Goal: Task Accomplishment & Management: Manage account settings

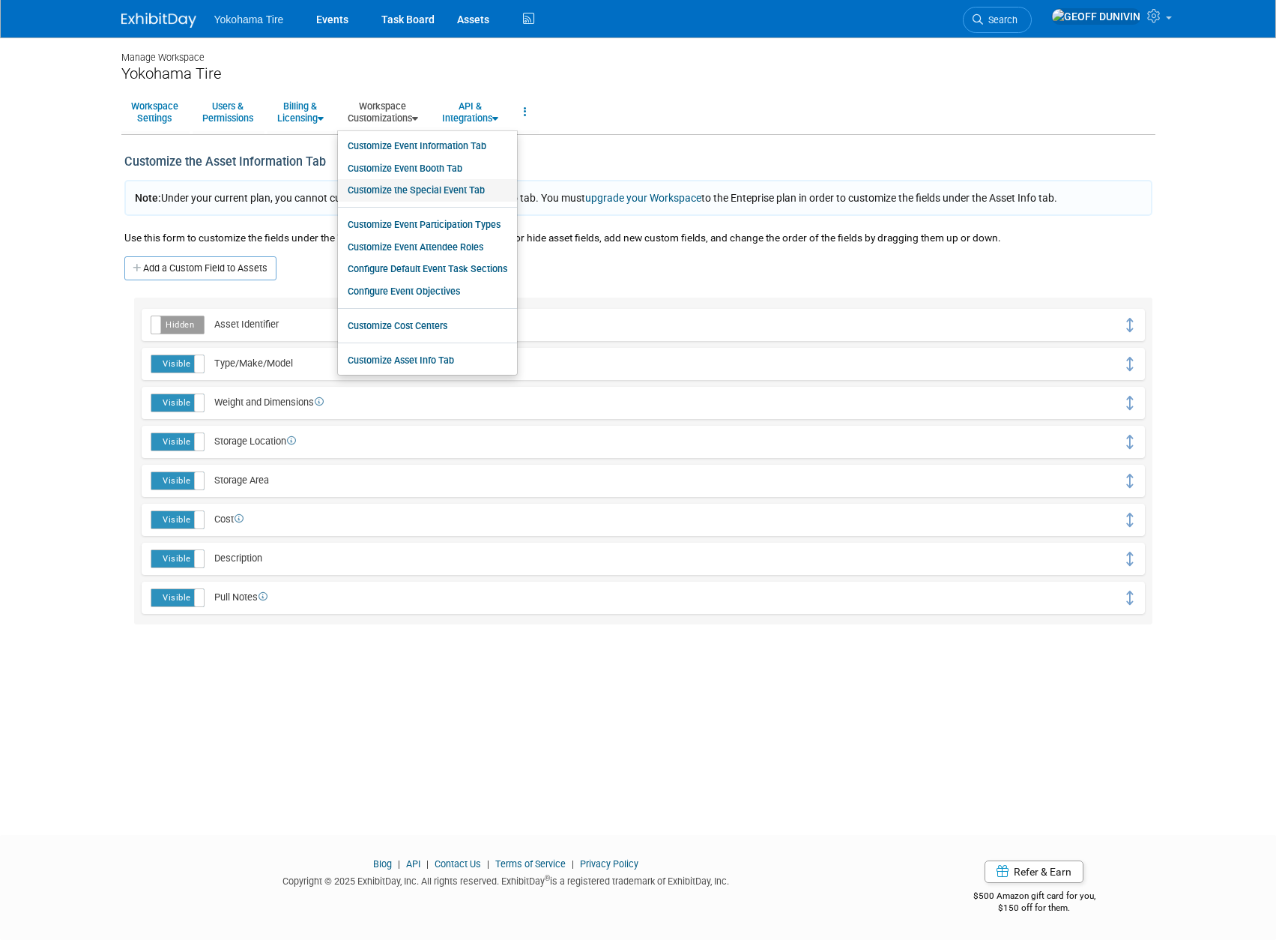
click at [440, 198] on link "Customize the Special Event Tab" at bounding box center [428, 191] width 180 height 23
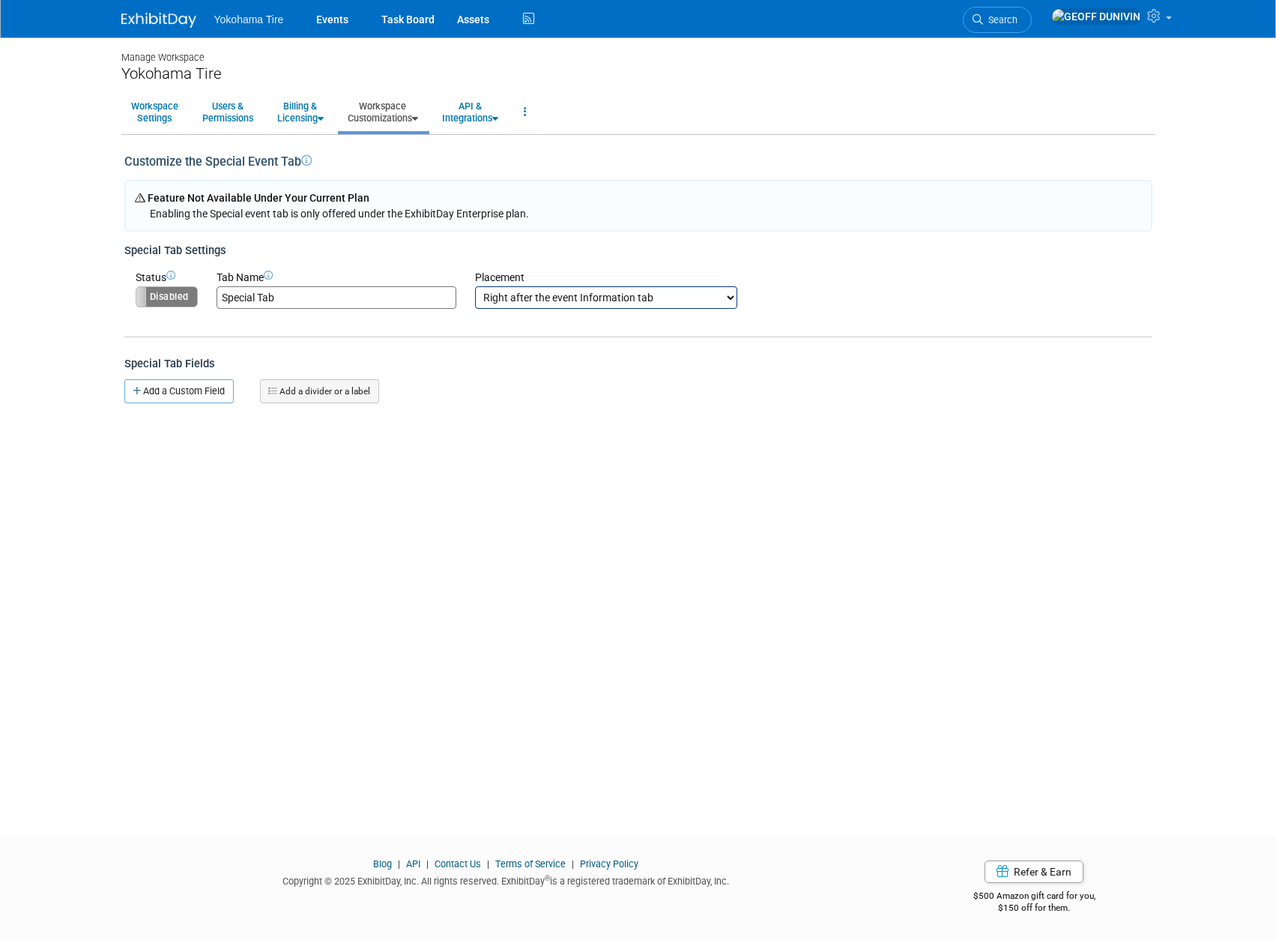
click at [508, 295] on select "Right after the event Information tab Right after the event Booth tab Right aft…" at bounding box center [606, 298] width 263 height 23
click at [167, 299] on label "Disabled" at bounding box center [167, 297] width 61 height 19
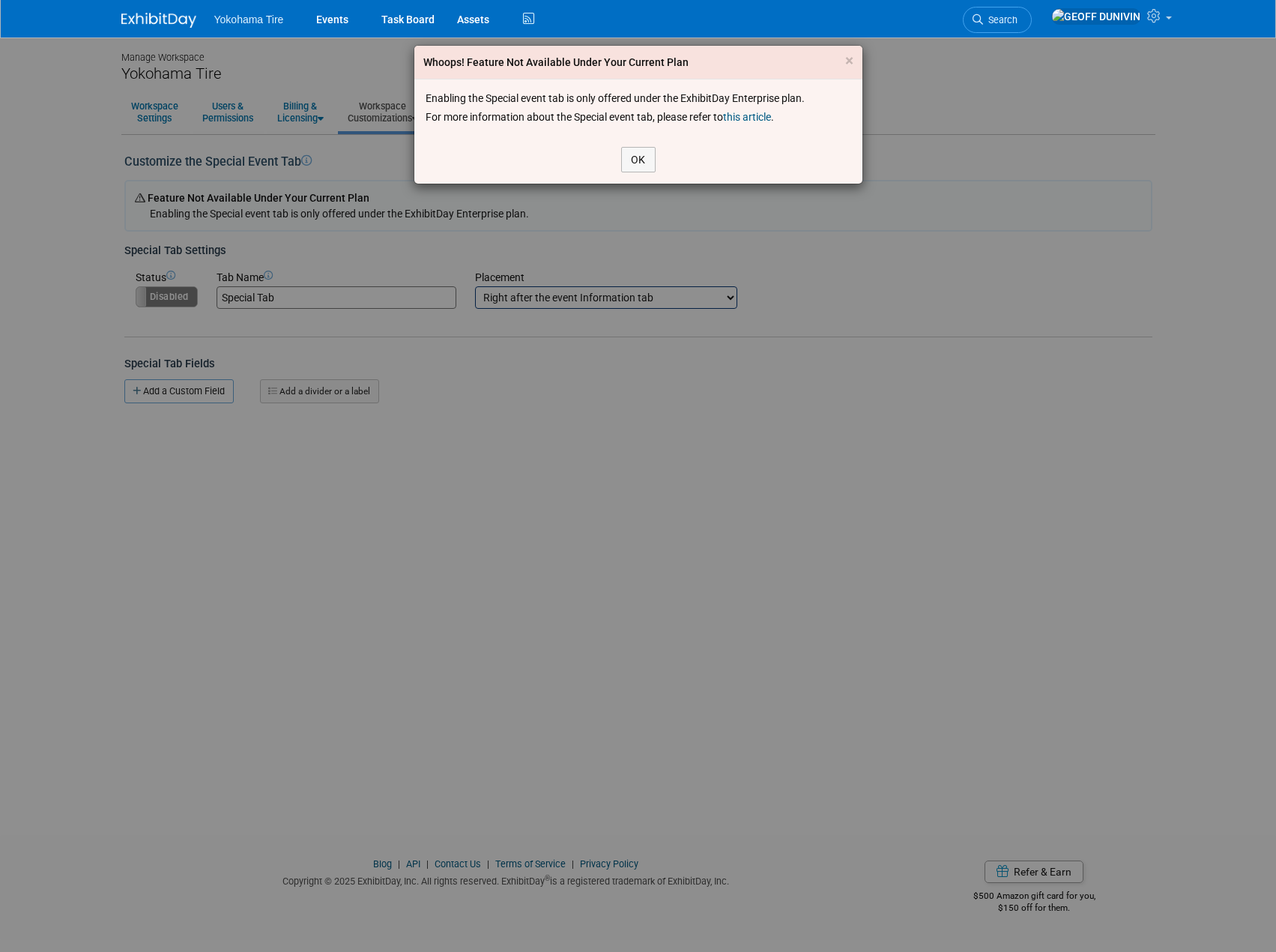
click at [753, 120] on link "this article" at bounding box center [747, 116] width 48 height 12
click at [646, 155] on button "OK" at bounding box center [639, 159] width 34 height 26
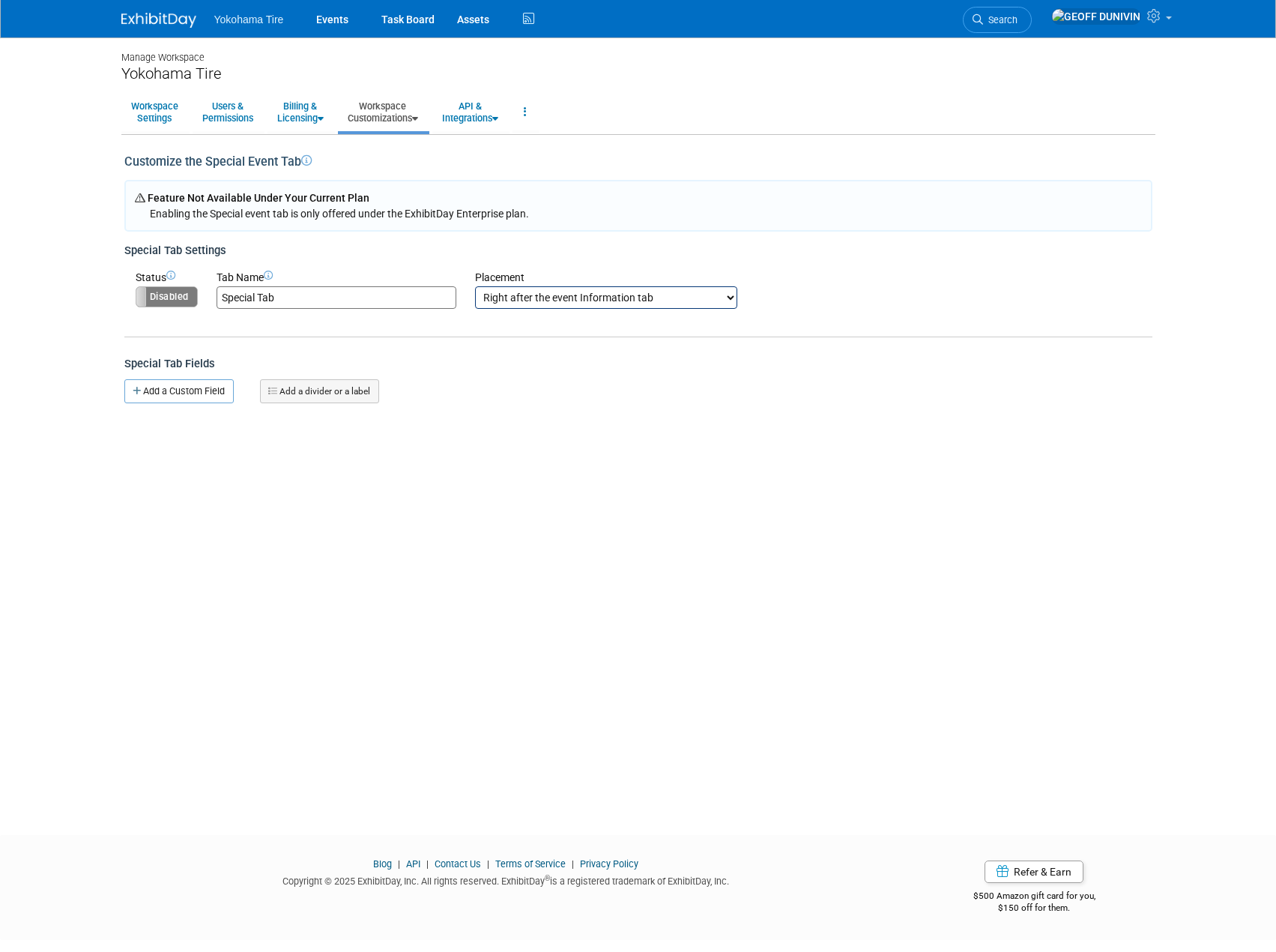
click at [394, 106] on link "Workspace Customizations" at bounding box center [383, 112] width 90 height 36
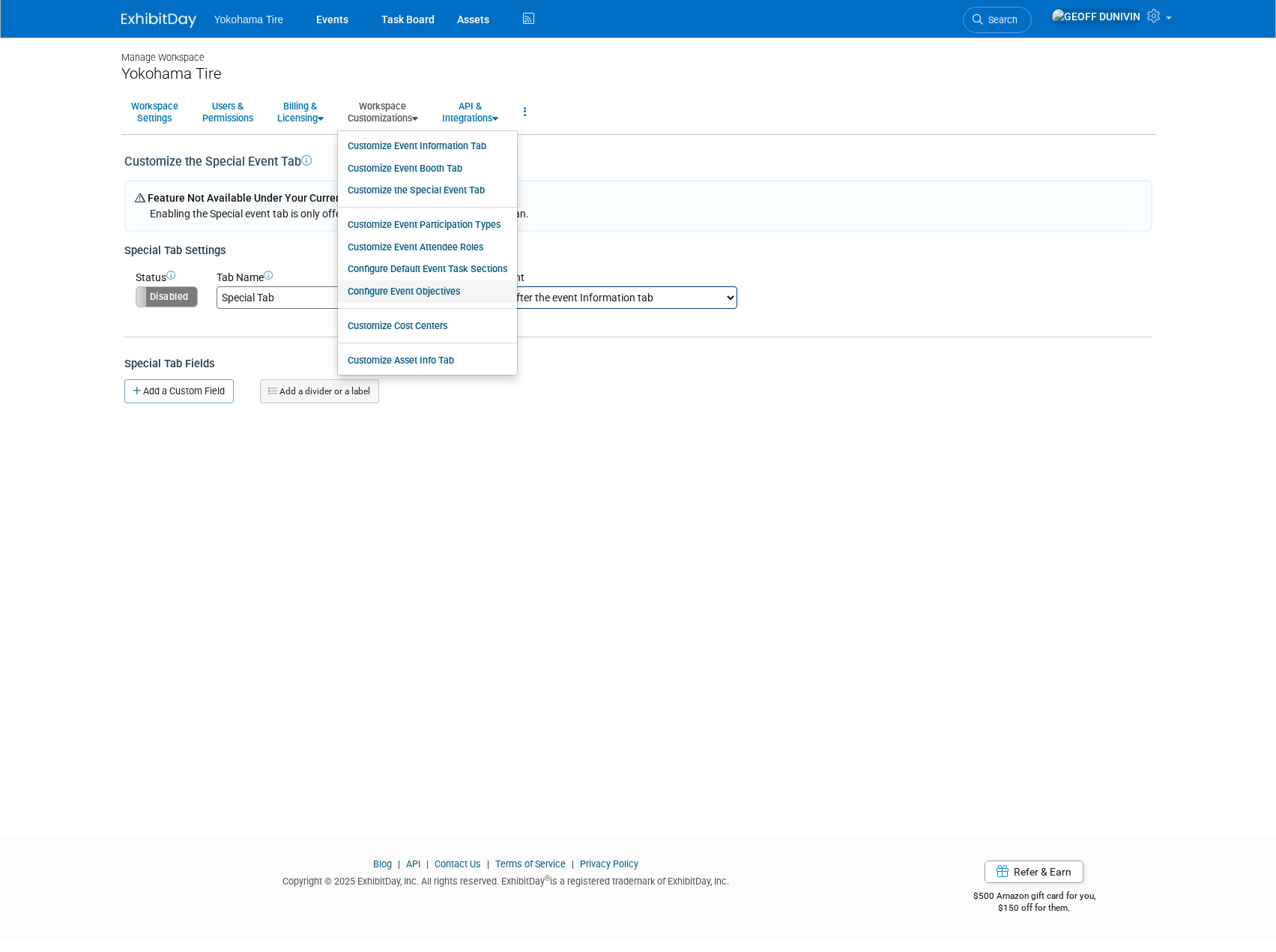
click at [440, 294] on link "Configure Event Objectives" at bounding box center [428, 291] width 180 height 23
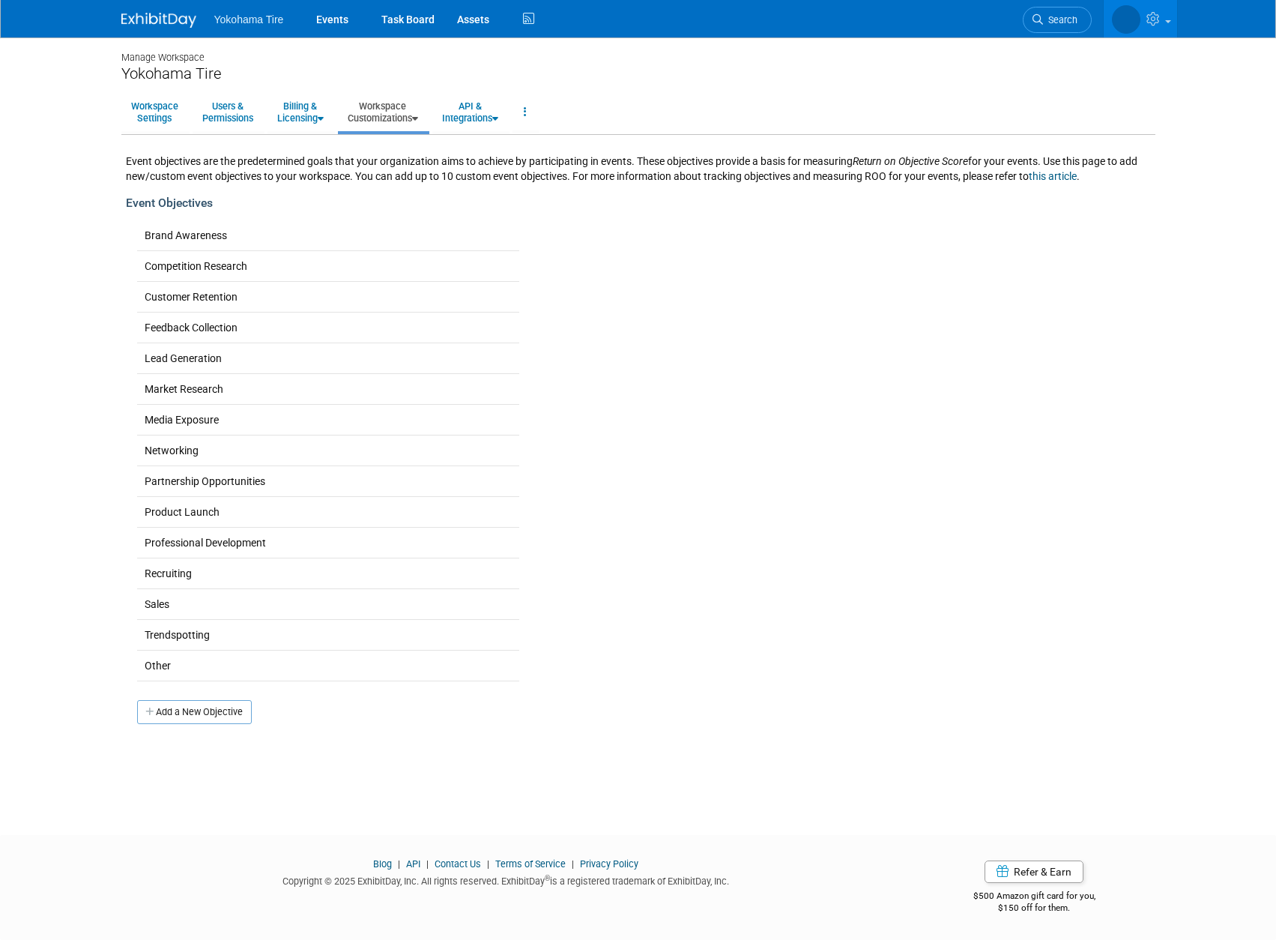
click at [403, 112] on link "Workspace Customizations" at bounding box center [383, 112] width 90 height 36
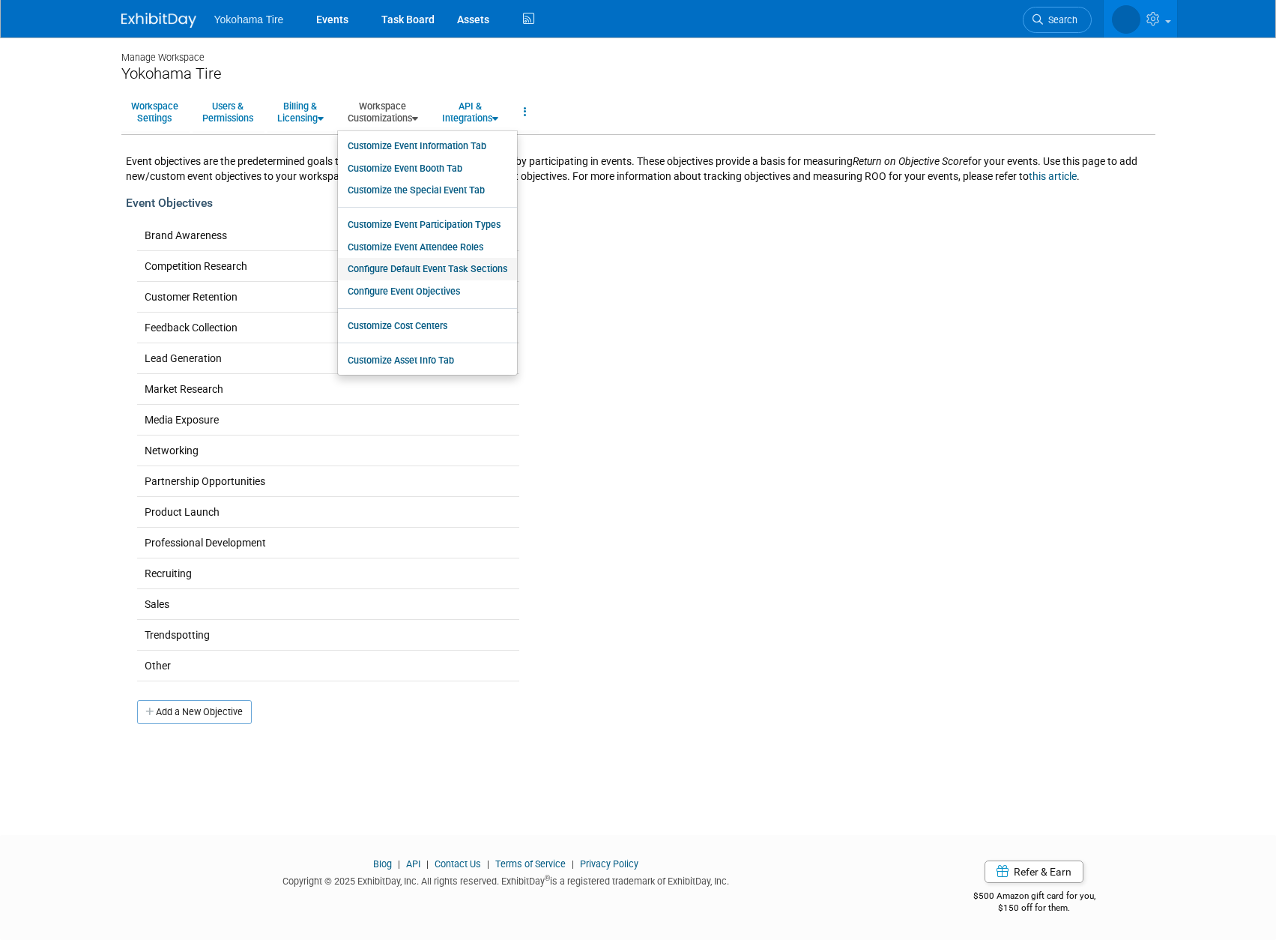
click at [441, 274] on link "Configure Default Event Task Sections" at bounding box center [428, 269] width 180 height 23
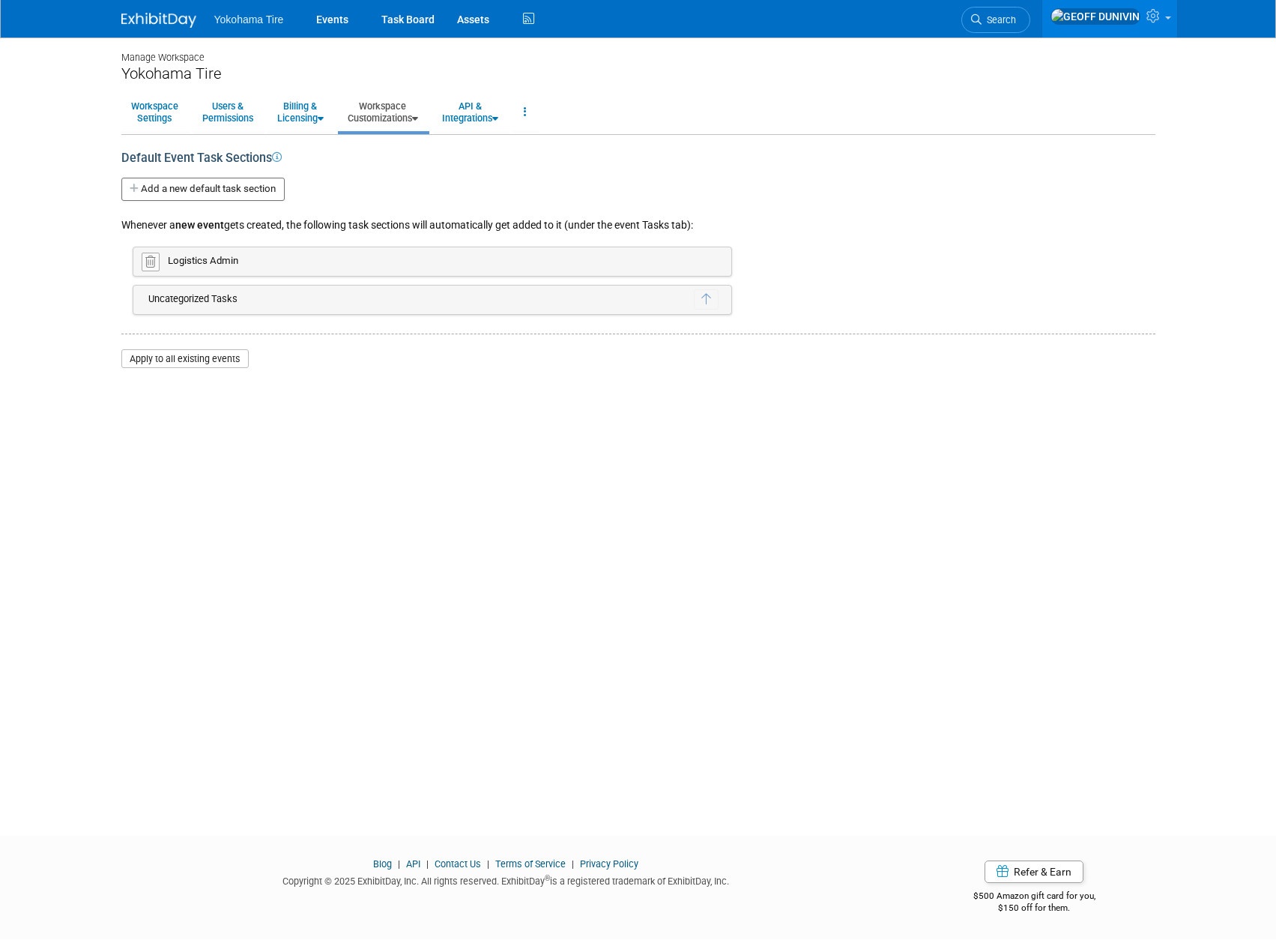
click at [419, 120] on link "Workspace Customizations" at bounding box center [383, 112] width 90 height 36
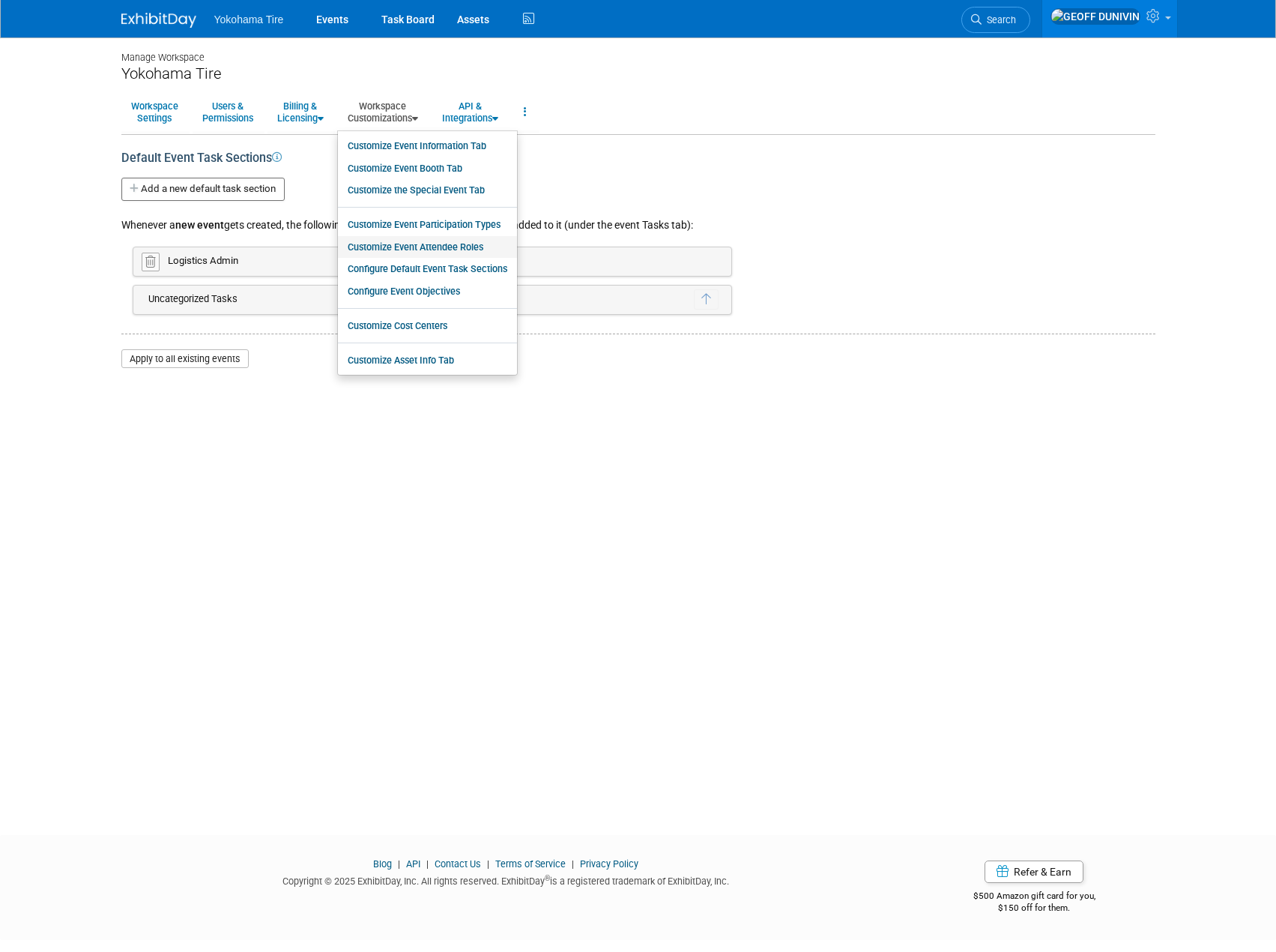
click at [419, 256] on link "Customize Event Attendee Roles" at bounding box center [428, 247] width 180 height 23
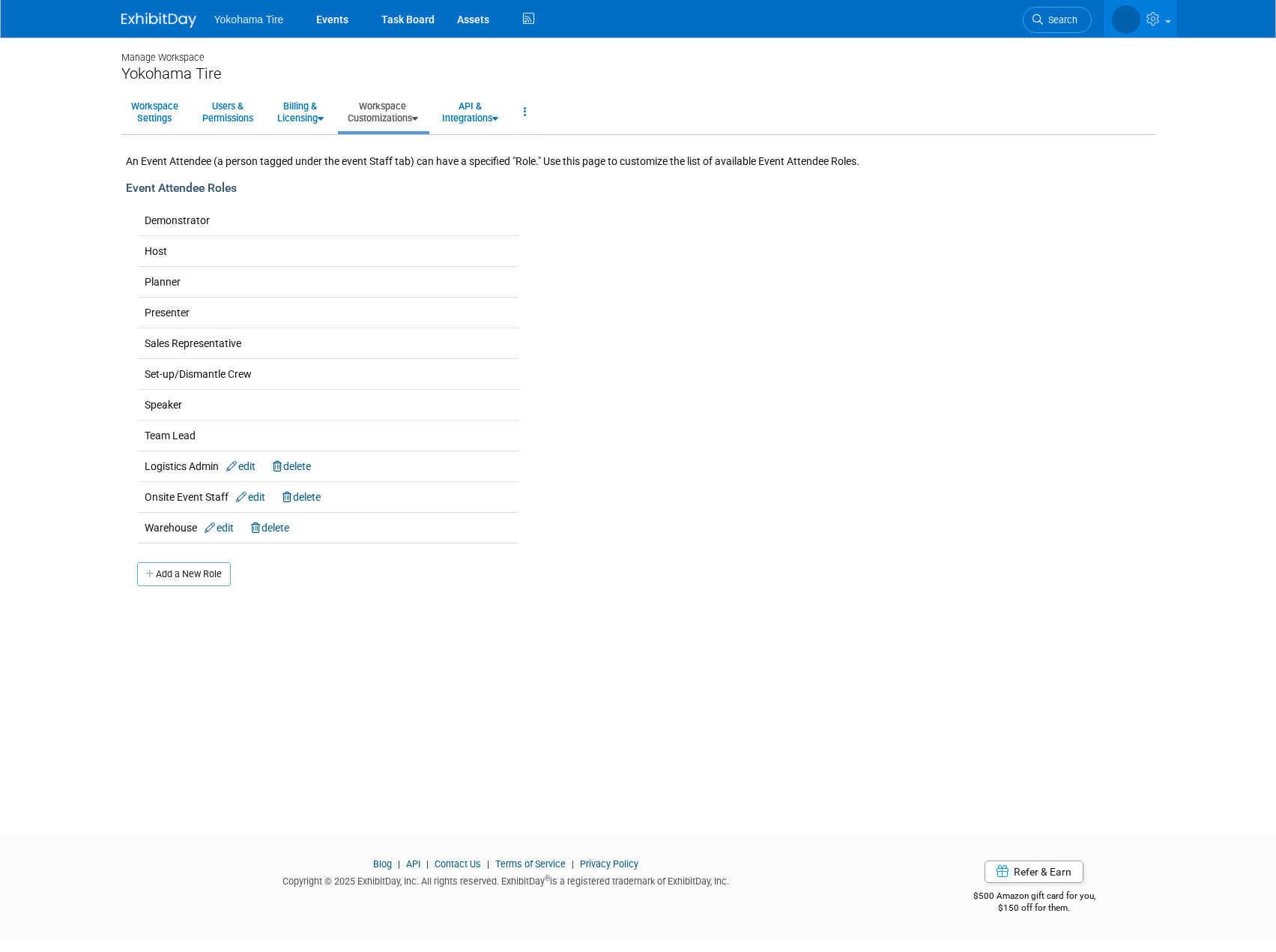
click at [422, 130] on link "Workspace Customizations" at bounding box center [383, 112] width 90 height 36
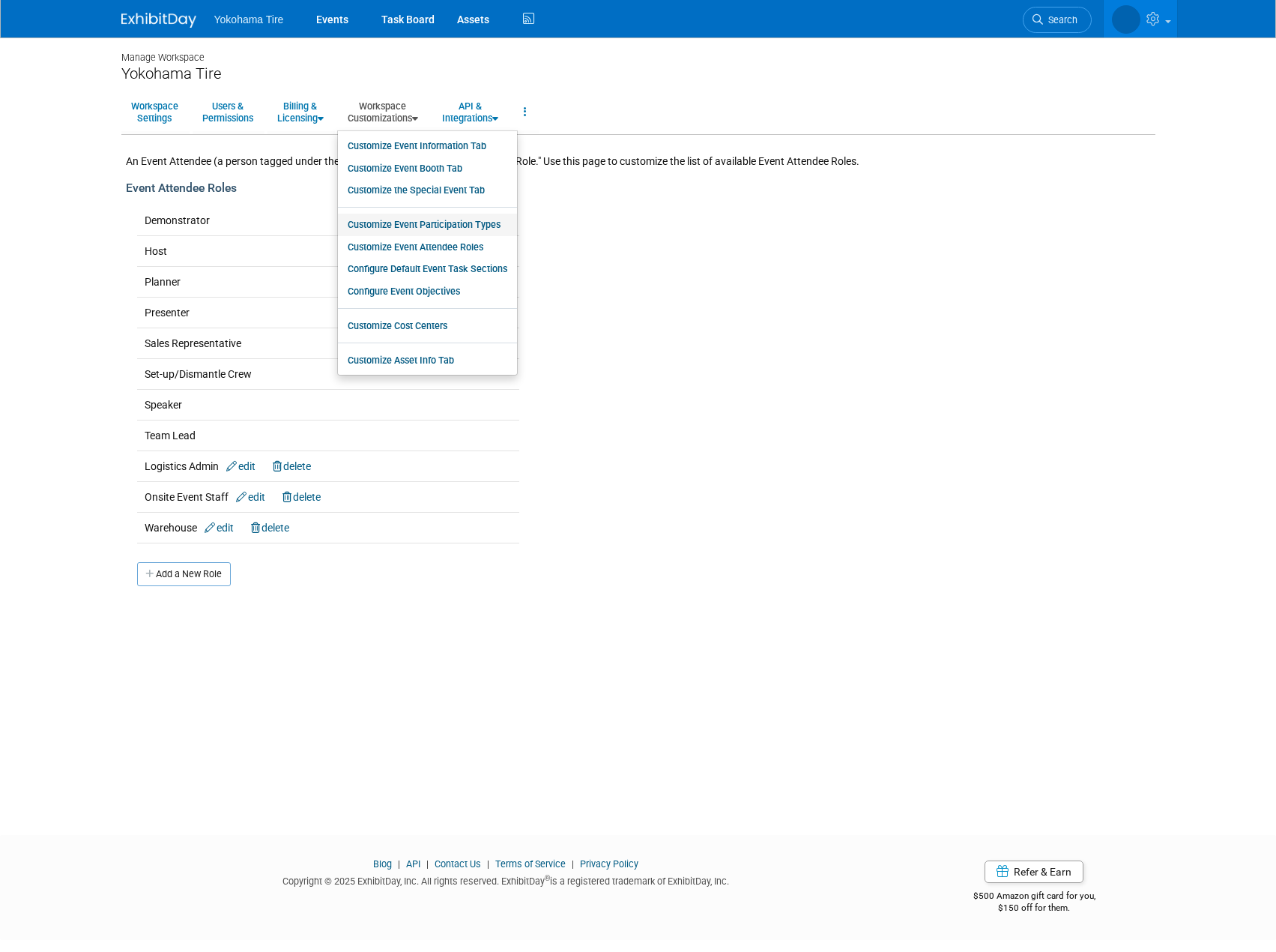
click at [435, 225] on link "Customize Event Participation Types" at bounding box center [428, 225] width 180 height 23
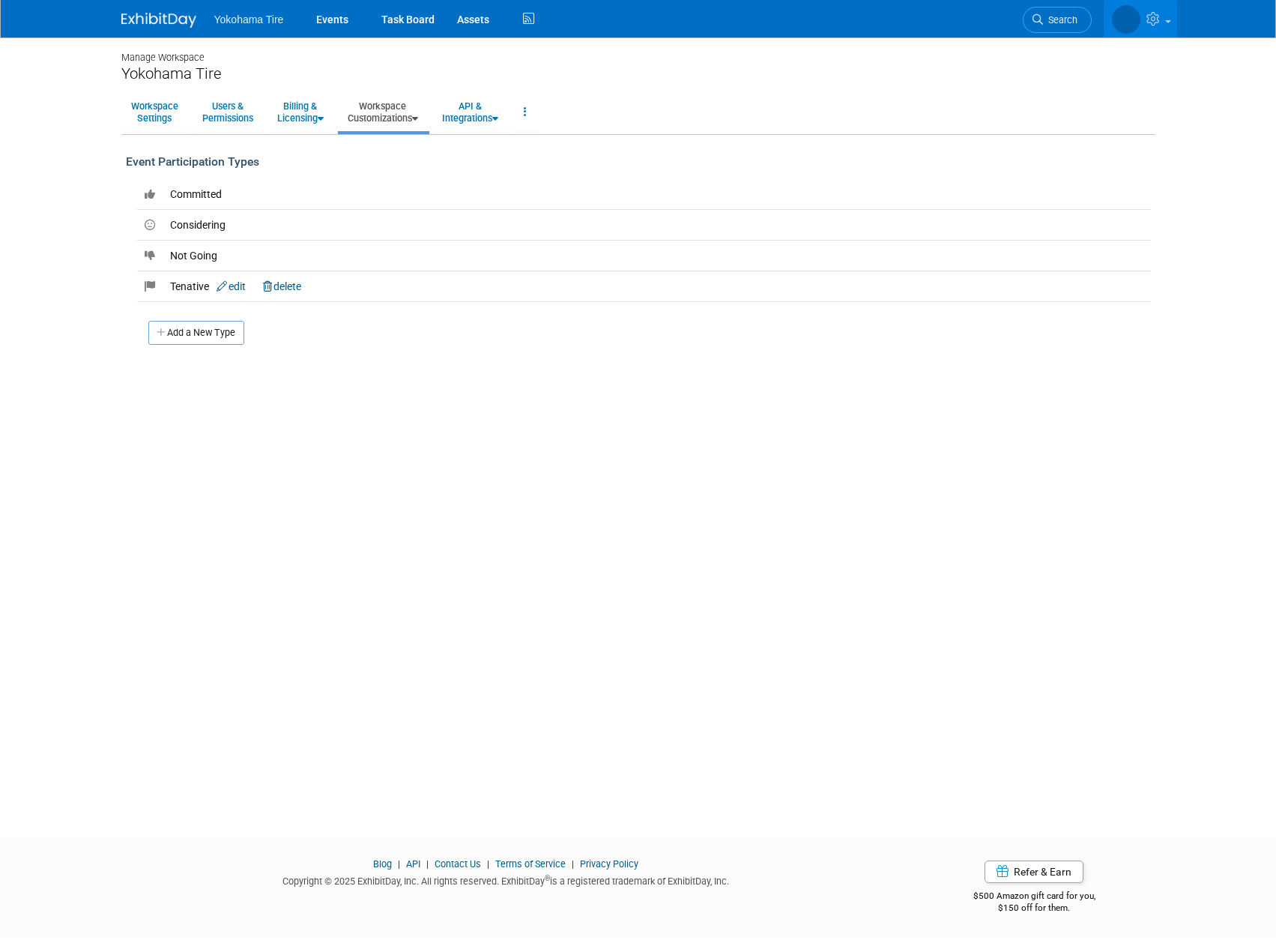
click at [407, 127] on link "Workspace Customizations" at bounding box center [383, 112] width 90 height 36
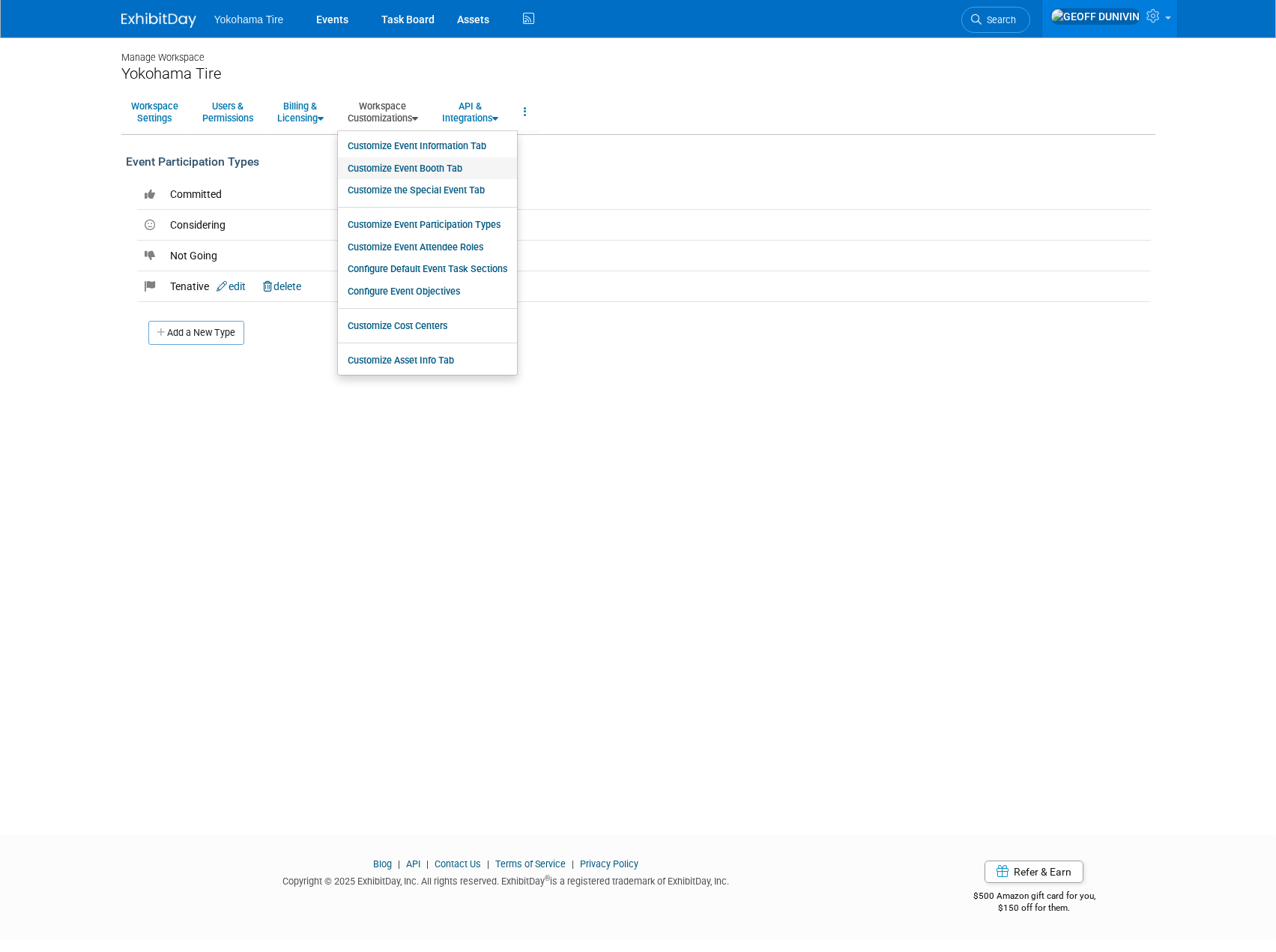
click at [416, 171] on link "Customize Event Booth Tab" at bounding box center [428, 169] width 180 height 23
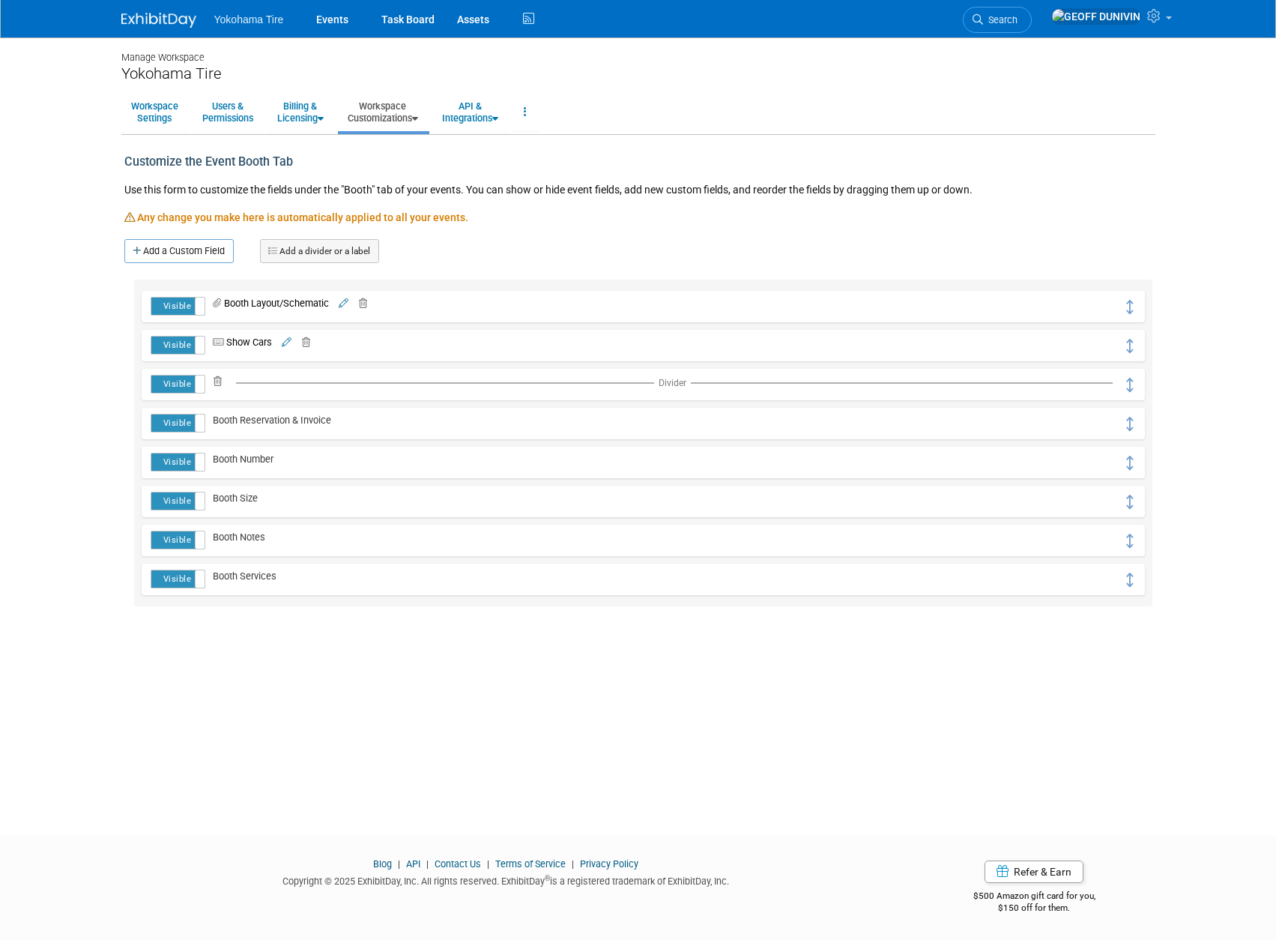
click at [280, 249] on icon at bounding box center [274, 250] width 11 height 9
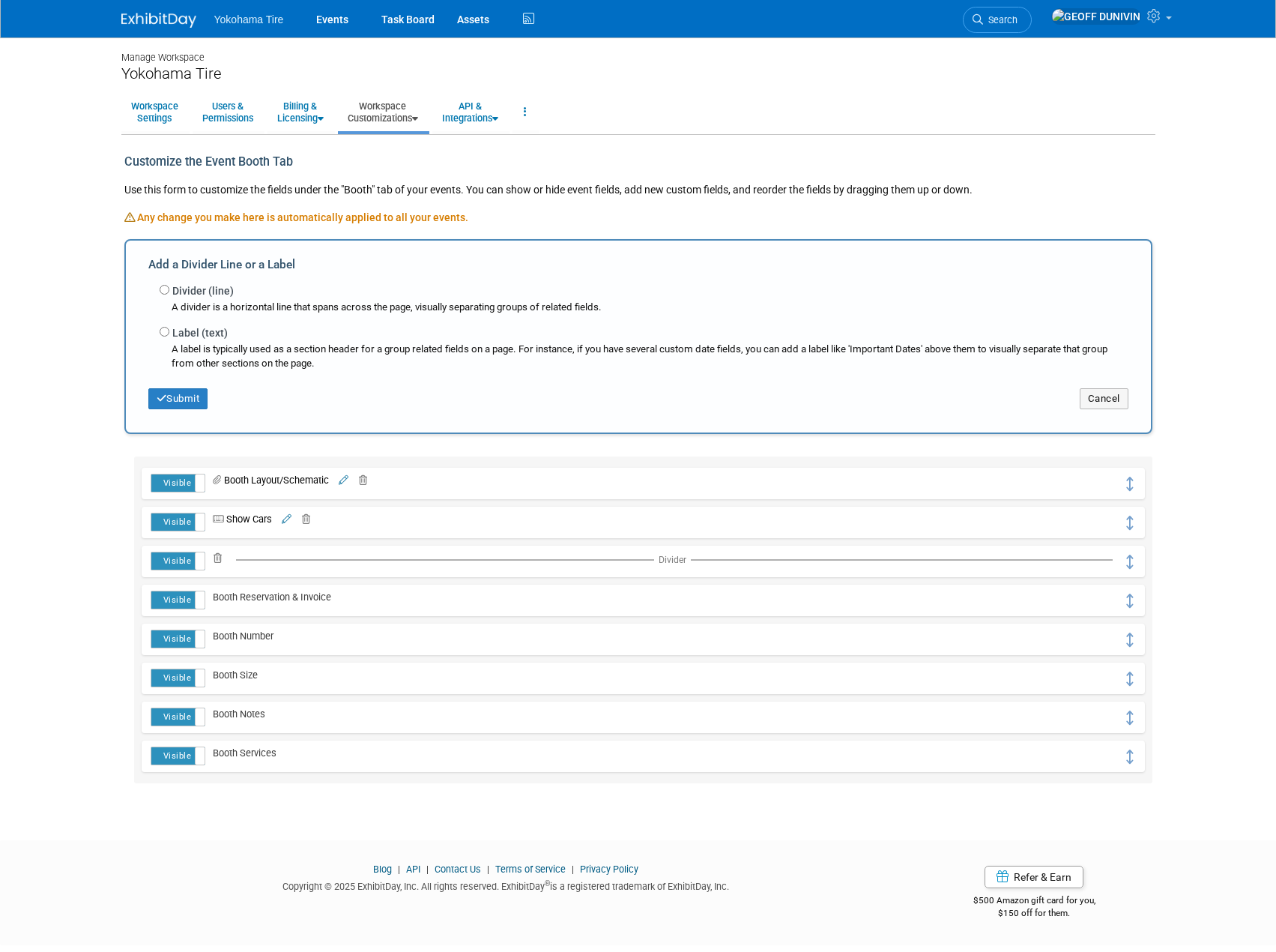
click at [186, 293] on label "Divider (line)" at bounding box center [202, 291] width 61 height 15
click at [169, 293] on input "Divider (line)" at bounding box center [164, 289] width 10 height 10
radio input "true"
click at [201, 340] on label "Label (text)" at bounding box center [200, 333] width 55 height 15
click at [169, 336] on input "Label (text)" at bounding box center [164, 331] width 10 height 10
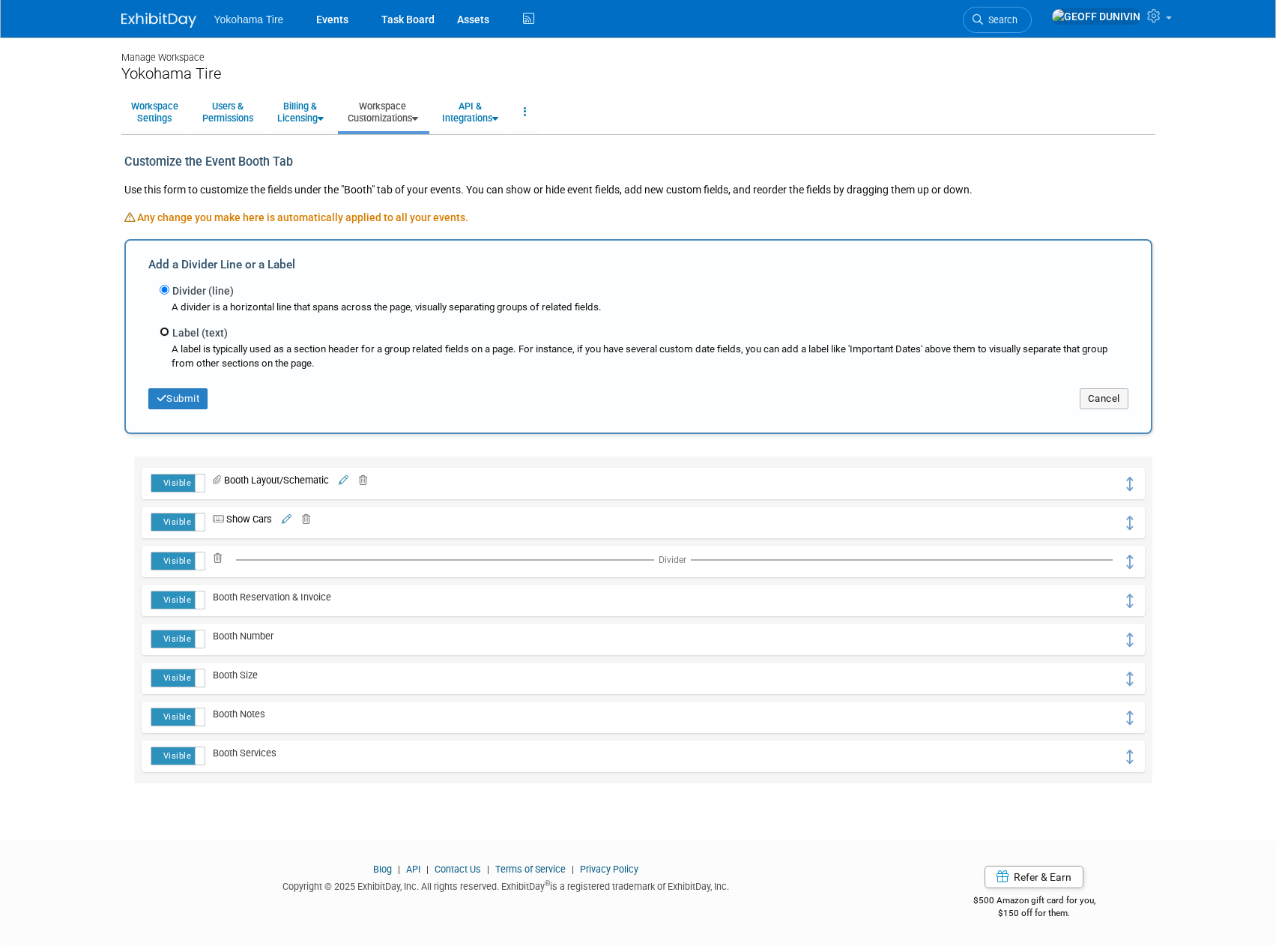
radio input "true"
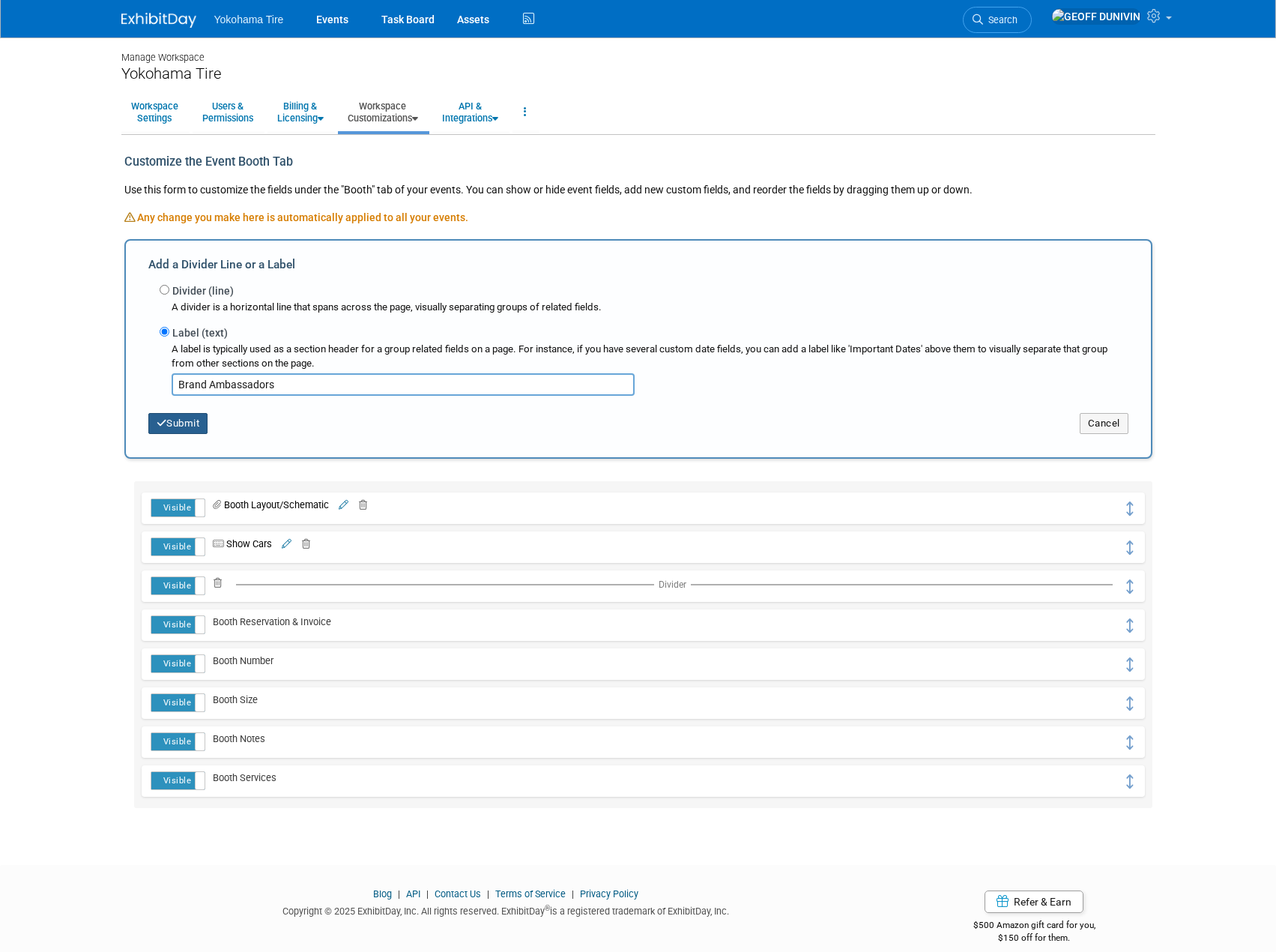
type input "Brand Ambassadors"
click at [193, 423] on button "Submit" at bounding box center [178, 423] width 60 height 21
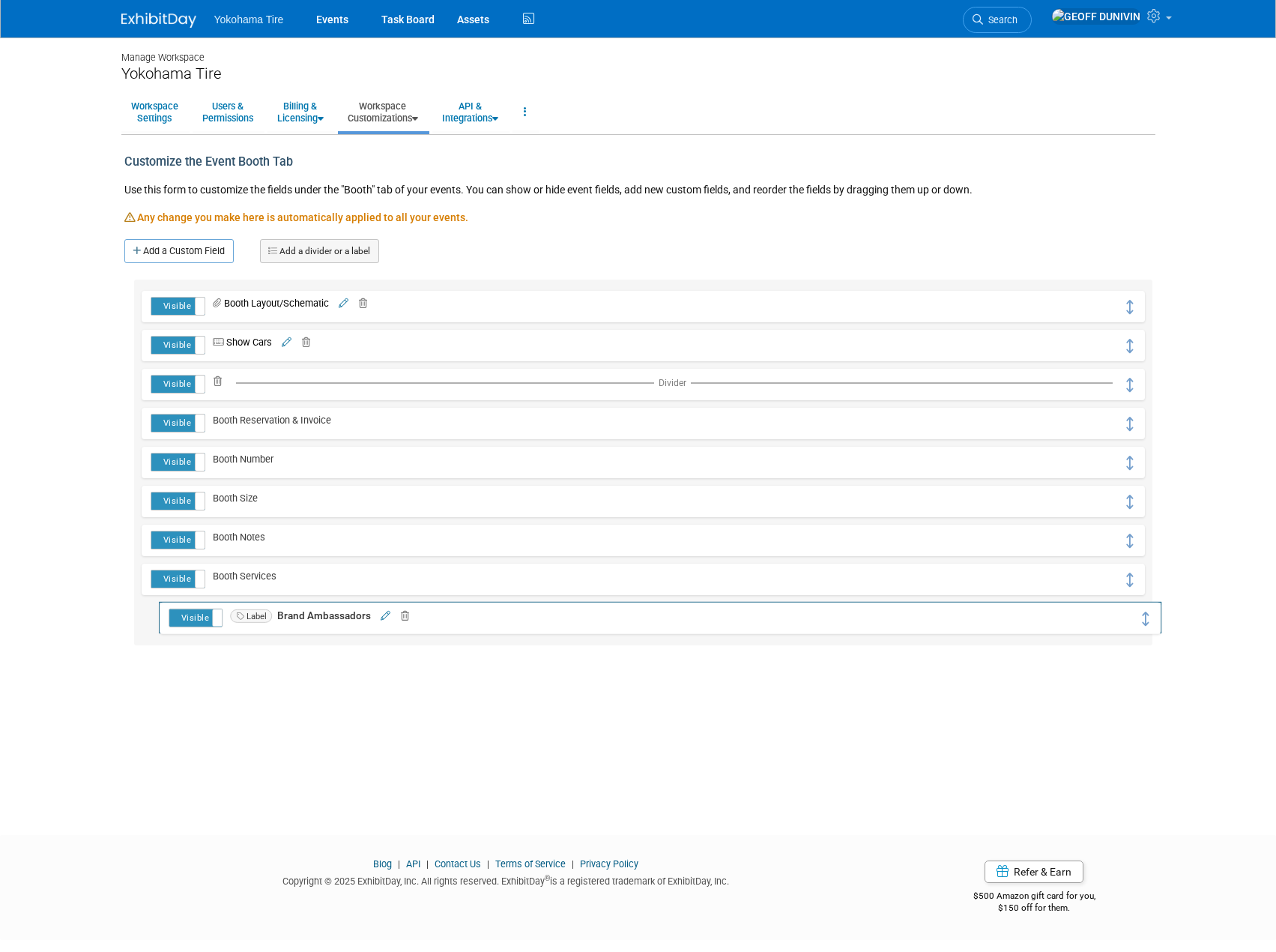
drag, startPoint x: 1130, startPoint y: 307, endPoint x: 1147, endPoint y: 618, distance: 311.5
click at [307, 245] on link "Add a divider or a label" at bounding box center [319, 250] width 119 height 24
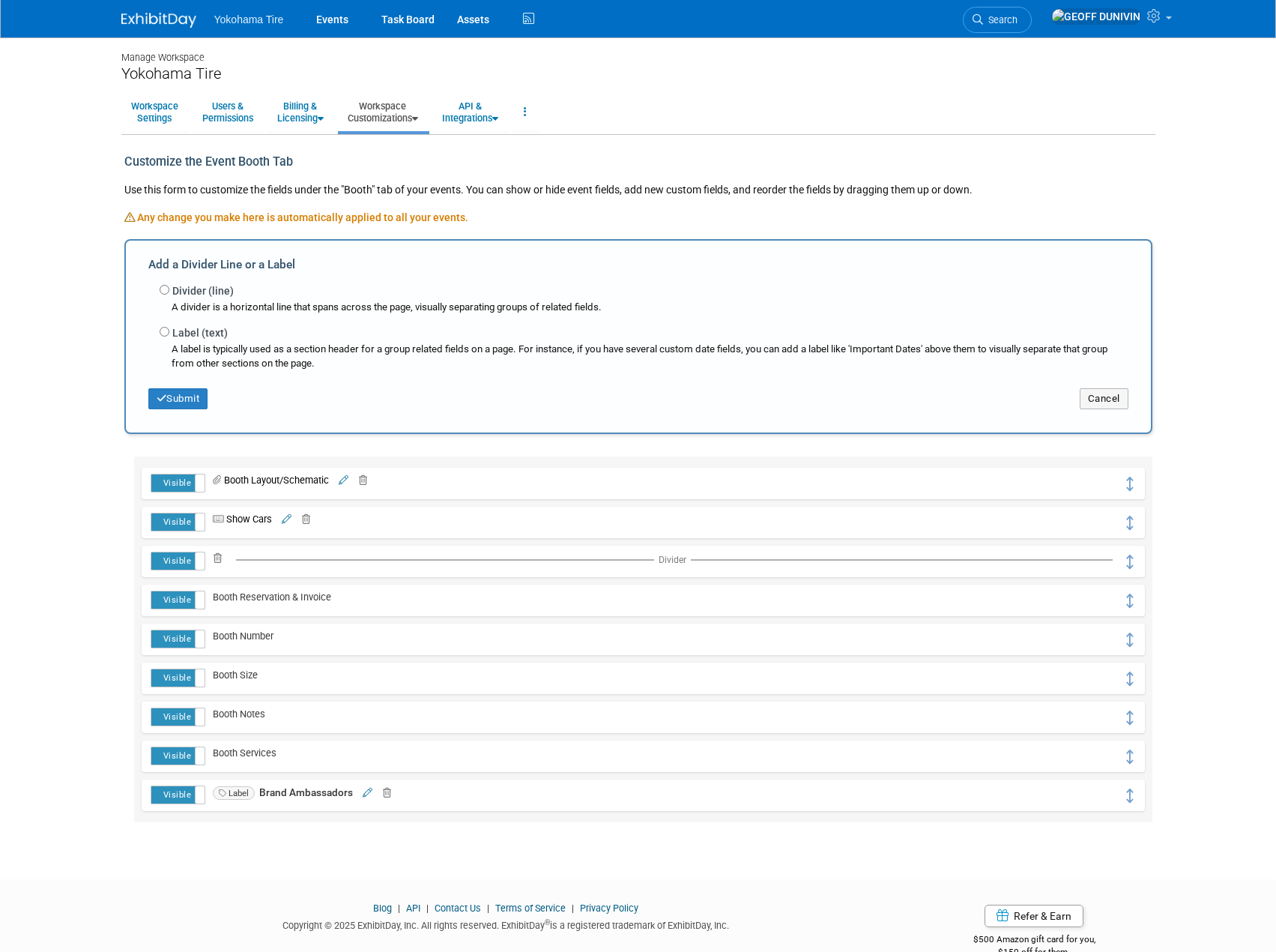
click at [201, 294] on label "Divider (line)" at bounding box center [202, 291] width 61 height 15
click at [169, 294] on input "Divider (line)" at bounding box center [164, 289] width 10 height 10
radio input "true"
click at [182, 401] on button "Submit" at bounding box center [178, 398] width 60 height 21
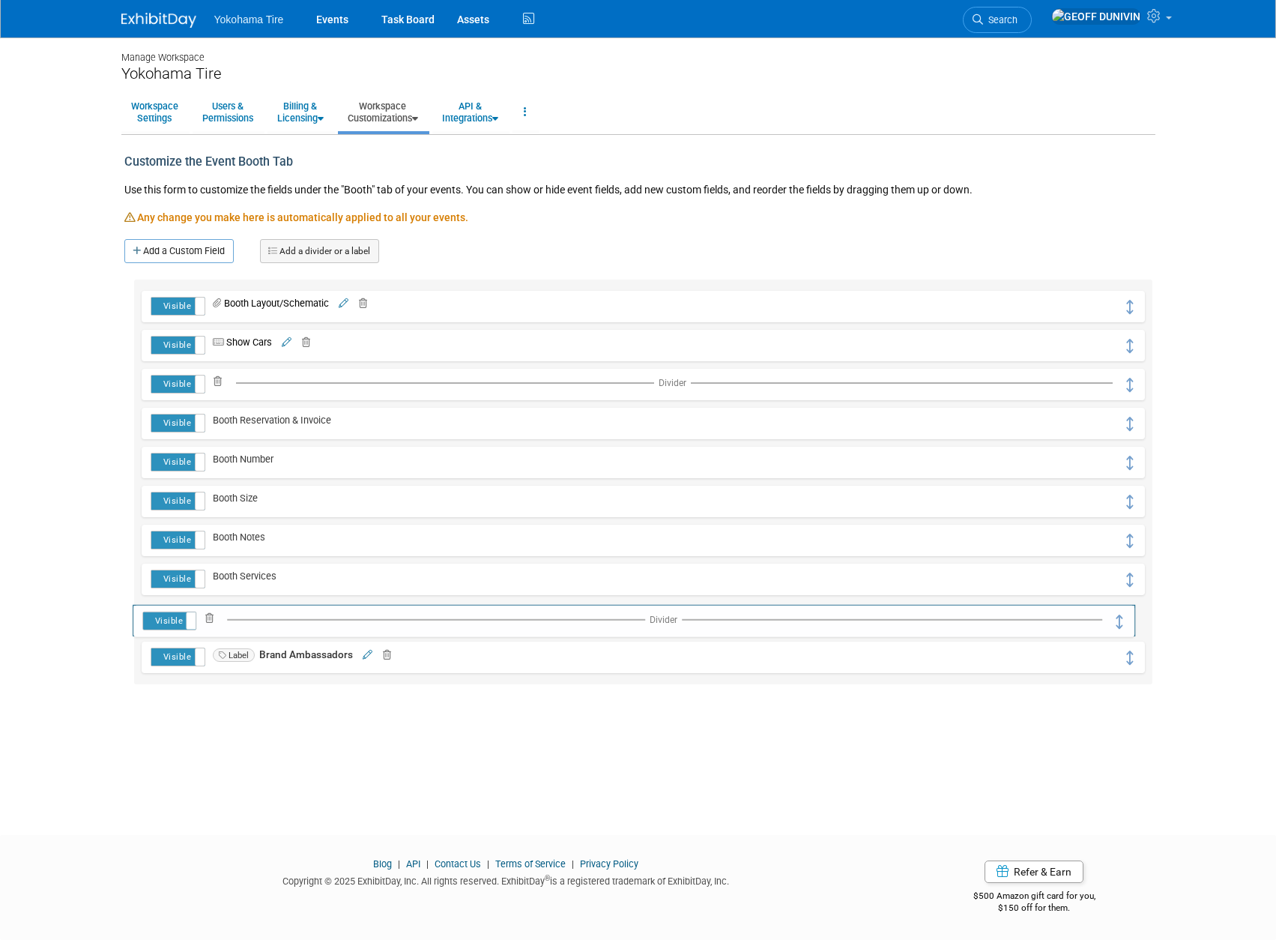
drag, startPoint x: 1126, startPoint y: 305, endPoint x: 1116, endPoint y: 619, distance: 314.2
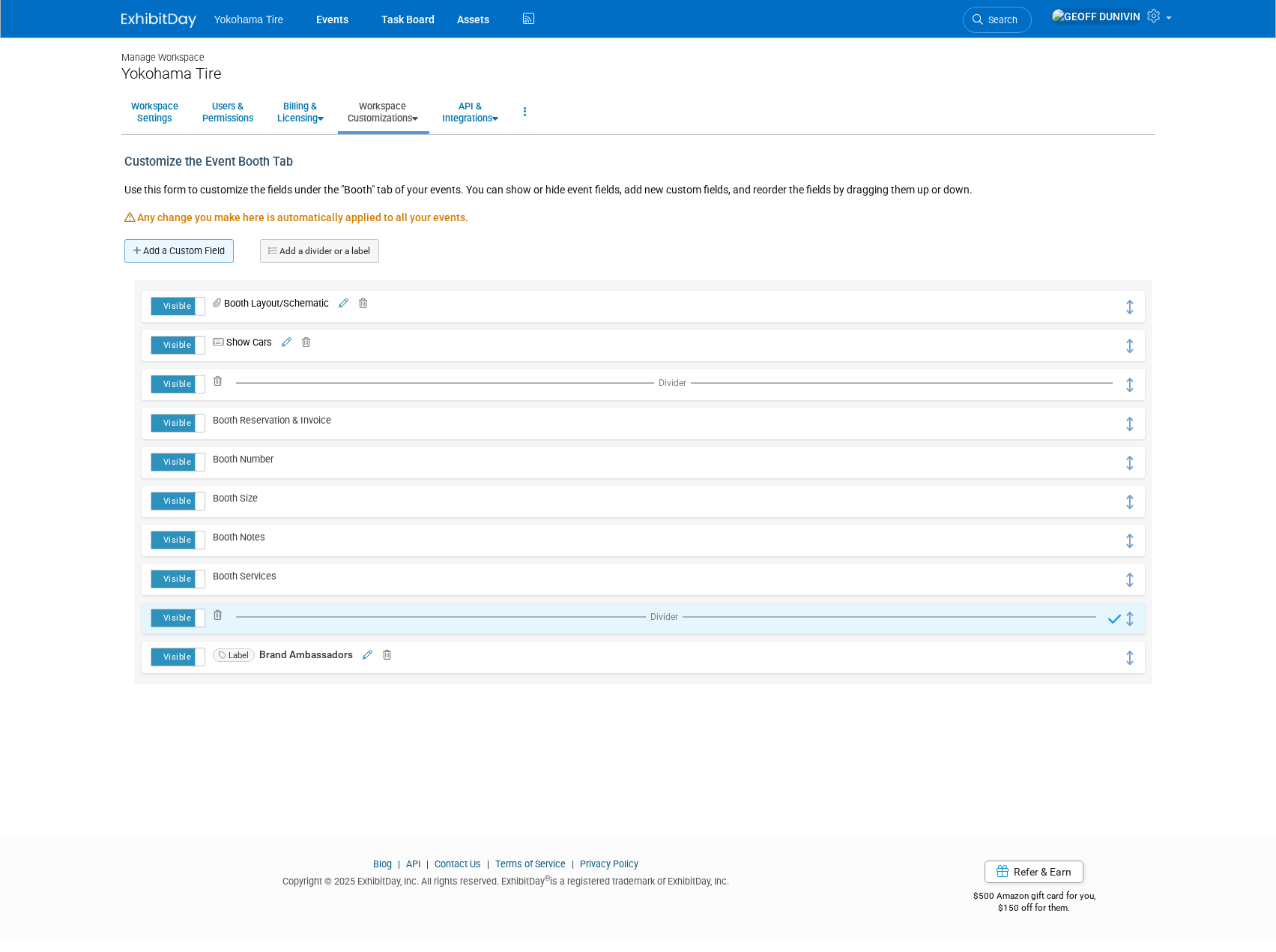
click at [198, 245] on link "Add a Custom Field" at bounding box center [179, 250] width 110 height 24
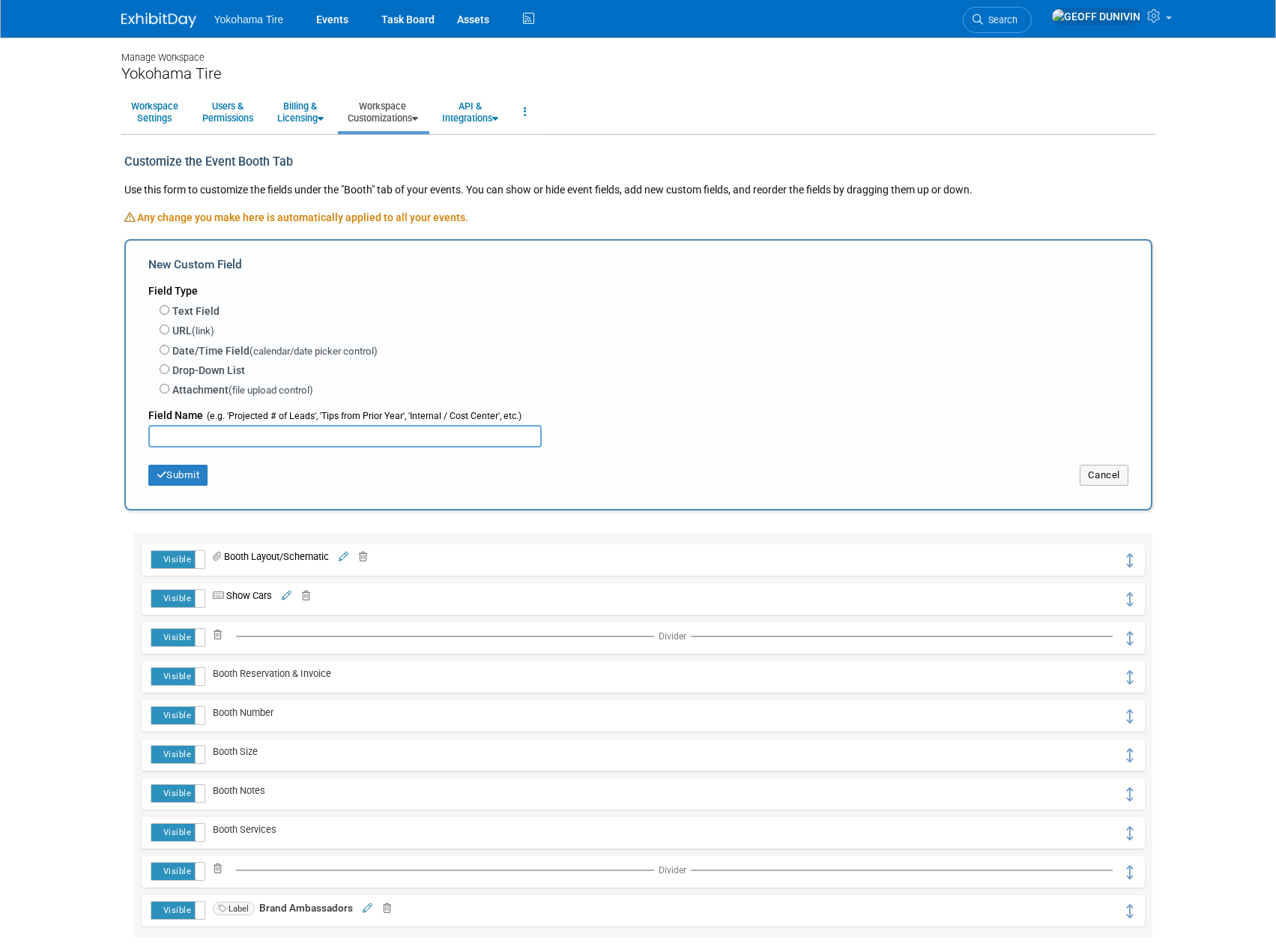
click at [212, 308] on label "Text Field" at bounding box center [195, 311] width 47 height 15
click at [169, 308] on input "Text Field" at bounding box center [164, 309] width 10 height 10
radio input "true"
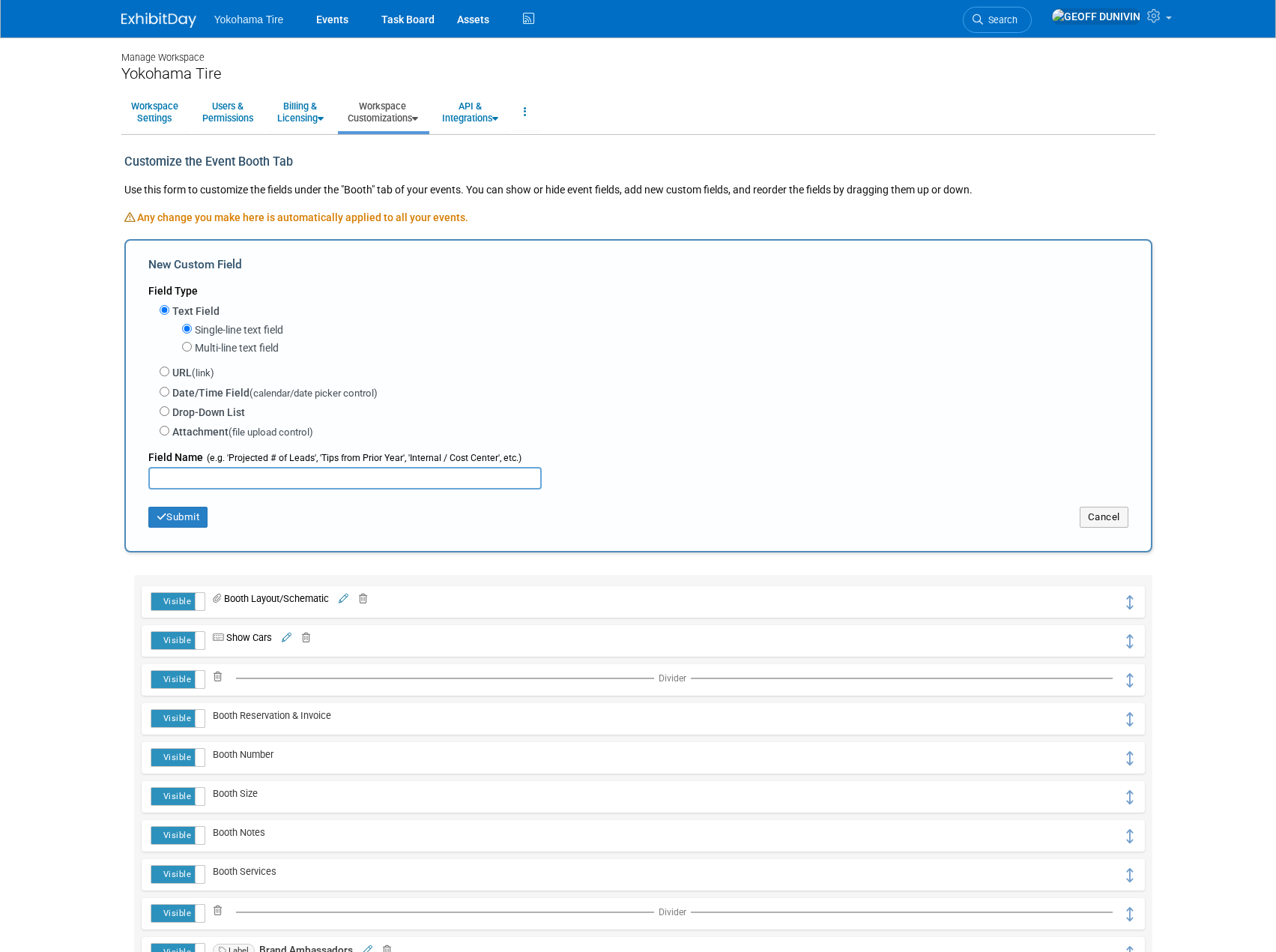
click at [217, 348] on label "Multi-line text field" at bounding box center [237, 348] width 84 height 15
click at [192, 348] on input "Multi-line text field" at bounding box center [187, 347] width 10 height 10
radio input "true"
click at [221, 483] on input "text" at bounding box center [345, 478] width 393 height 23
type input "Booked Brand Ambassadors"
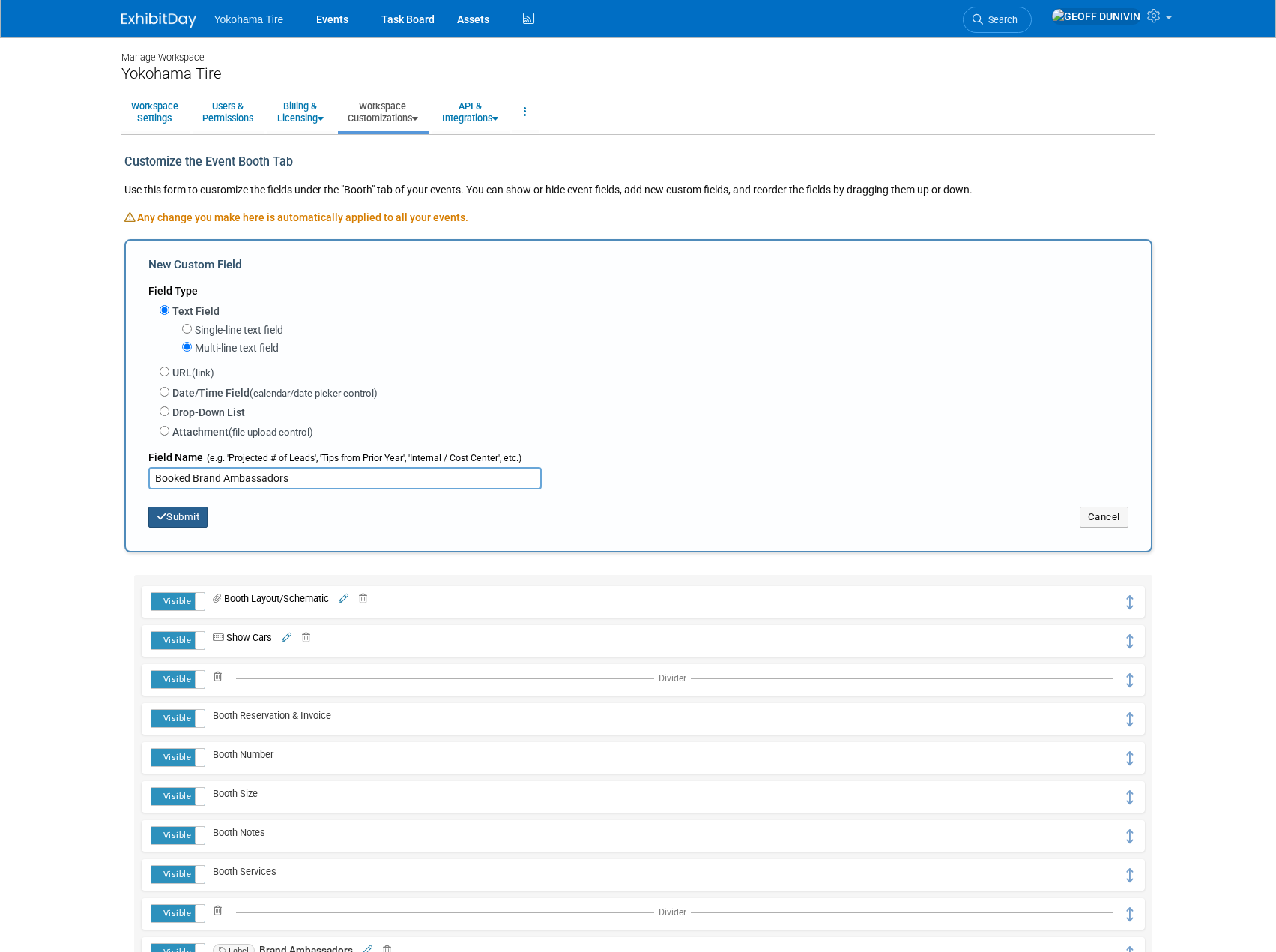
click at [172, 524] on button "Submit" at bounding box center [178, 517] width 60 height 21
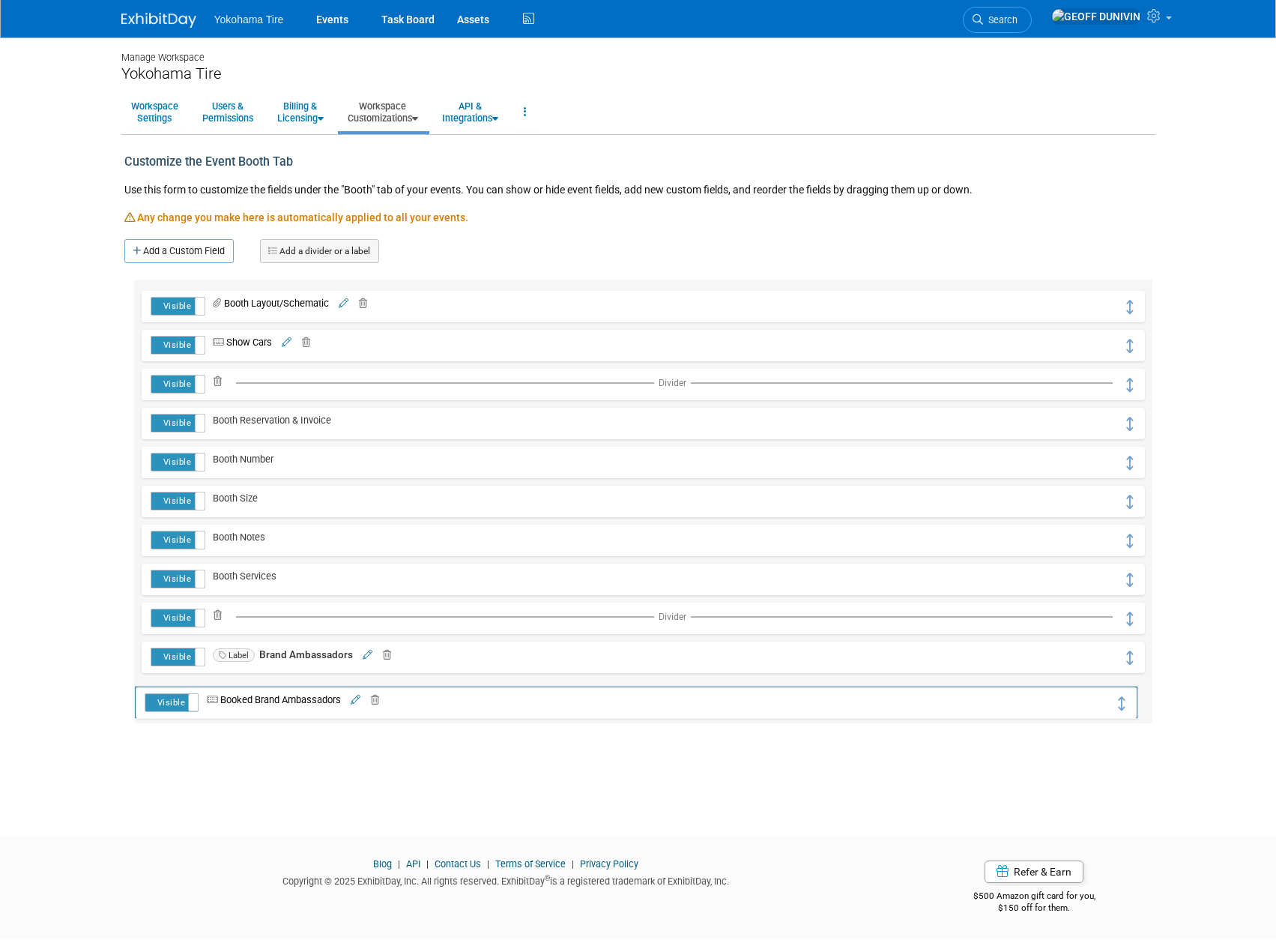
drag, startPoint x: 1130, startPoint y: 310, endPoint x: 1122, endPoint y: 706, distance: 396.1
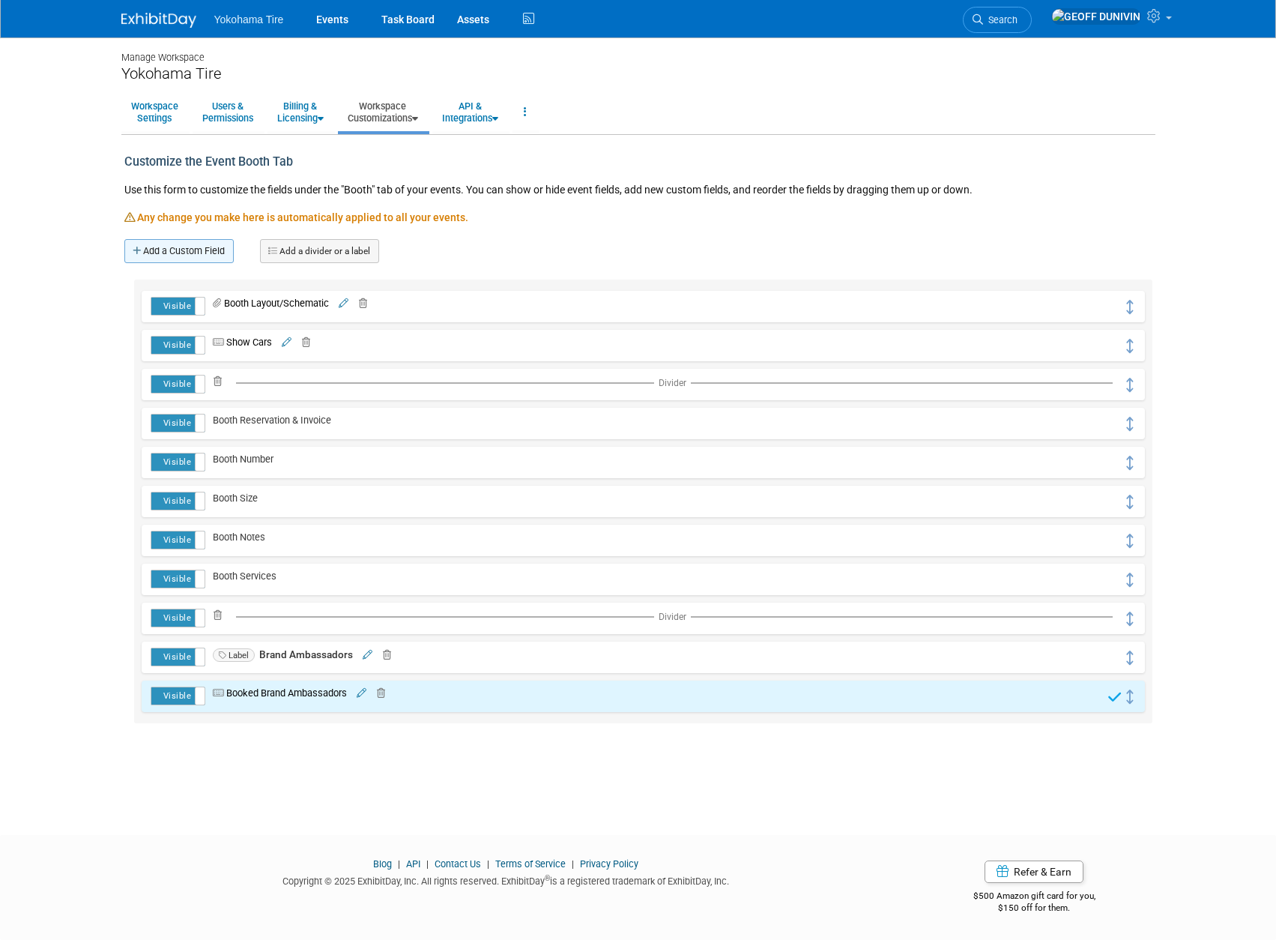
click at [231, 251] on link "Add a Custom Field" at bounding box center [179, 250] width 110 height 24
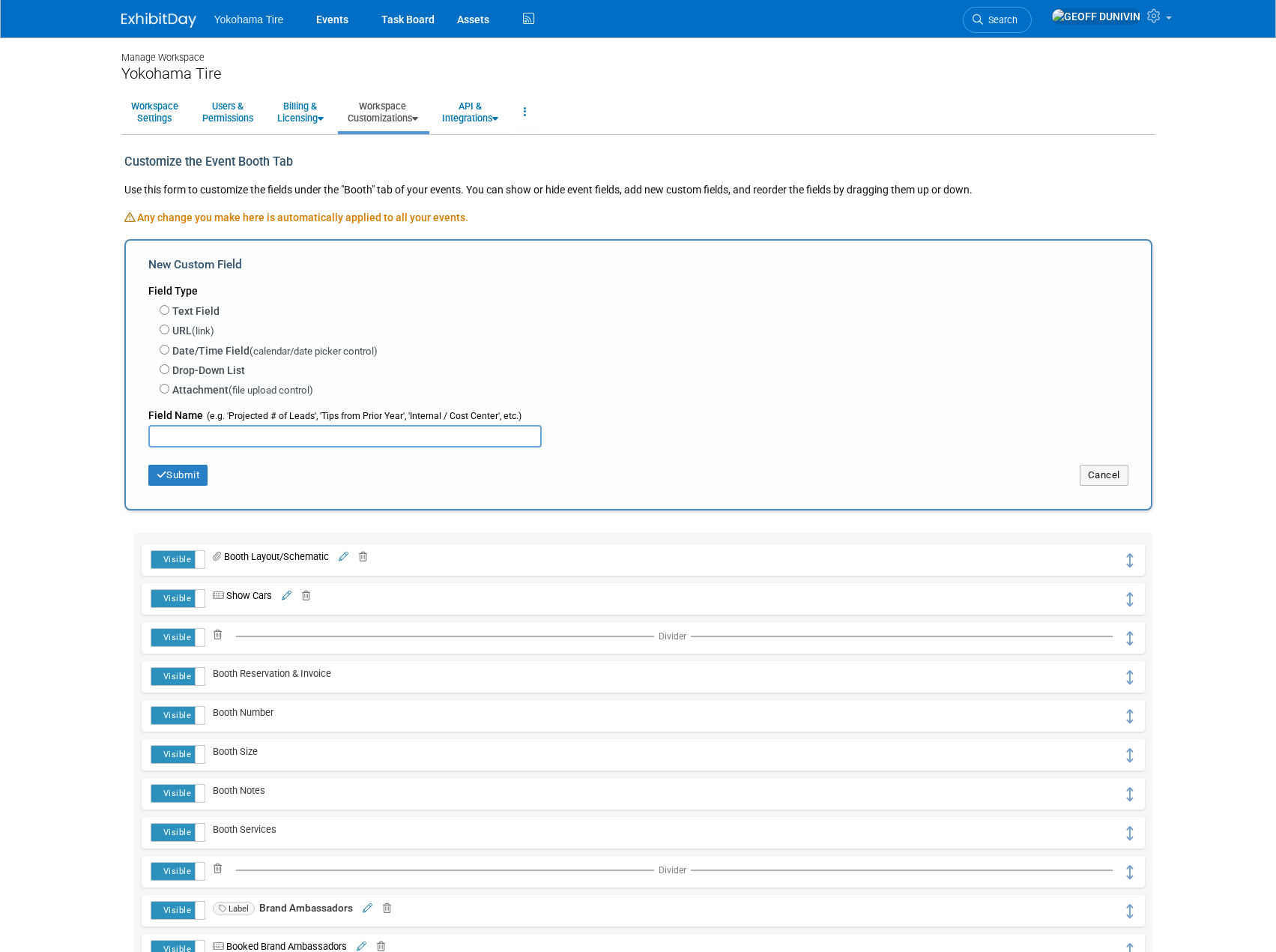
click at [205, 311] on label "Text Field" at bounding box center [195, 311] width 47 height 15
click at [169, 311] on input "Text Field" at bounding box center [164, 309] width 10 height 10
radio input "true"
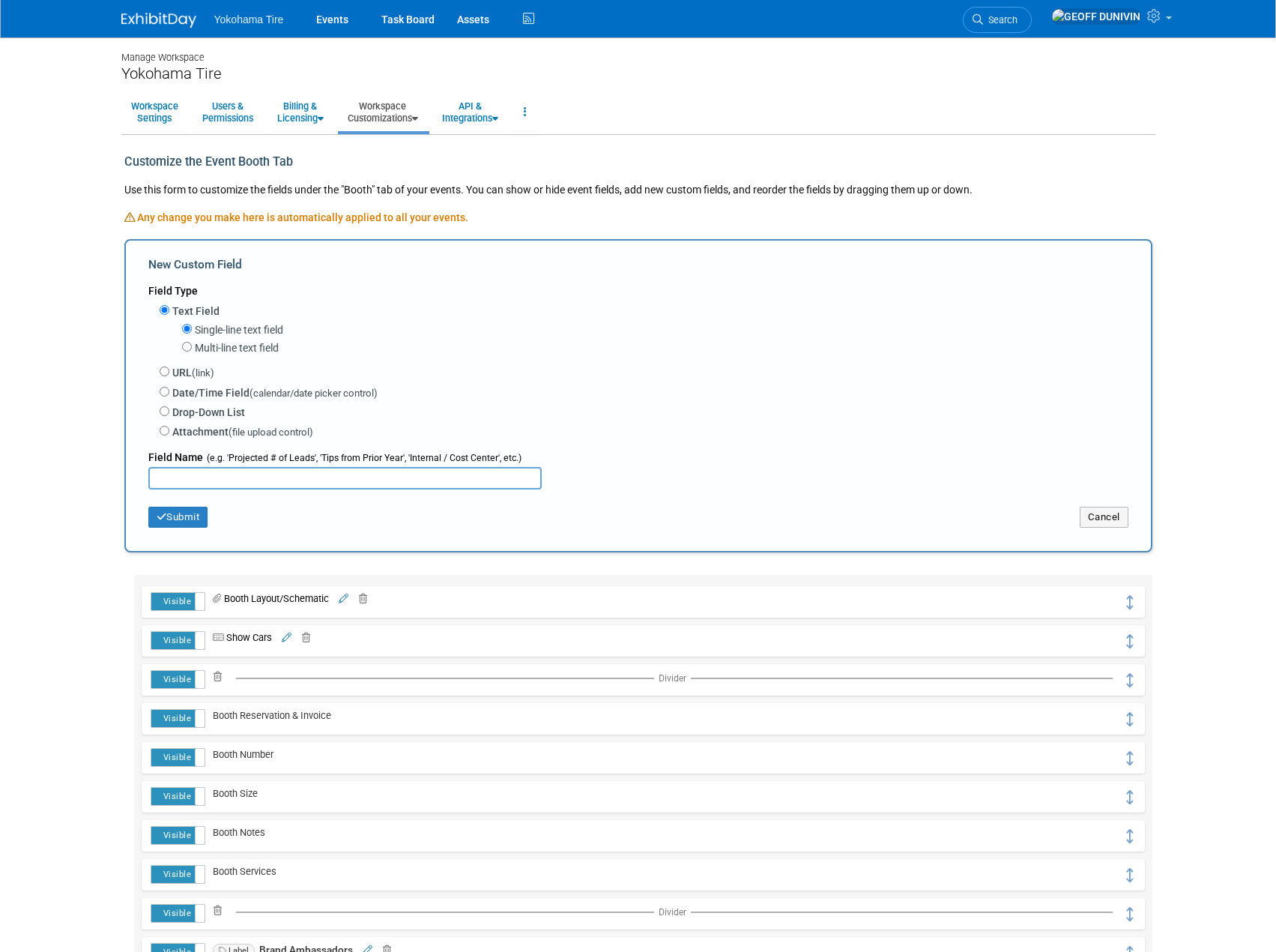
click at [212, 343] on label "Multi-line text field" at bounding box center [237, 348] width 84 height 15
click at [192, 343] on input "Multi-line text field" at bounding box center [187, 347] width 10 height 10
radio input "true"
click at [208, 481] on input "text" at bounding box center [345, 478] width 393 height 23
type input "Outfits Packed"
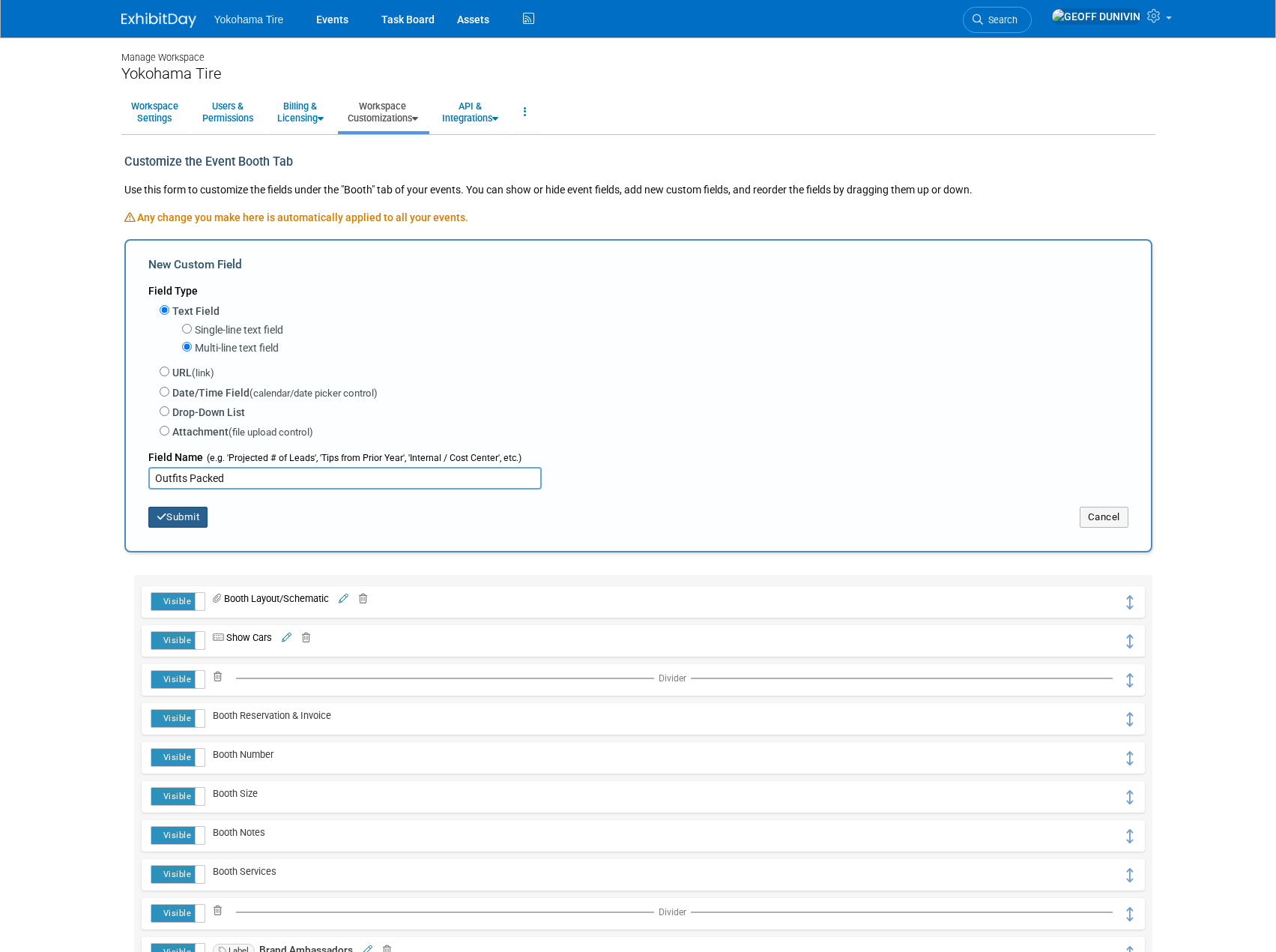
click at [190, 514] on button "Submit" at bounding box center [178, 517] width 60 height 21
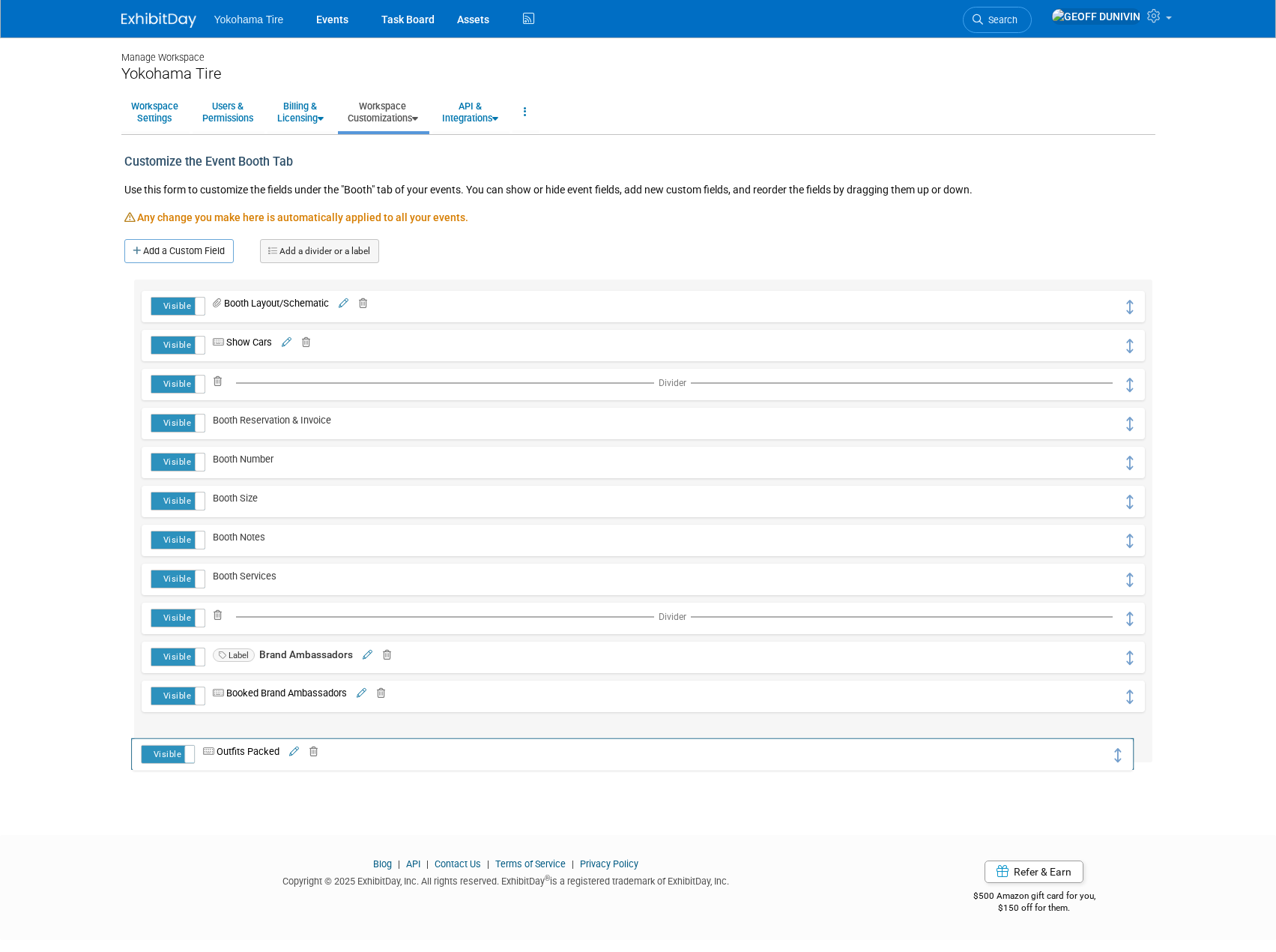
drag, startPoint x: 1130, startPoint y: 311, endPoint x: 1120, endPoint y: 758, distance: 447.1
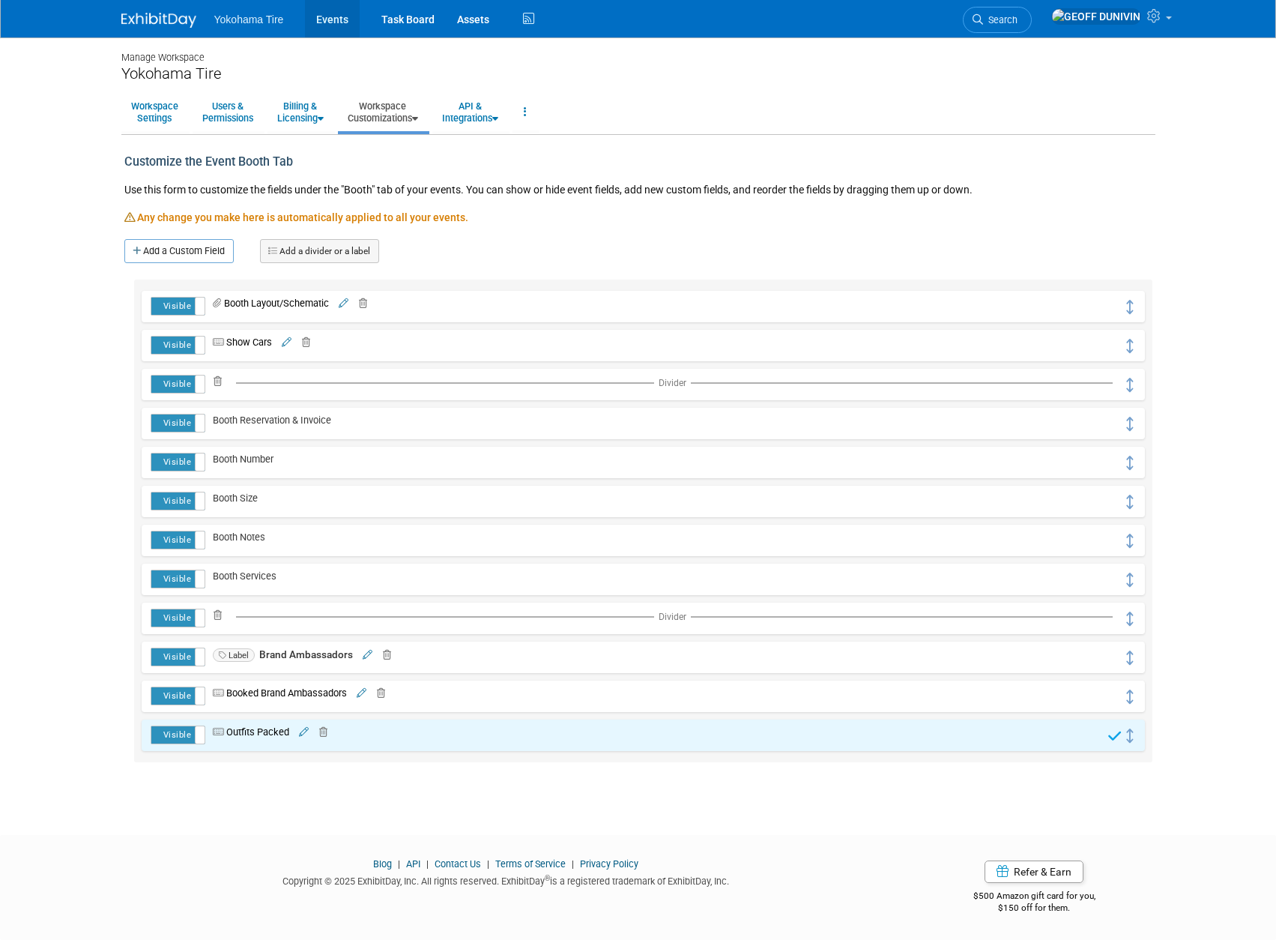
click at [334, 12] on link "Events" at bounding box center [331, 18] width 54 height 37
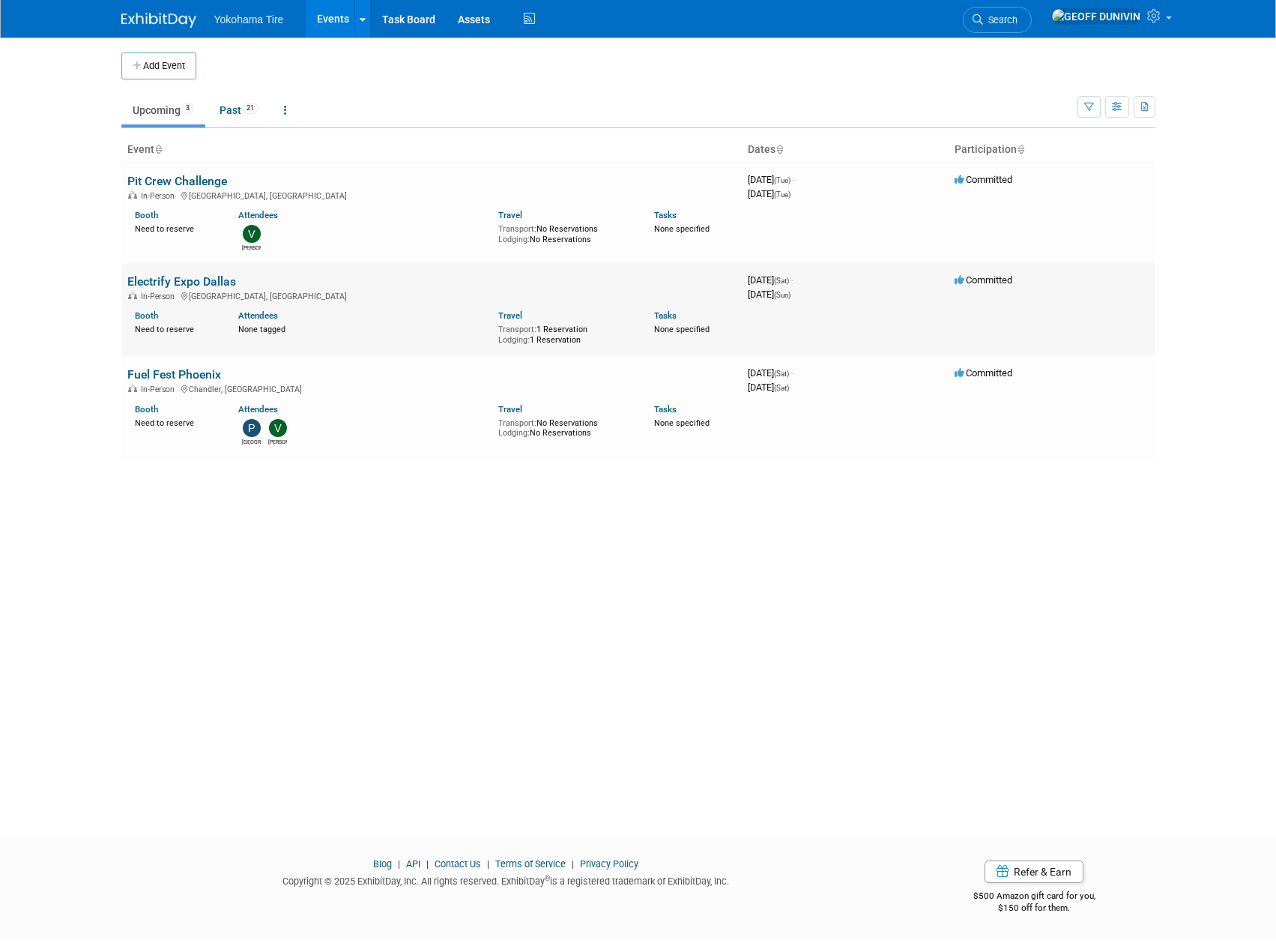
click at [200, 280] on link "Electrify Expo Dallas" at bounding box center [181, 281] width 109 height 14
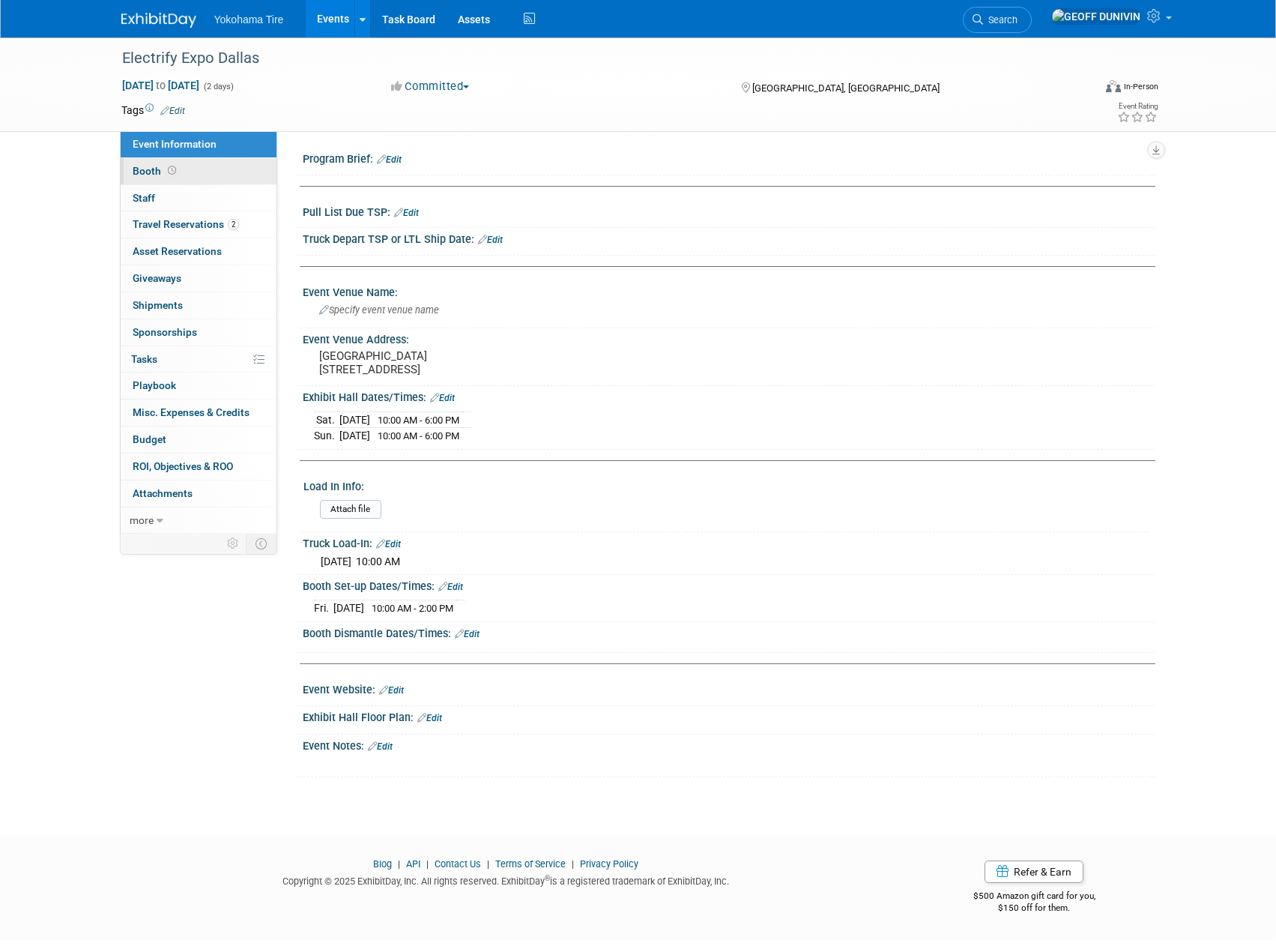
click at [217, 162] on link "Booth" at bounding box center [198, 171] width 156 height 26
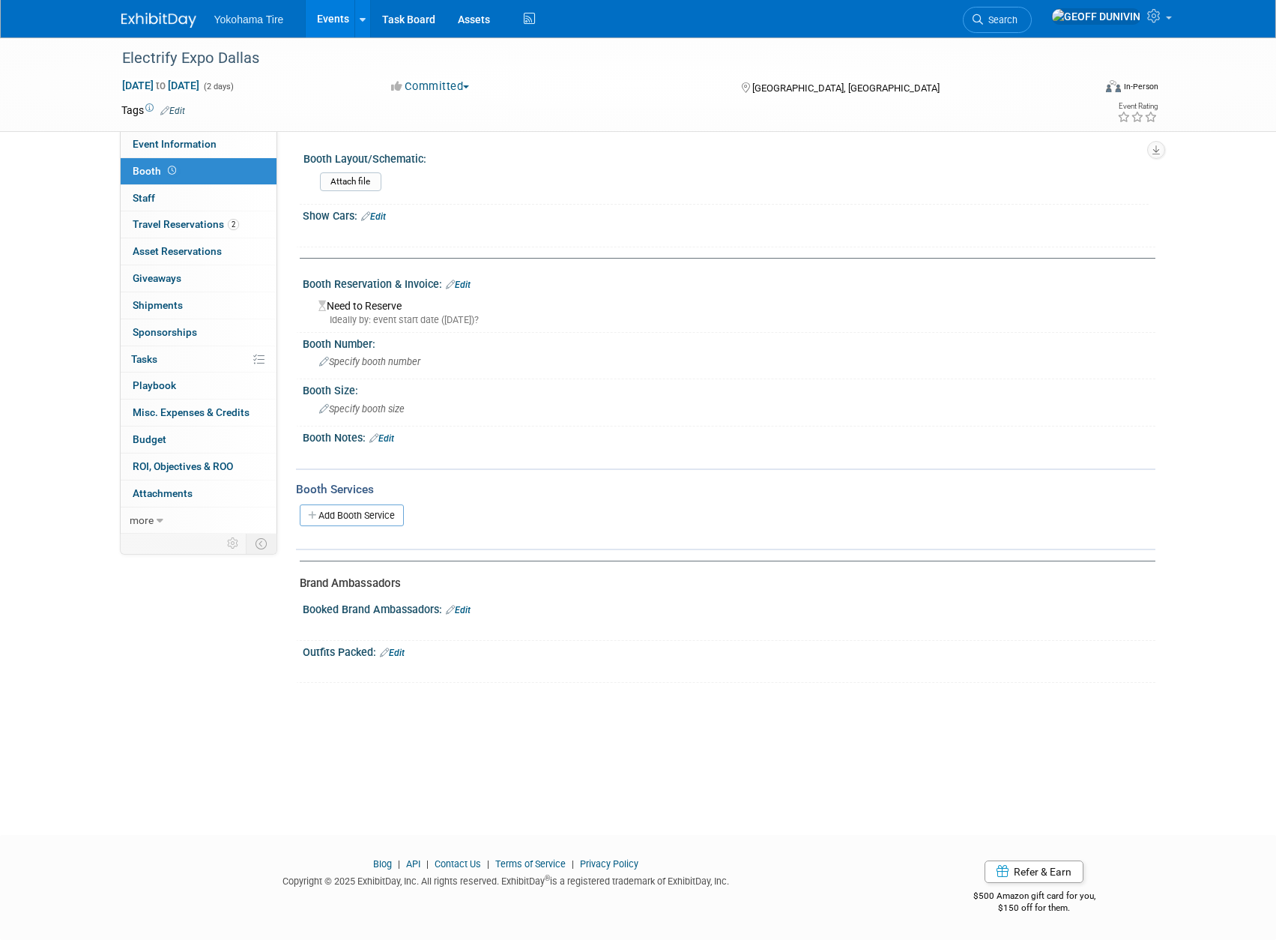
click at [467, 606] on link "Edit" at bounding box center [458, 609] width 25 height 11
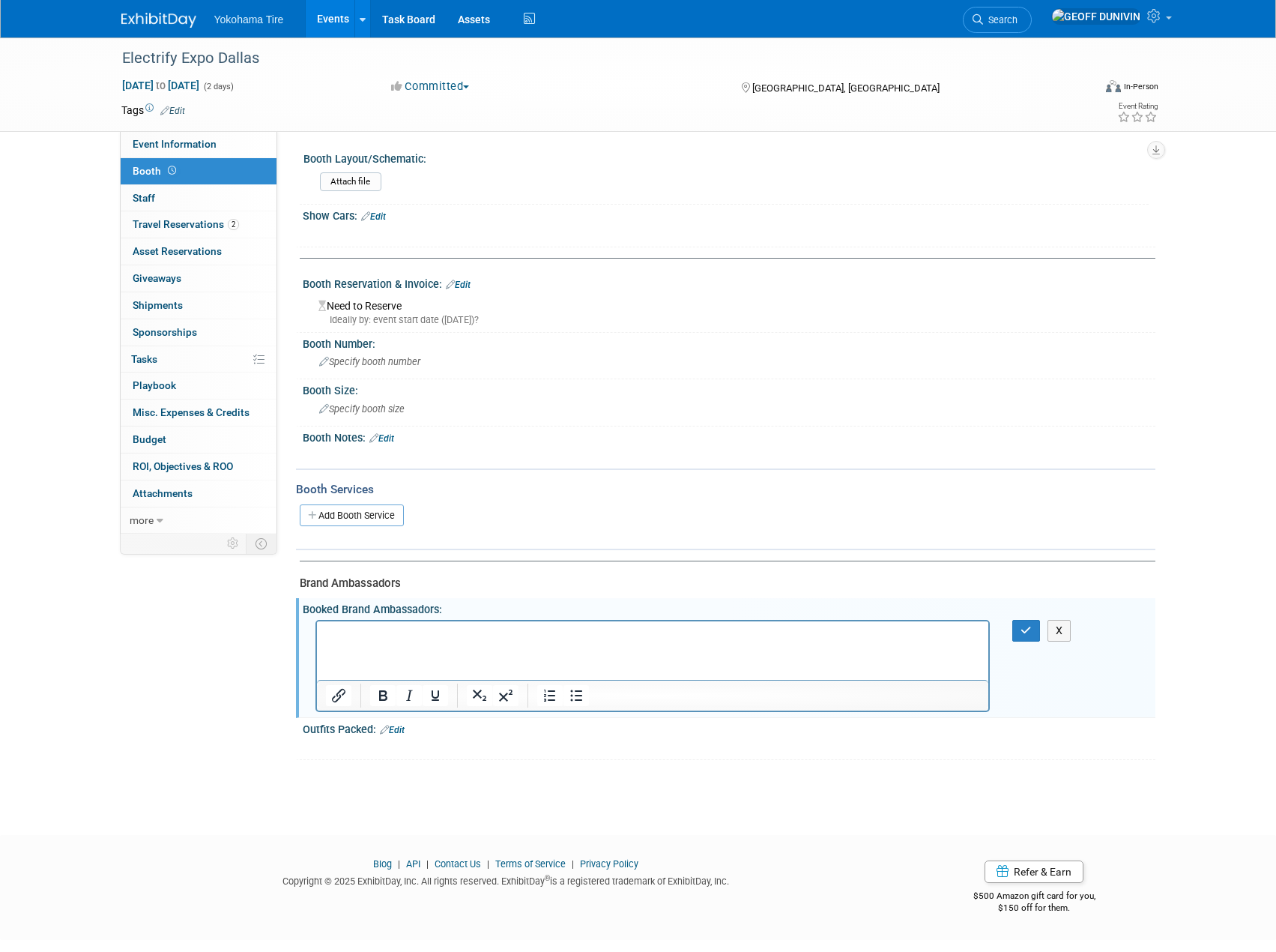
click at [347, 26] on link "Events" at bounding box center [332, 18] width 54 height 37
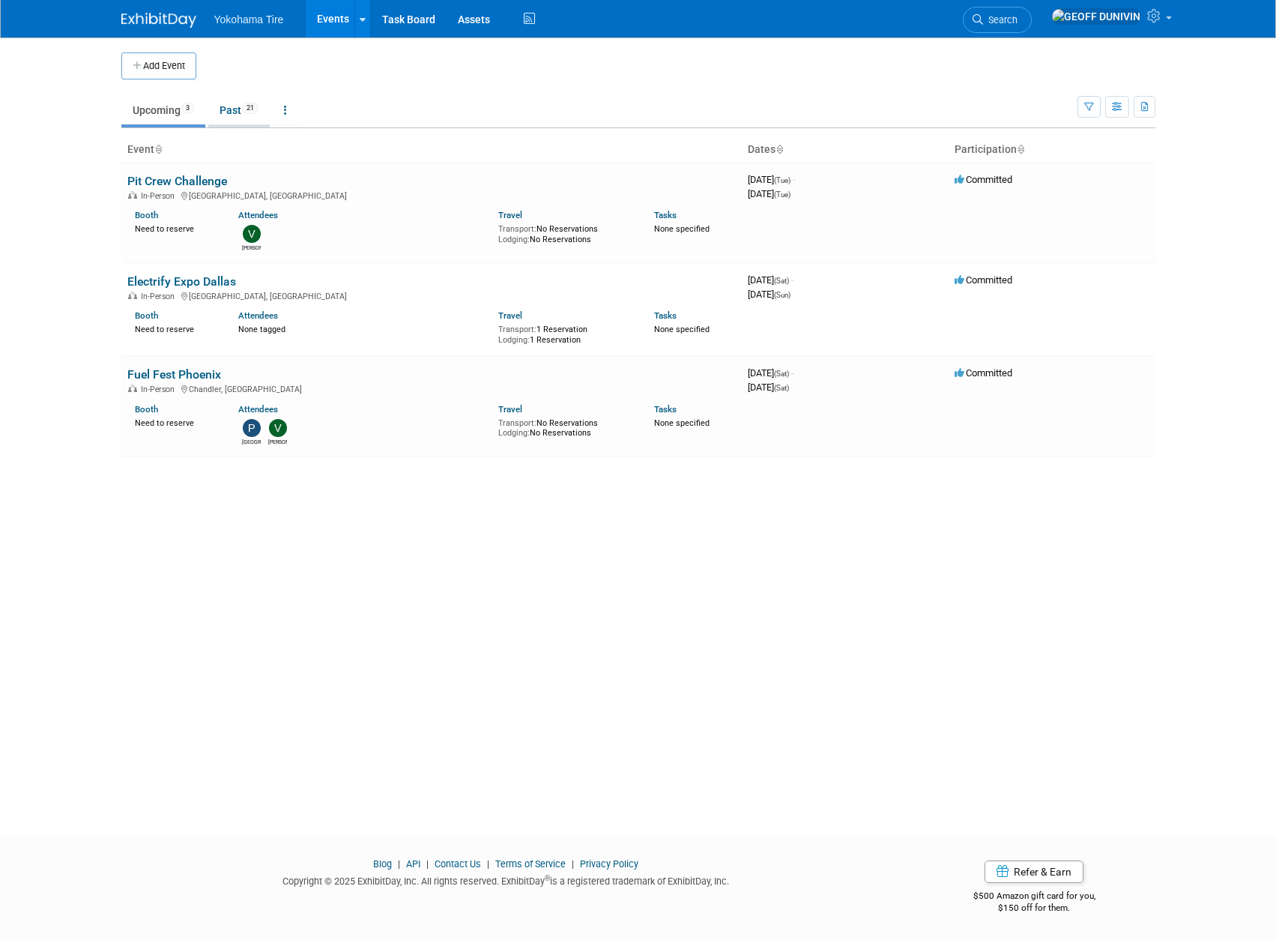
click at [245, 109] on link "Past 21" at bounding box center [239, 110] width 61 height 29
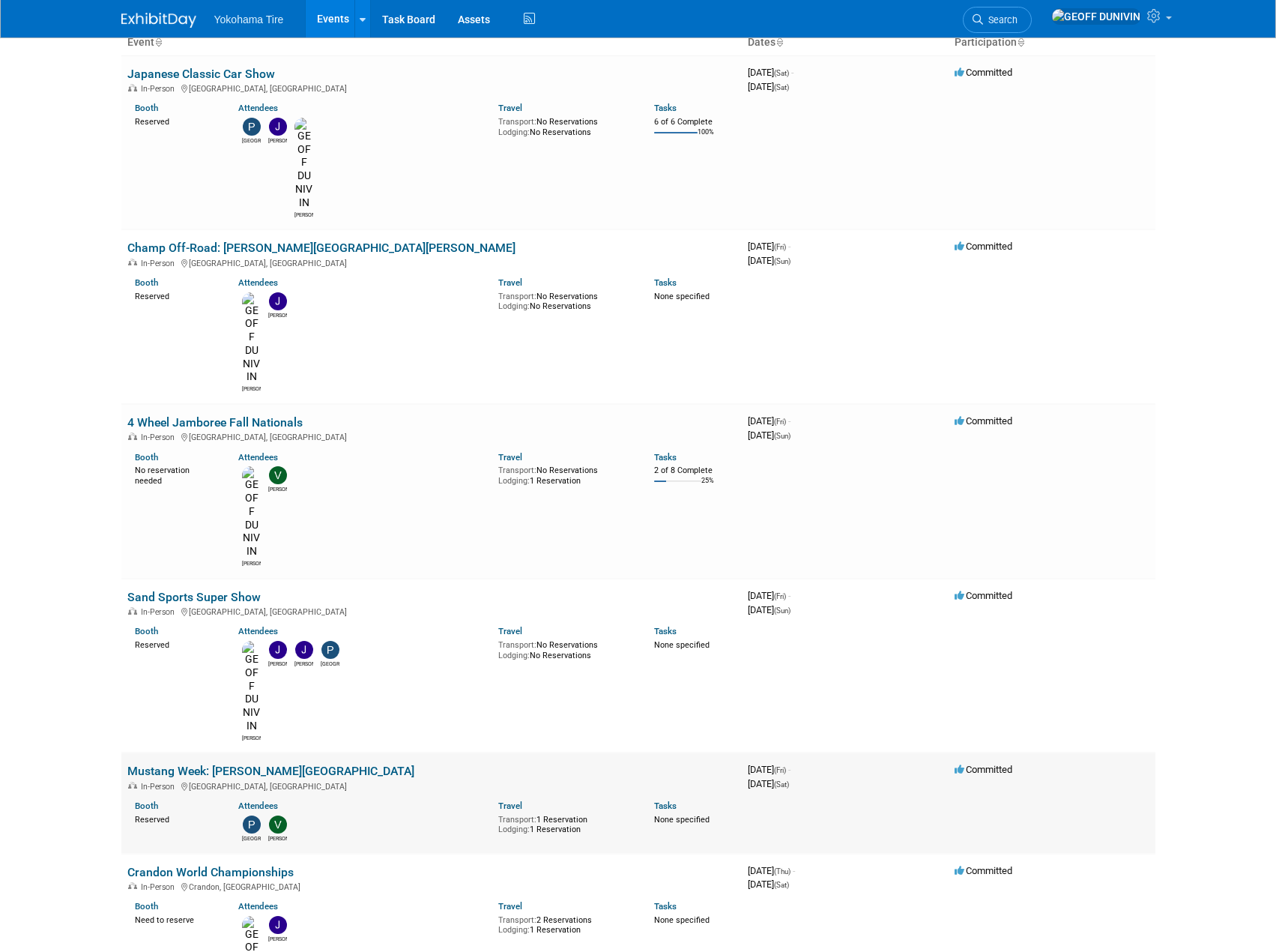
scroll to position [74, 0]
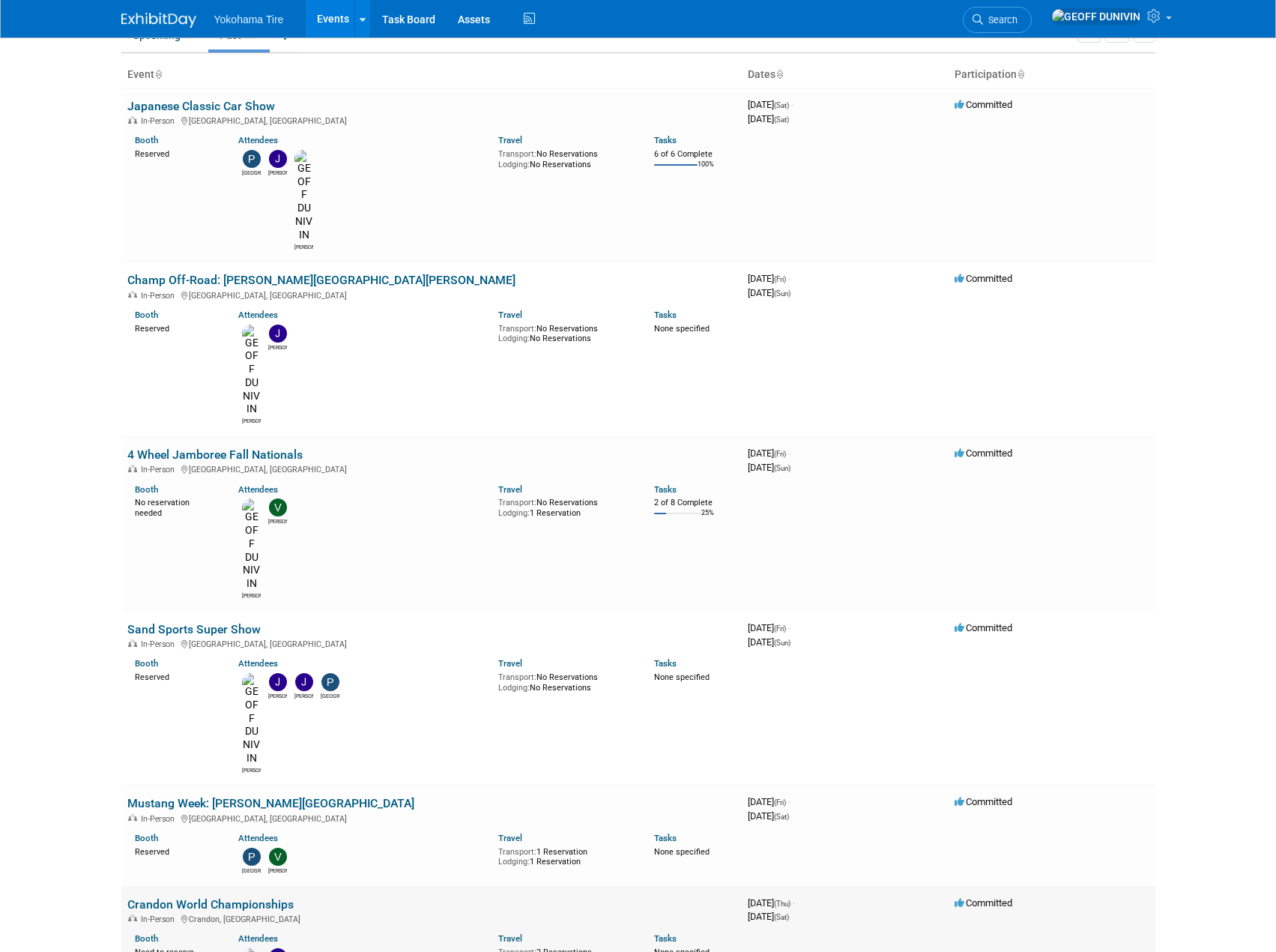
click at [276, 897] on link "Crandon World Championships" at bounding box center [210, 903] width 166 height 14
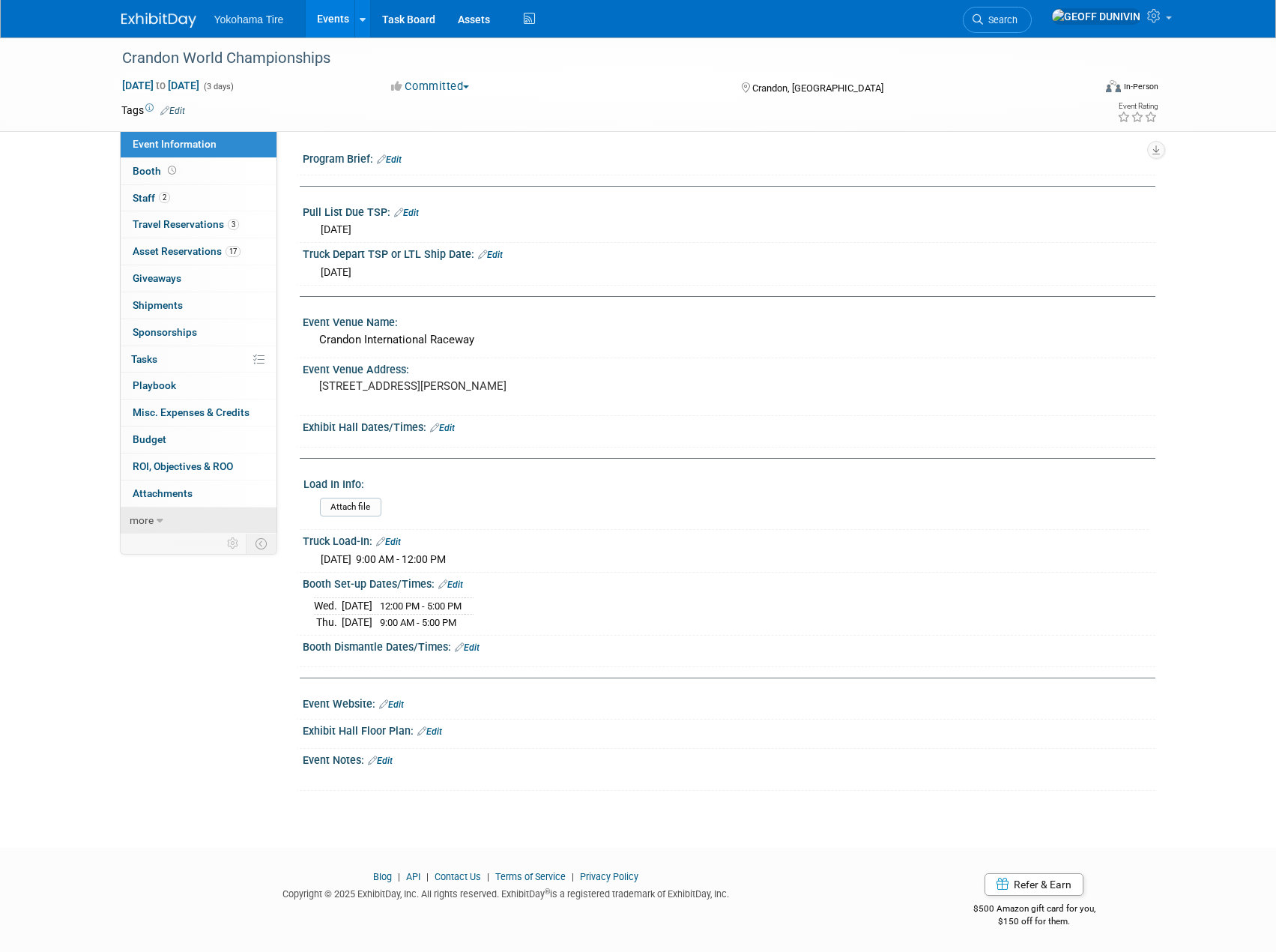
click at [166, 514] on link "more" at bounding box center [198, 519] width 156 height 26
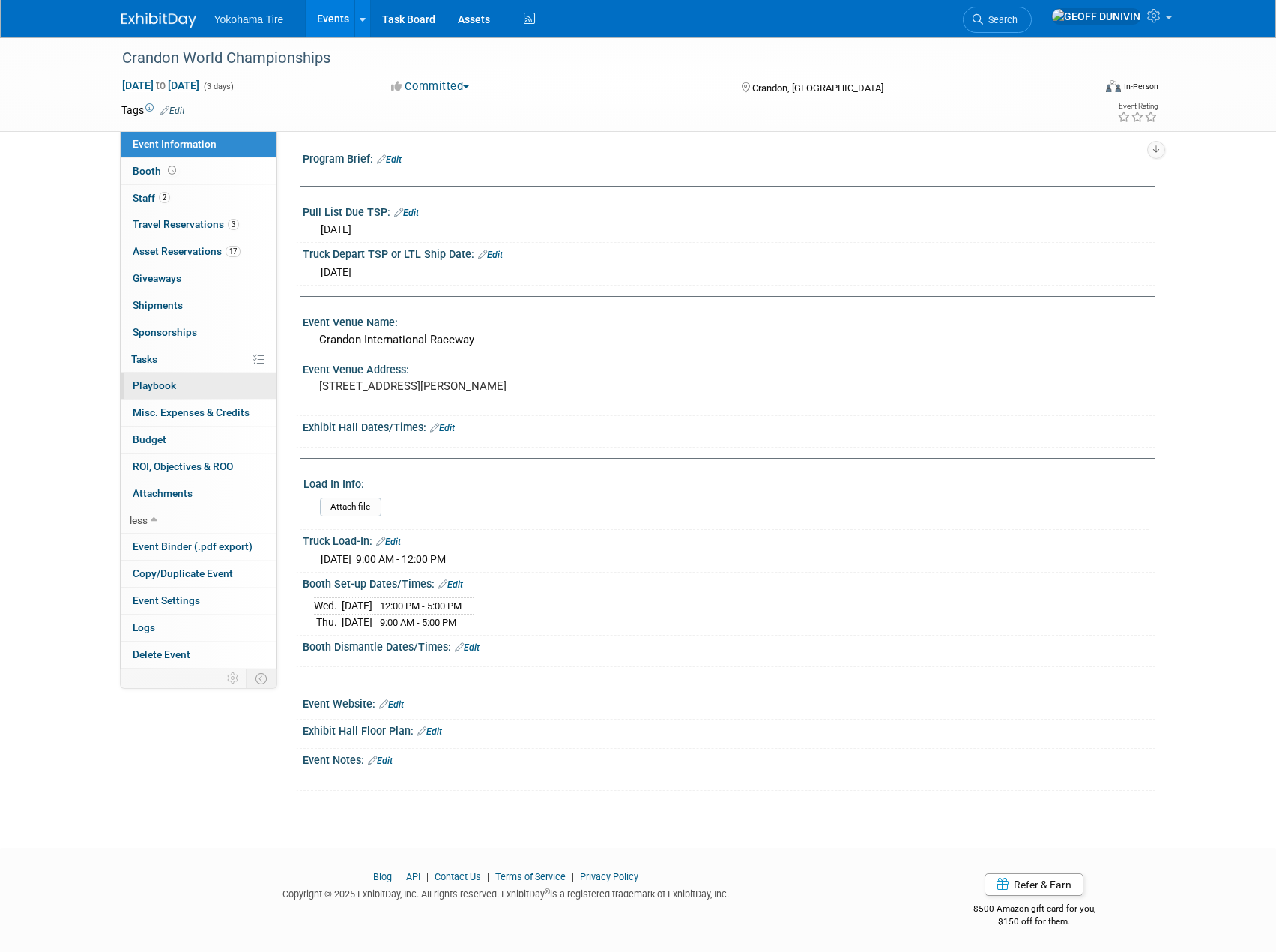
click at [207, 380] on link "0 Playbook 0" at bounding box center [198, 385] width 156 height 26
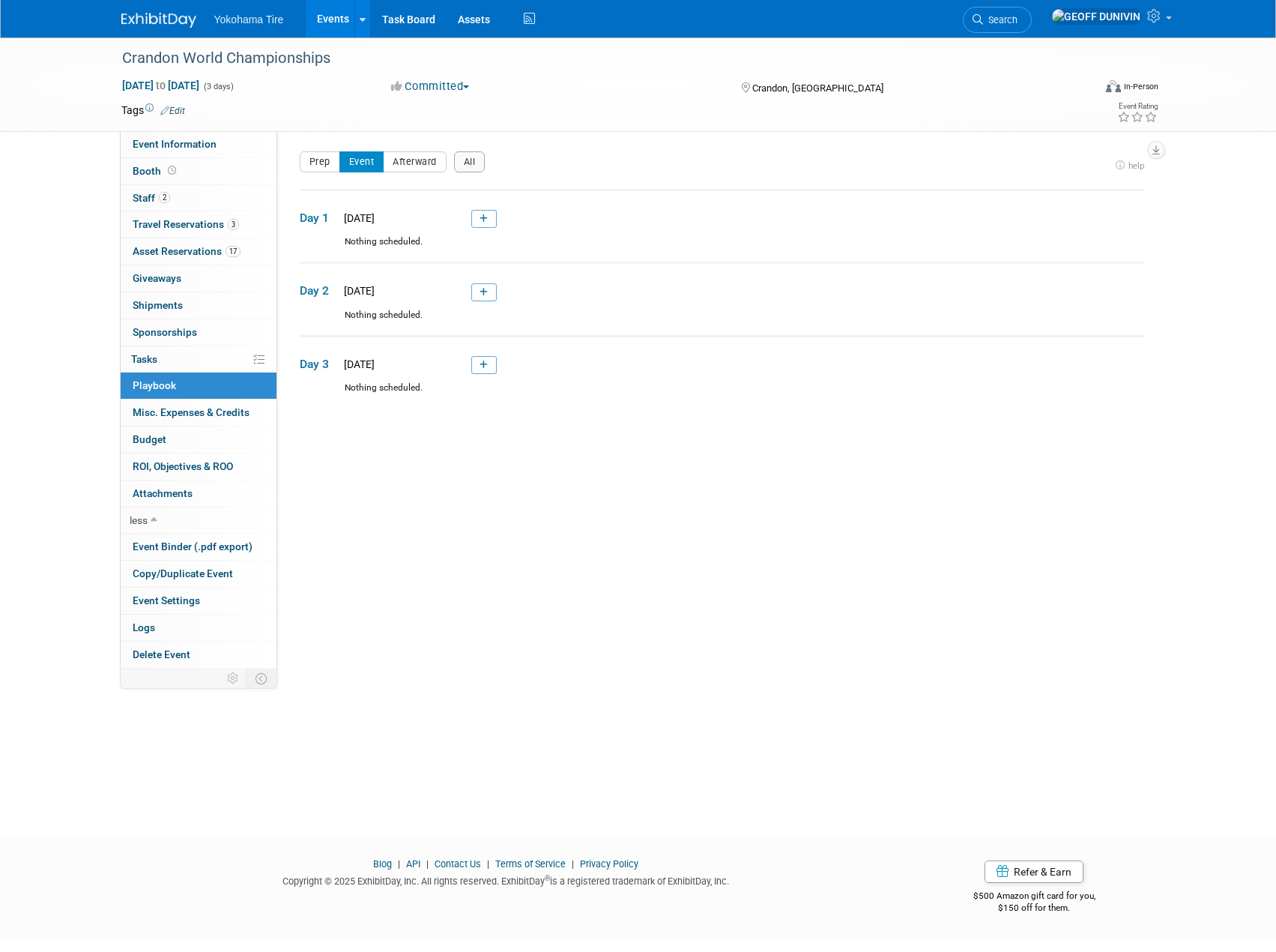
click at [323, 14] on link "Events" at bounding box center [332, 18] width 54 height 37
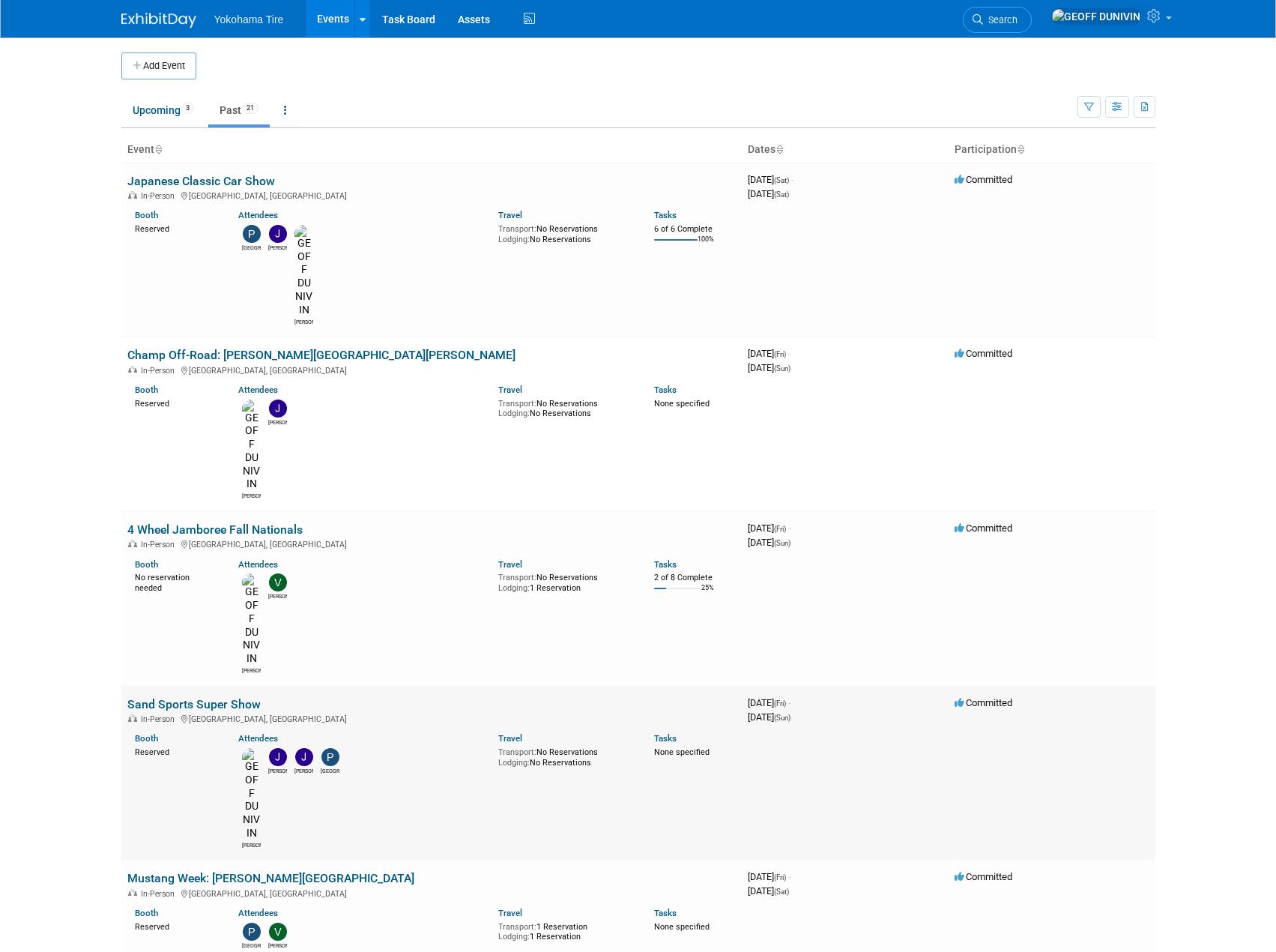
click at [207, 697] on link "Sand Sports Super Show" at bounding box center [194, 704] width 134 height 14
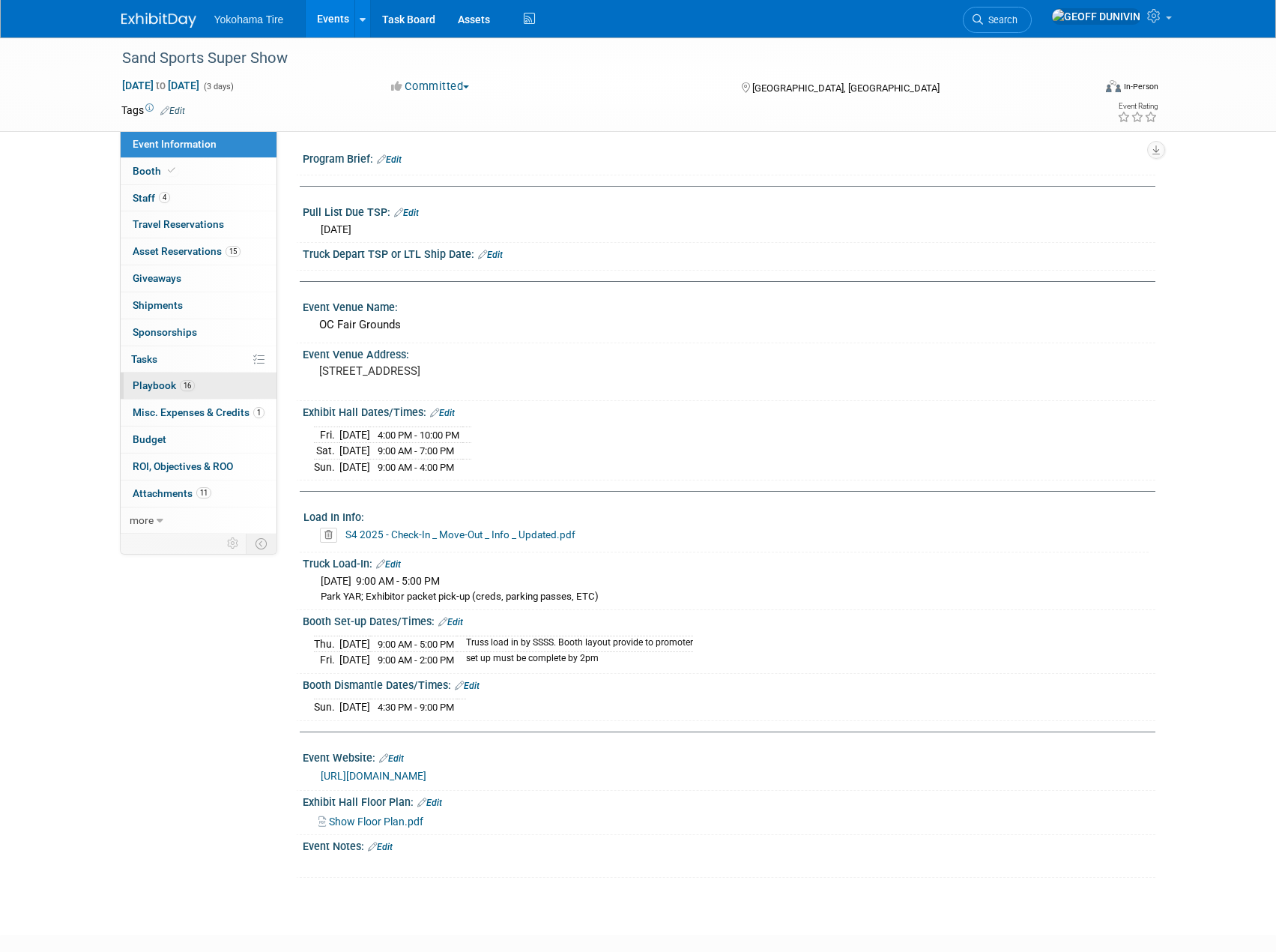
click at [209, 393] on link "16 Playbook 16" at bounding box center [198, 385] width 156 height 26
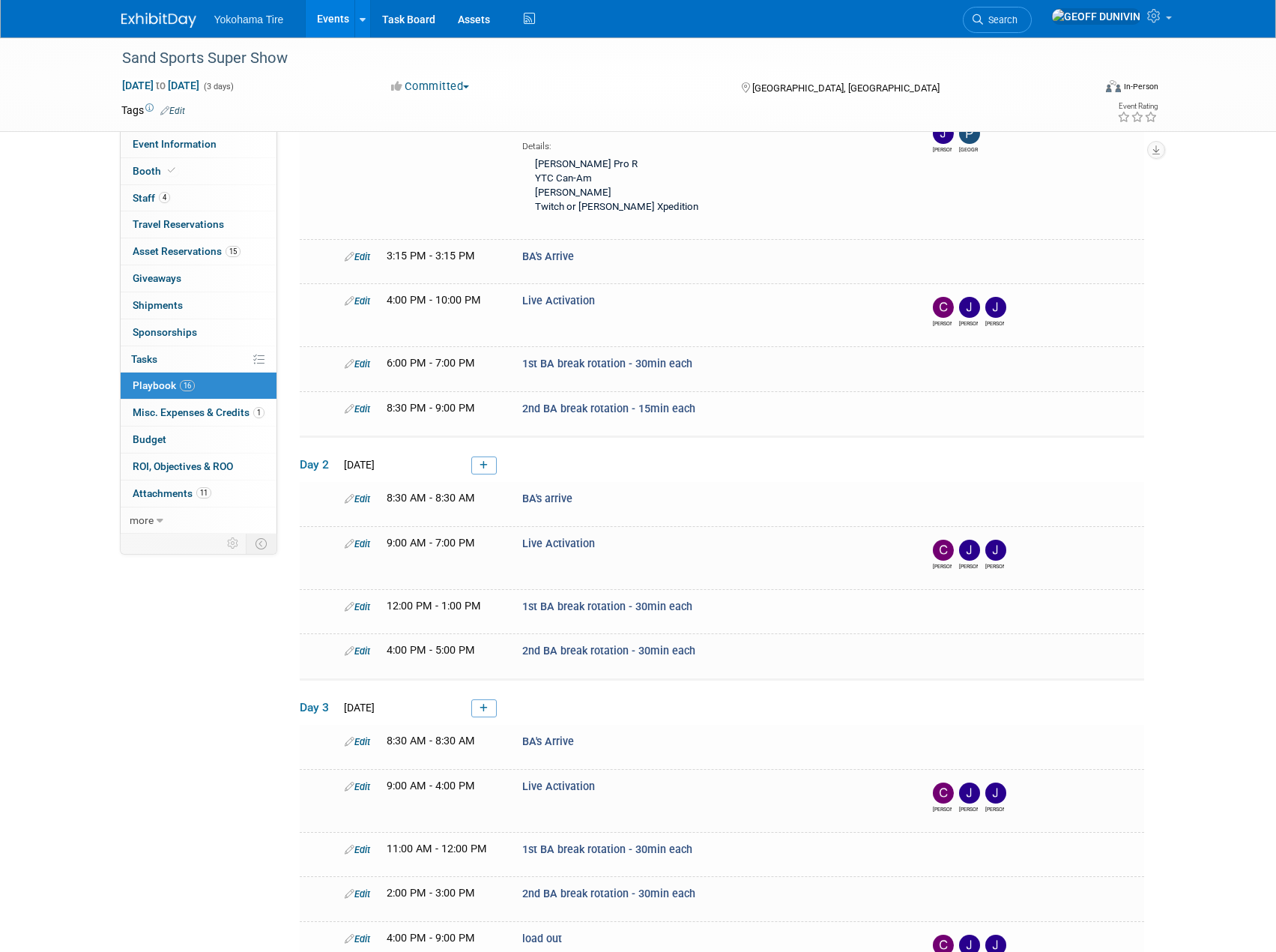
scroll to position [150, 0]
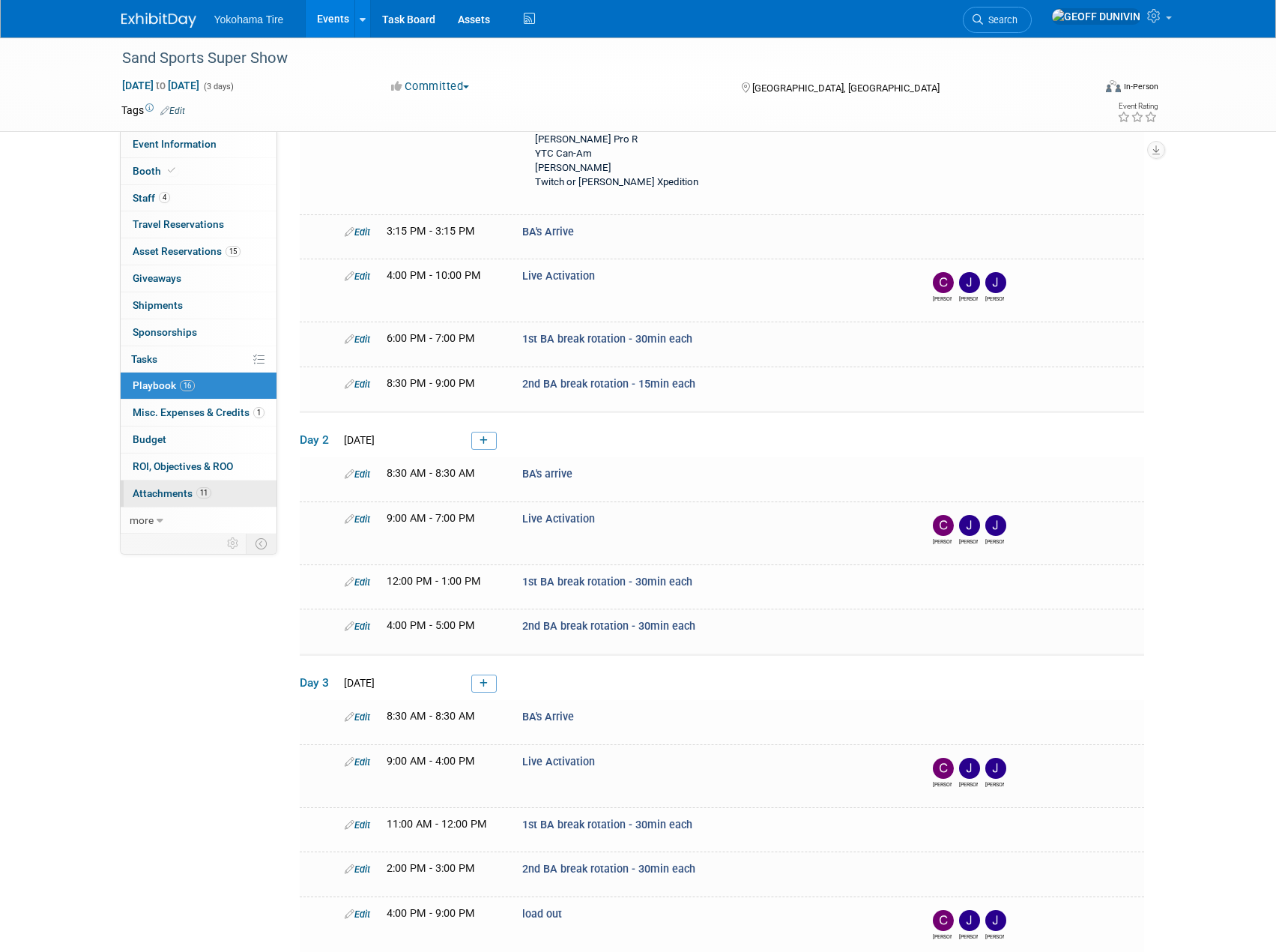
click at [205, 493] on span "11" at bounding box center [204, 493] width 15 height 11
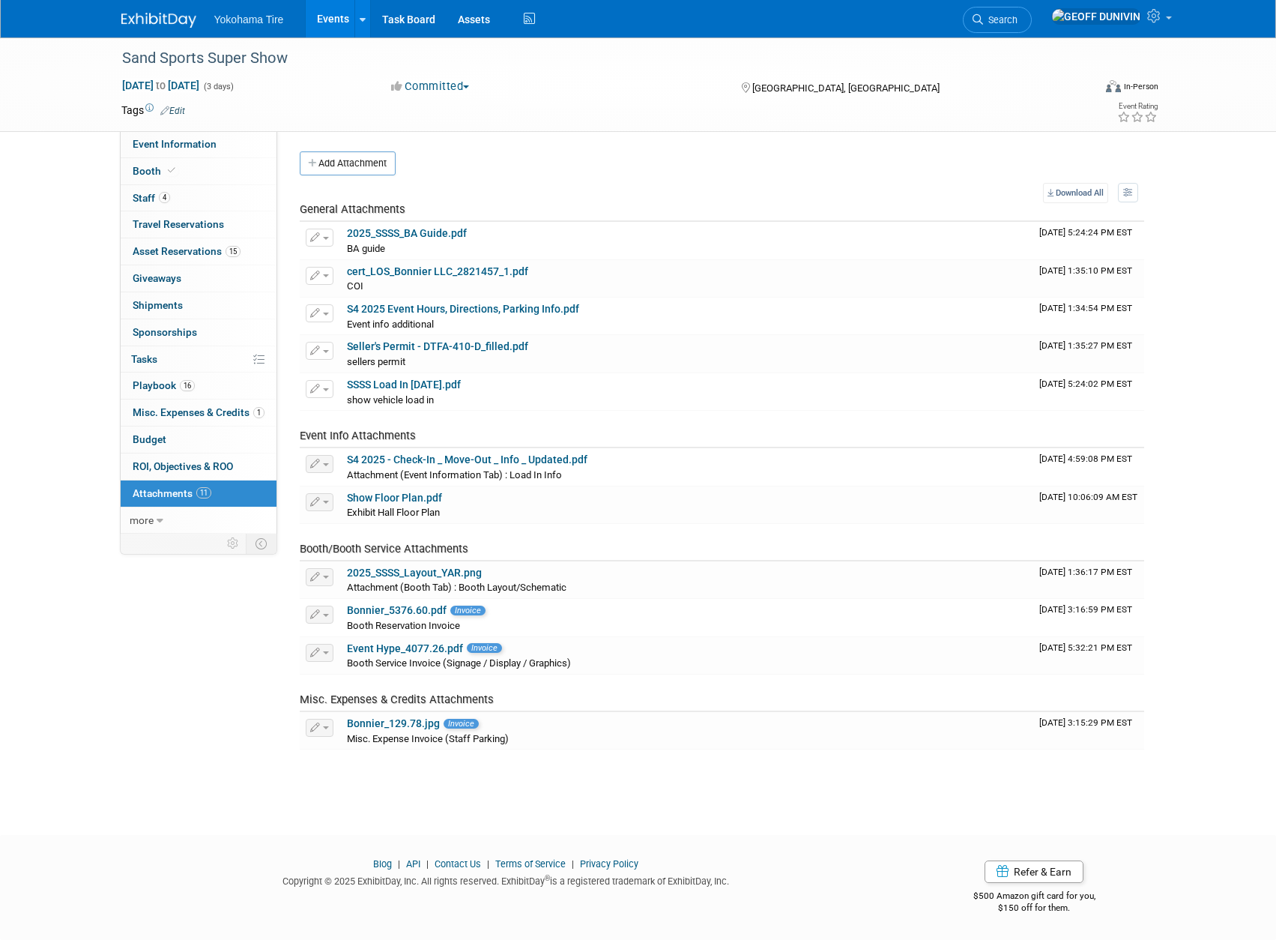
click at [183, 125] on div "Tags Edit Event Rating" at bounding box center [640, 113] width 1060 height 26
click at [186, 141] on span "Event Information" at bounding box center [175, 143] width 84 height 12
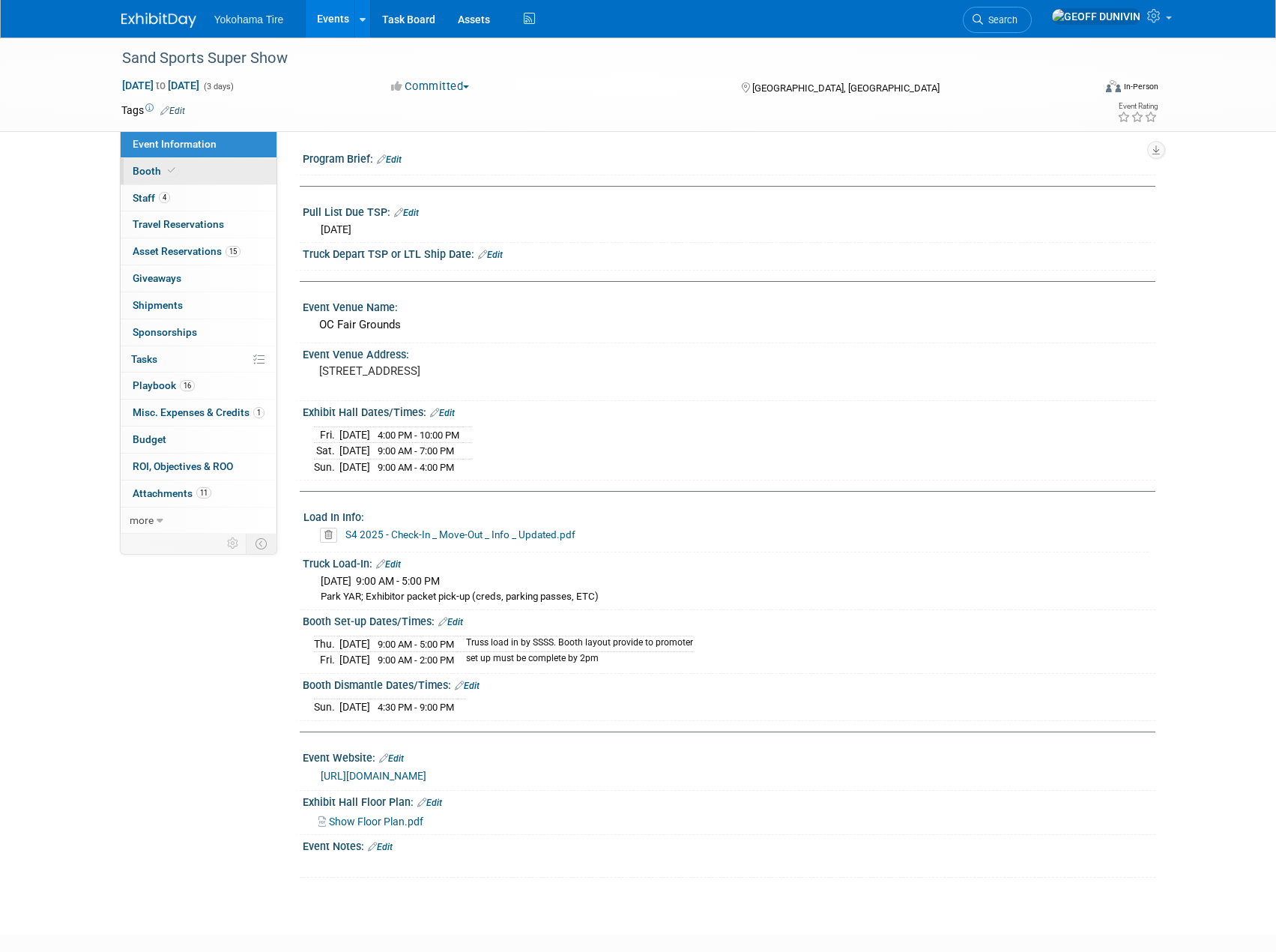
click at [200, 170] on link "Booth" at bounding box center [198, 171] width 156 height 26
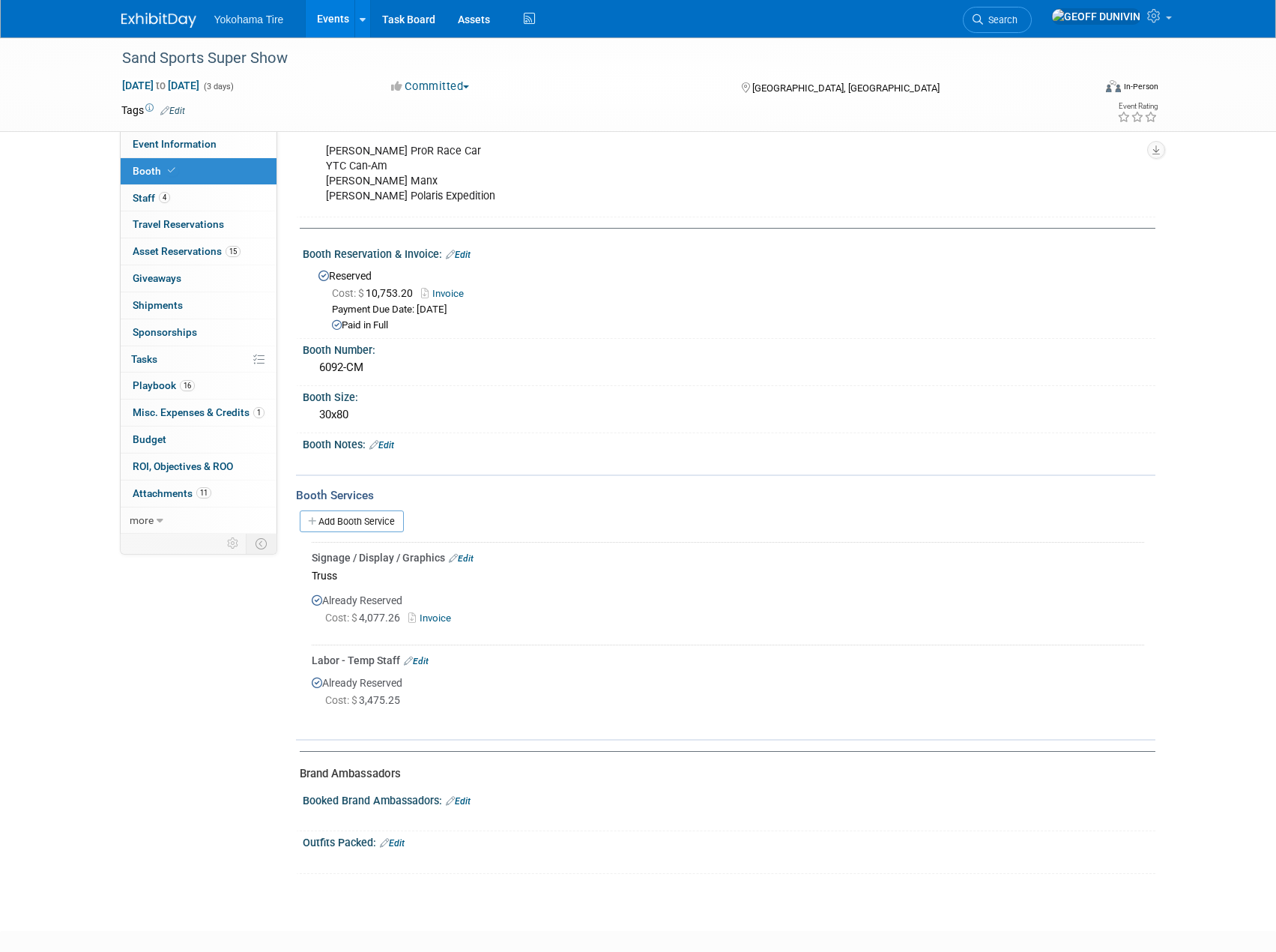
scroll to position [160, 0]
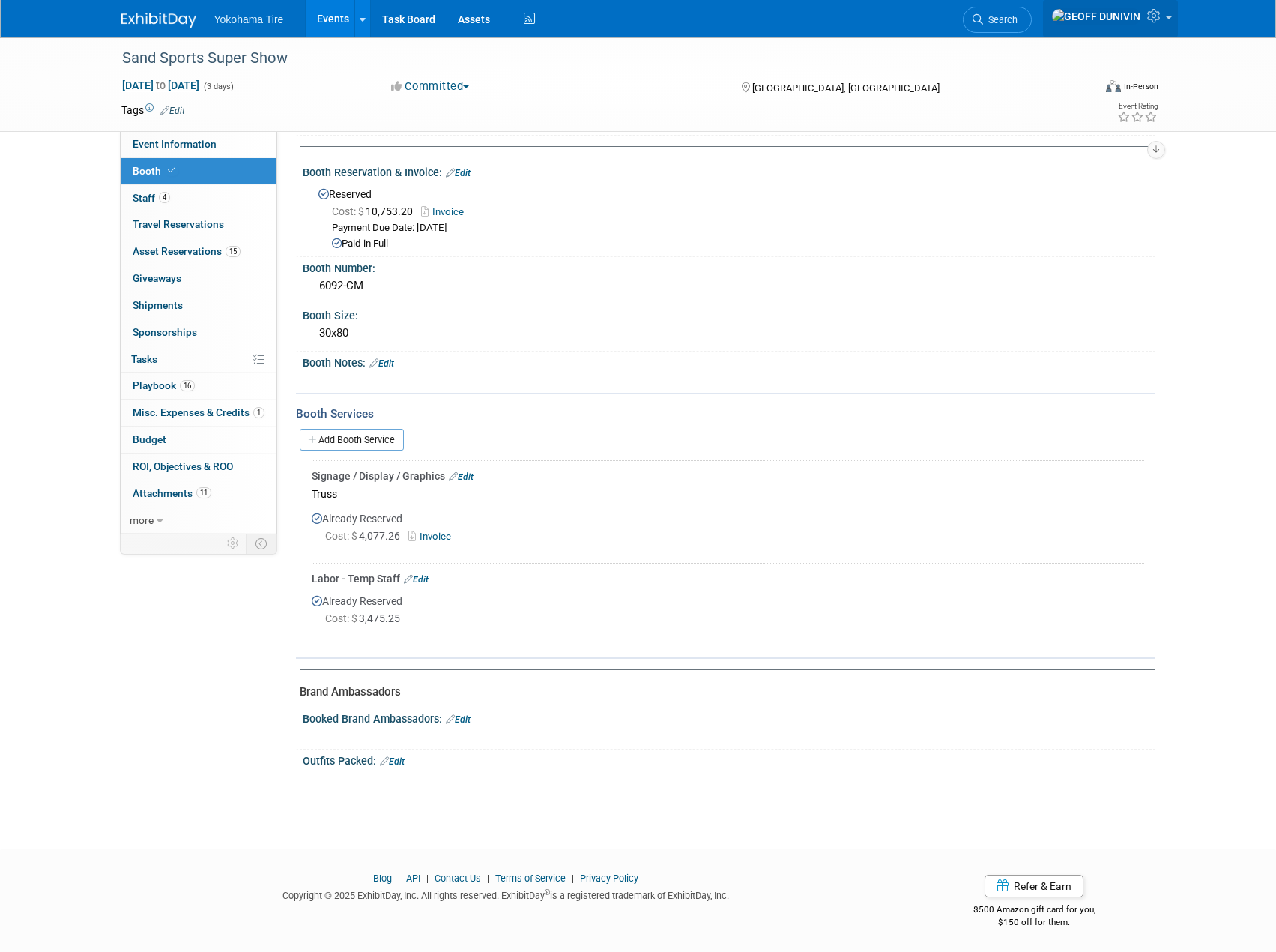
click at [1160, 17] on icon at bounding box center [1156, 15] width 17 height 13
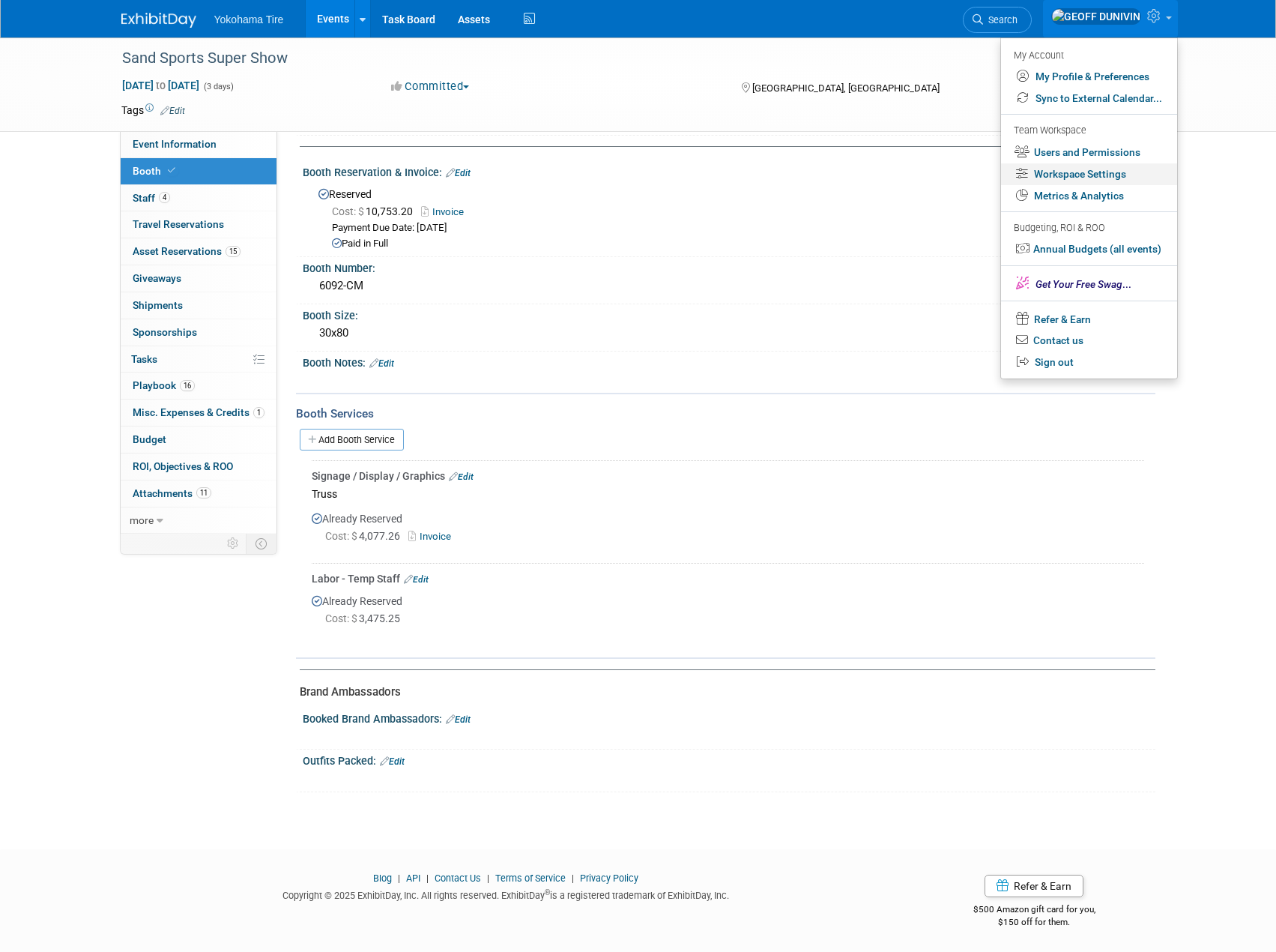
click at [1119, 165] on link "Workspace Settings" at bounding box center [1089, 174] width 176 height 22
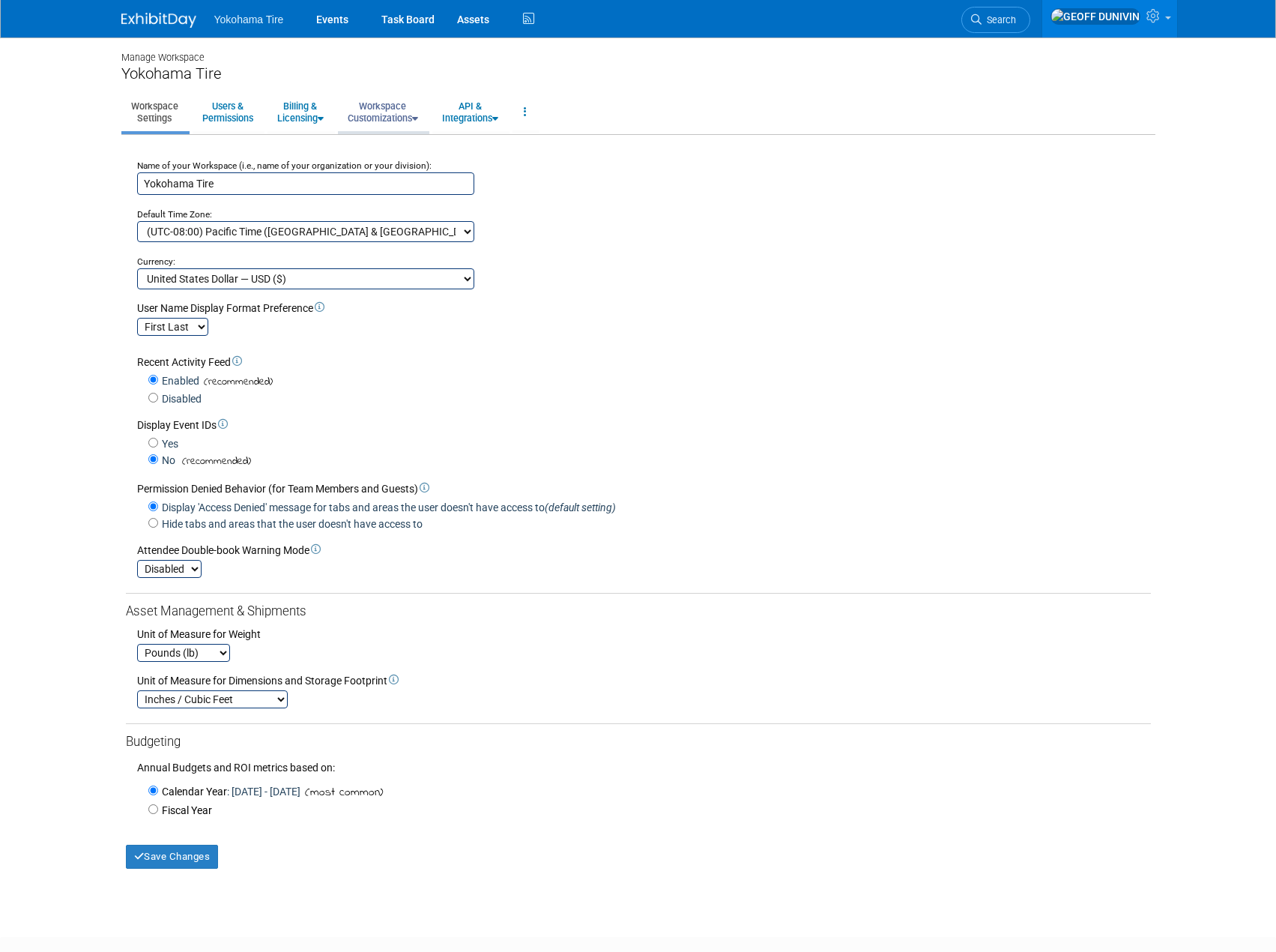
click at [357, 110] on link "Workspace Customizations" at bounding box center [383, 112] width 90 height 36
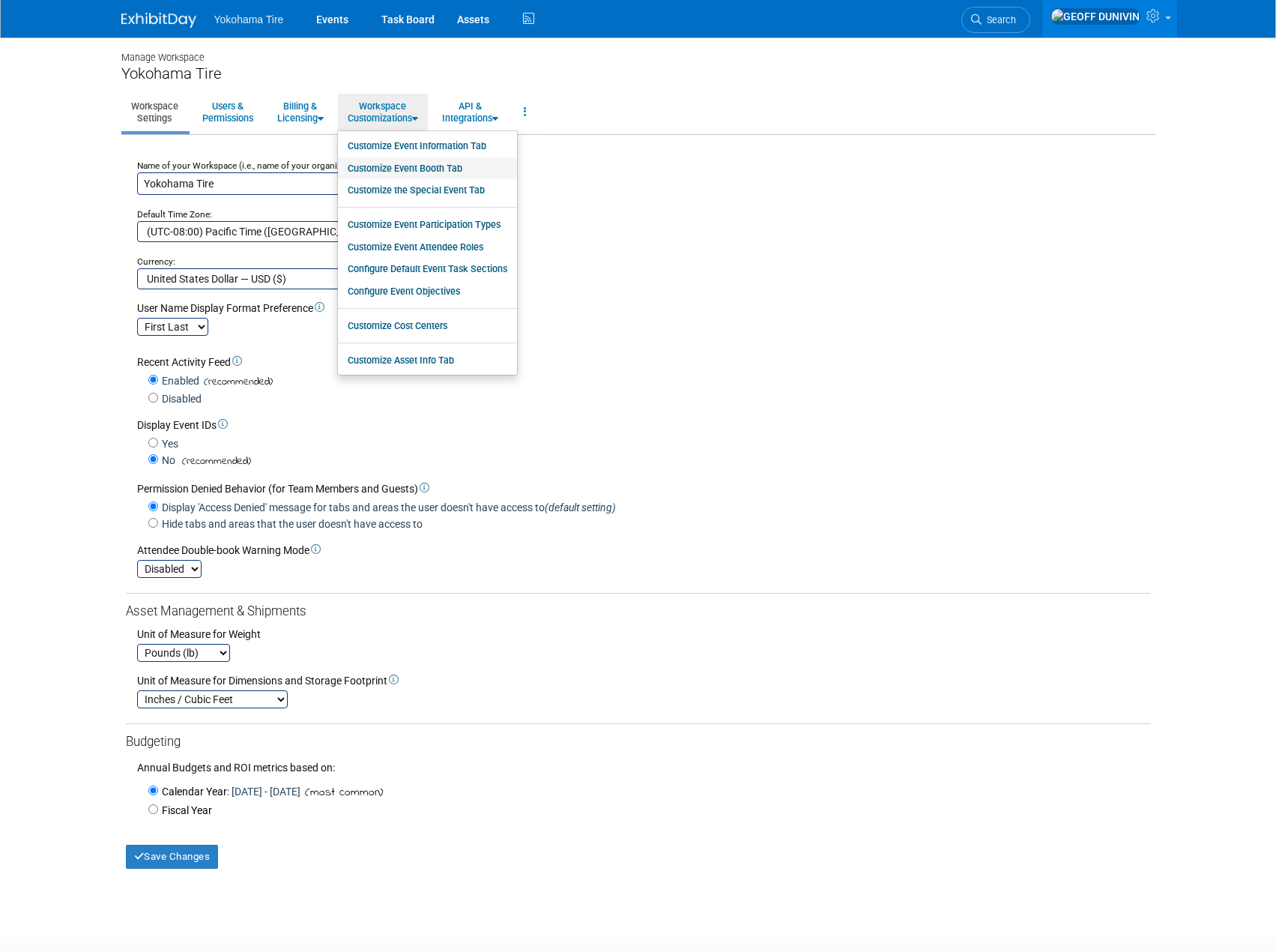
click at [457, 168] on link "Customize Event Booth Tab" at bounding box center [428, 169] width 180 height 23
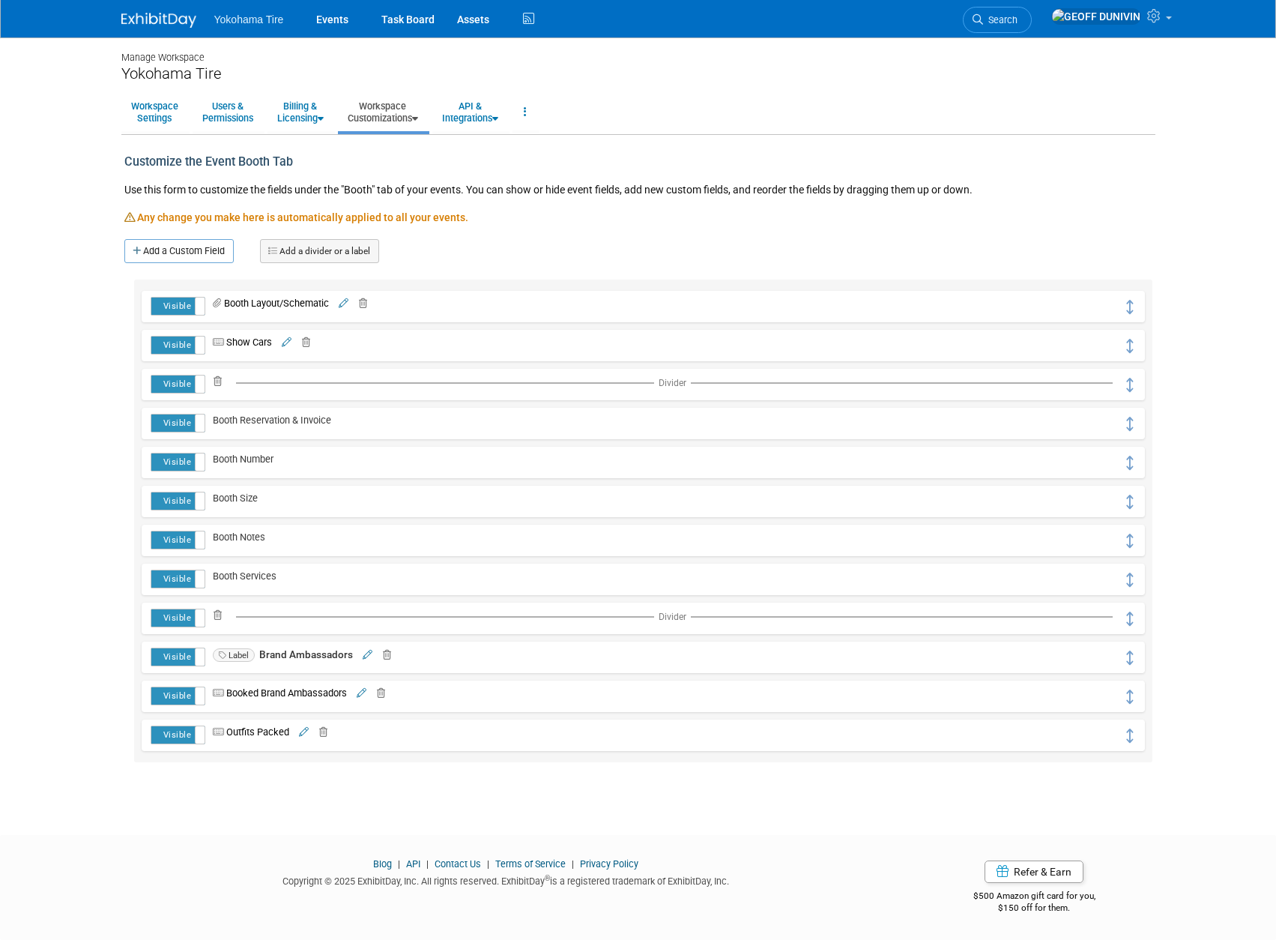
click at [369, 692] on span at bounding box center [359, 693] width 19 height 11
click at [367, 692] on icon at bounding box center [362, 693] width 10 height 10
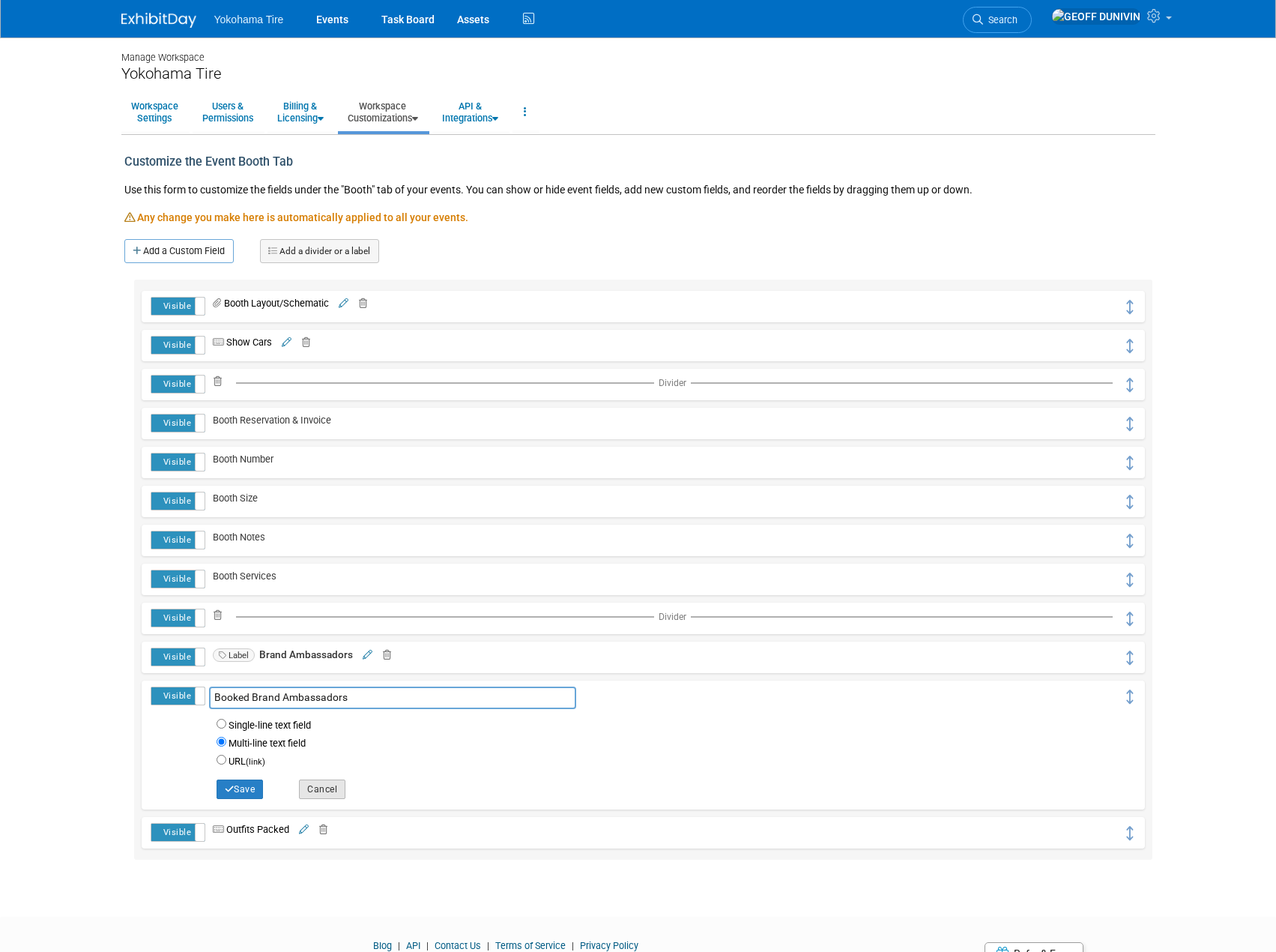
click at [302, 785] on span "Save Cancel" at bounding box center [278, 788] width 138 height 11
click at [317, 789] on button "Cancel" at bounding box center [322, 789] width 47 height 19
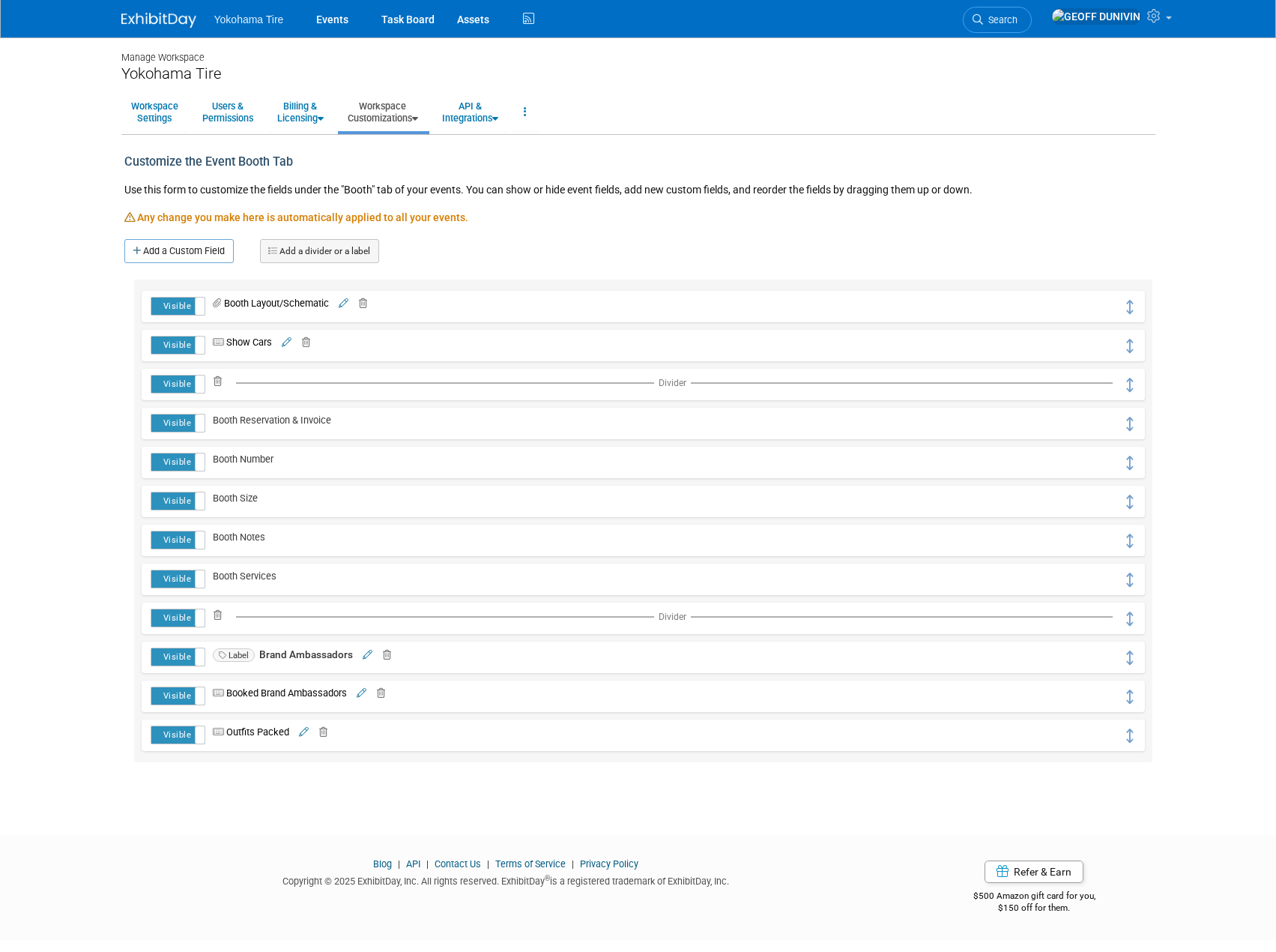
click at [381, 694] on icon at bounding box center [377, 693] width 14 height 10
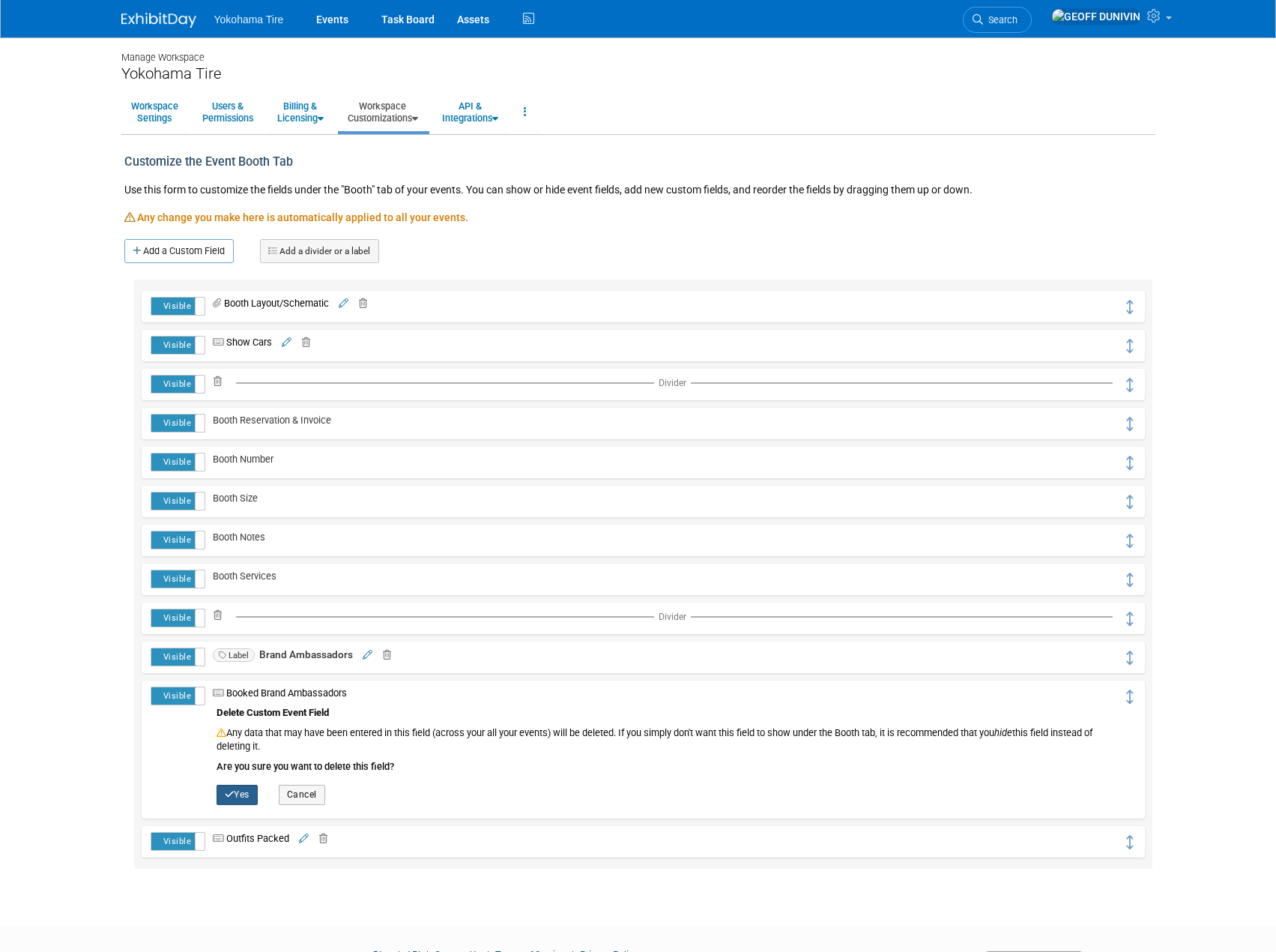
click at [235, 793] on button "Yes" at bounding box center [237, 794] width 41 height 19
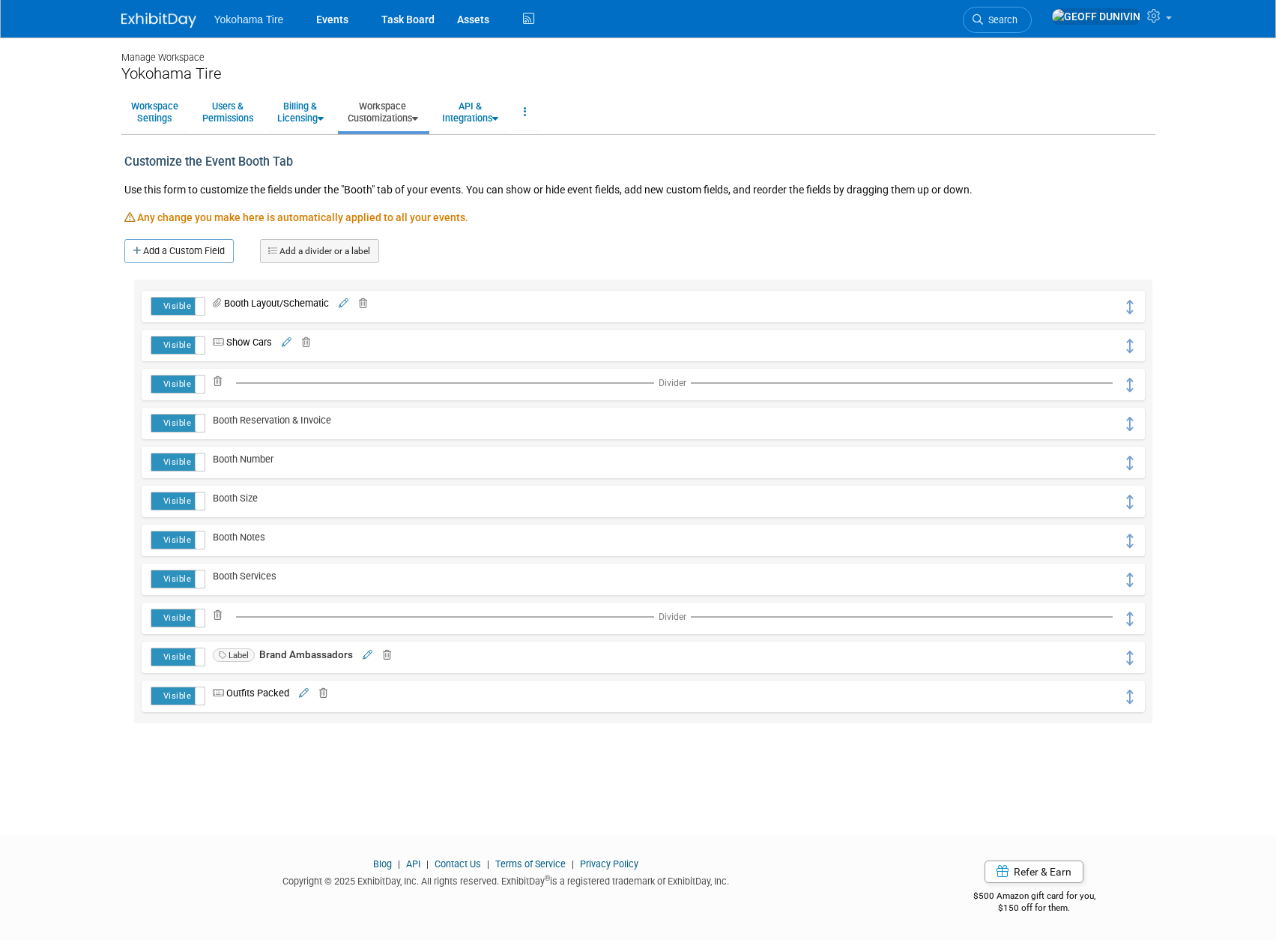
click at [315, 692] on icon at bounding box center [320, 693] width 14 height 10
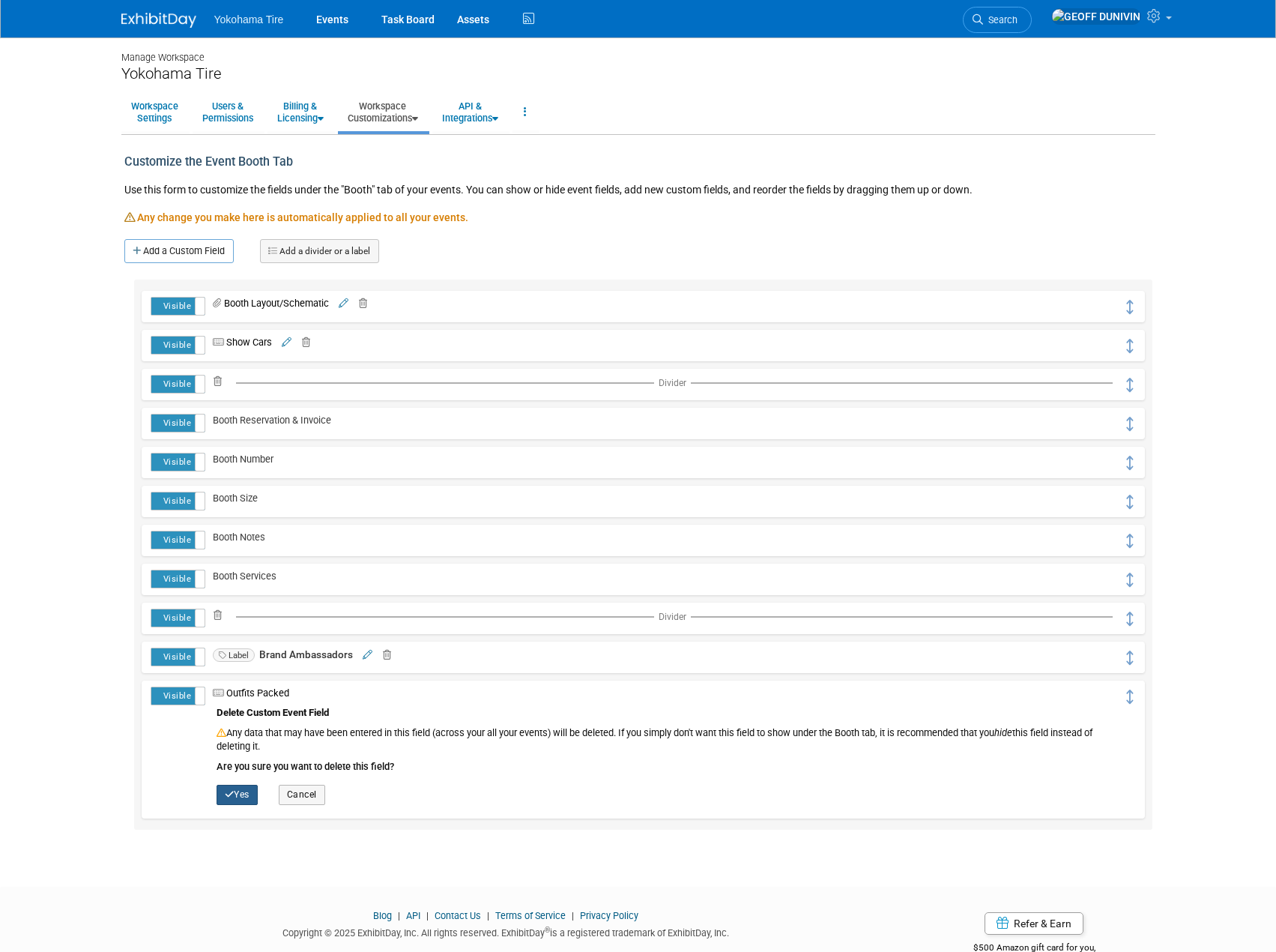
click at [242, 794] on button "Yes" at bounding box center [237, 794] width 41 height 19
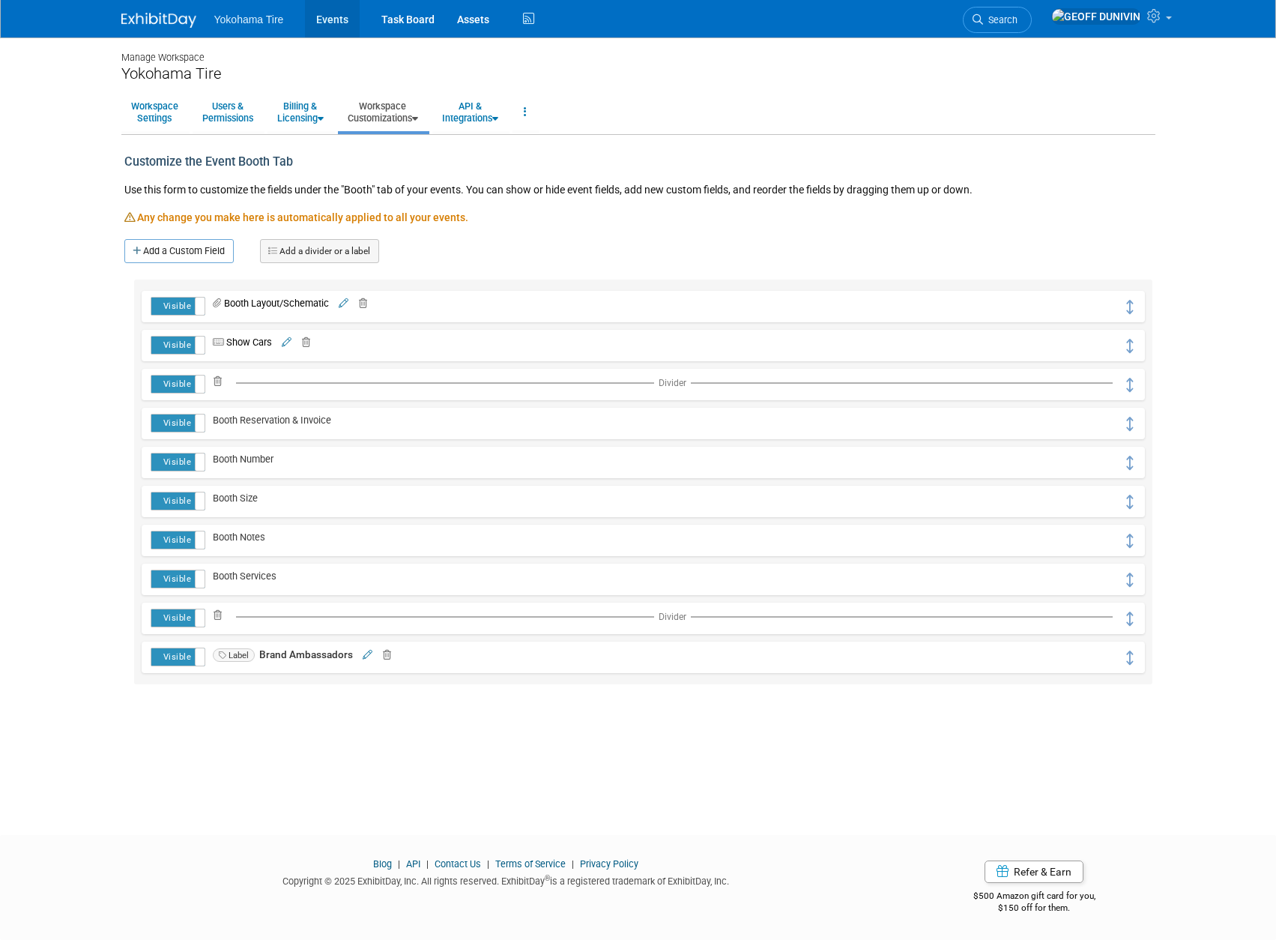
click at [330, 12] on link "Events" at bounding box center [331, 18] width 54 height 37
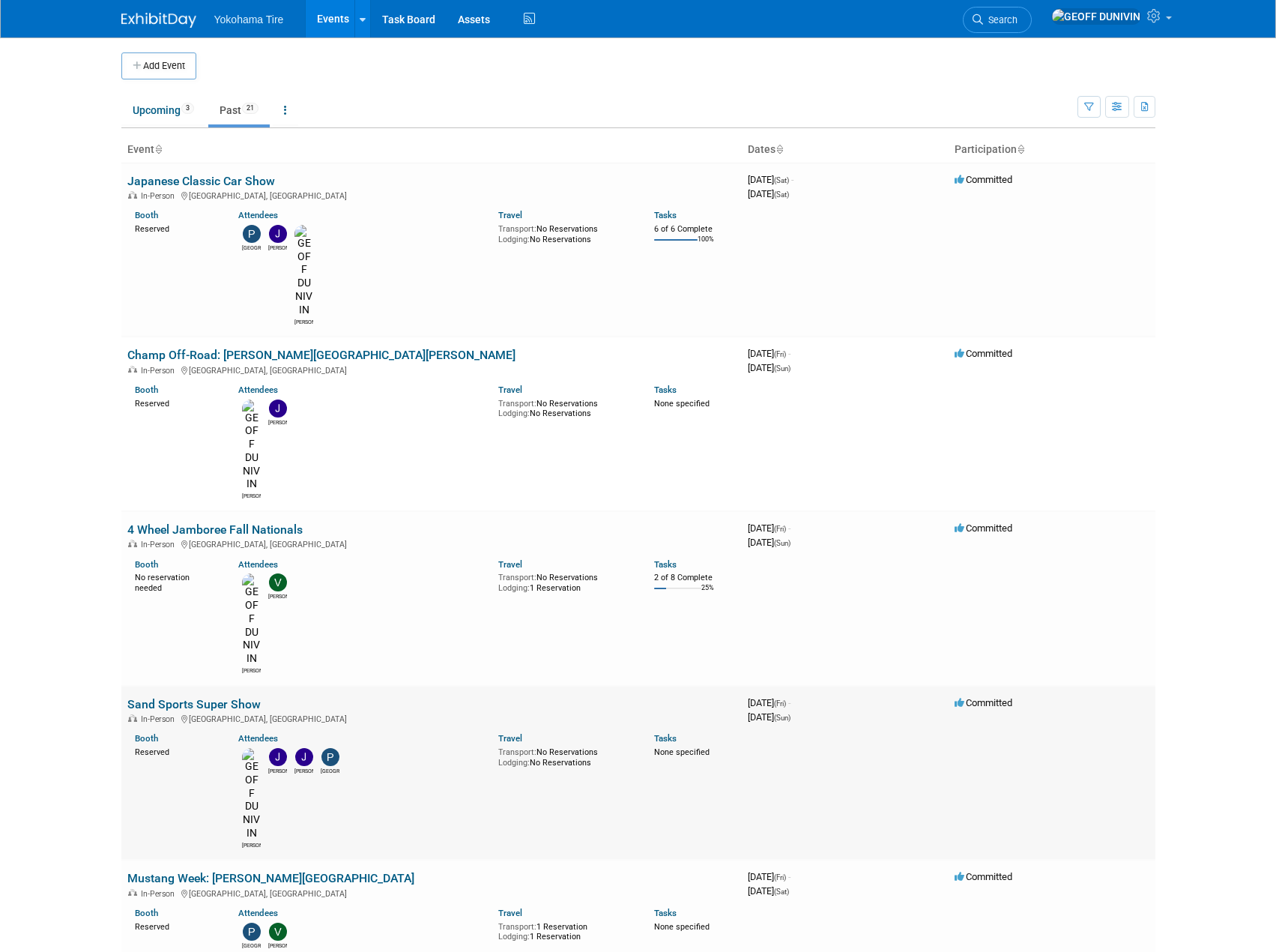
click at [162, 686] on td "Sand Sports Super Show In-Person [GEOGRAPHIC_DATA], [GEOGRAPHIC_DATA] Booth Res…" at bounding box center [432, 772] width 621 height 175
click at [166, 697] on link "Sand Sports Super Show" at bounding box center [194, 704] width 134 height 14
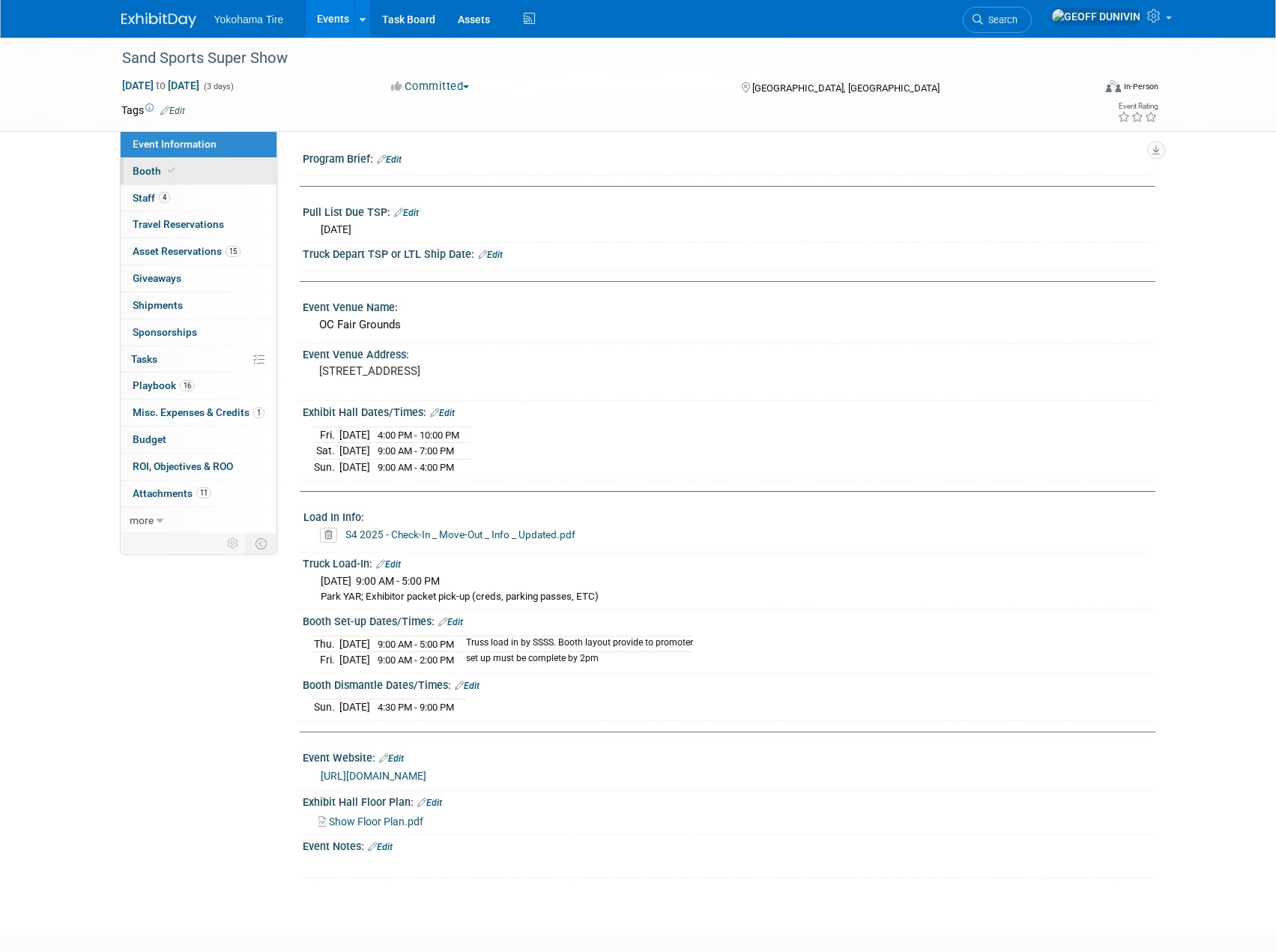
click at [180, 165] on link "Booth" at bounding box center [198, 171] width 156 height 26
